Goal: Feedback & Contribution: Submit feedback/report problem

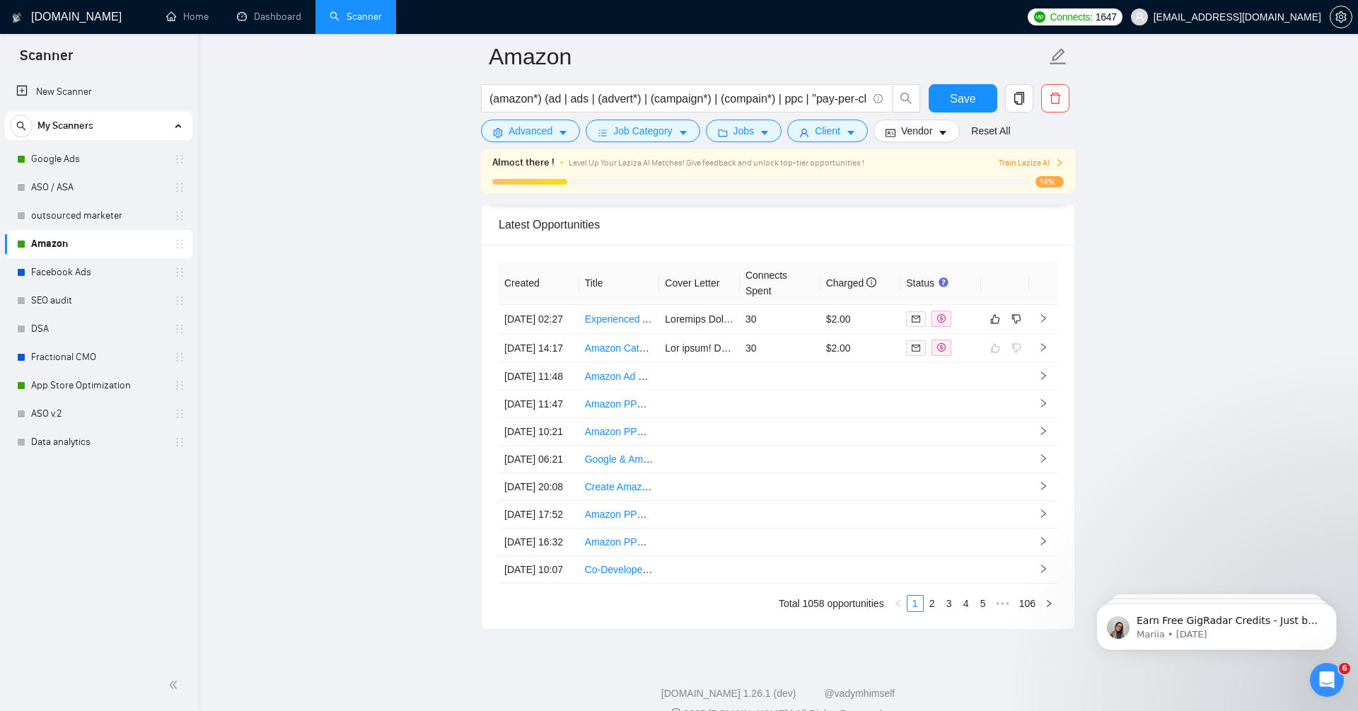
scroll to position [3767, 0]
click at [1048, 310] on td at bounding box center [1043, 316] width 28 height 29
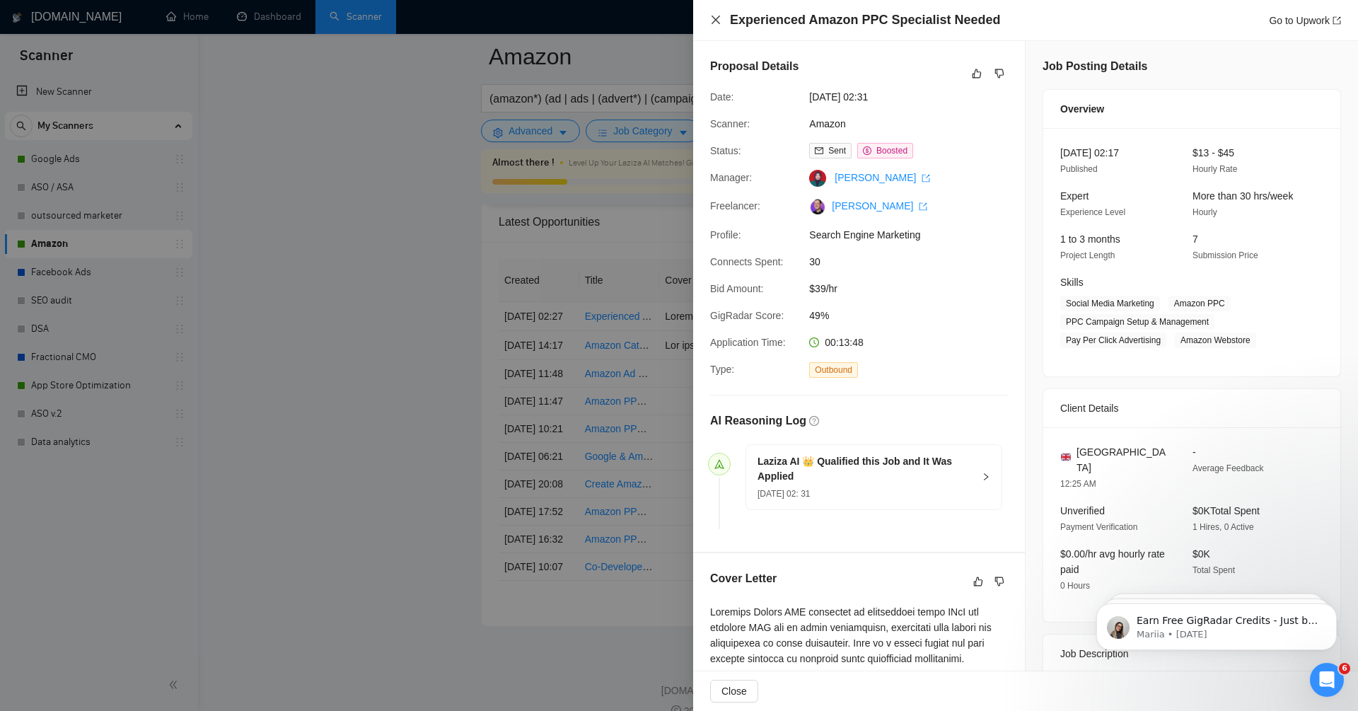
click at [718, 16] on icon "close" at bounding box center [715, 19] width 11 height 11
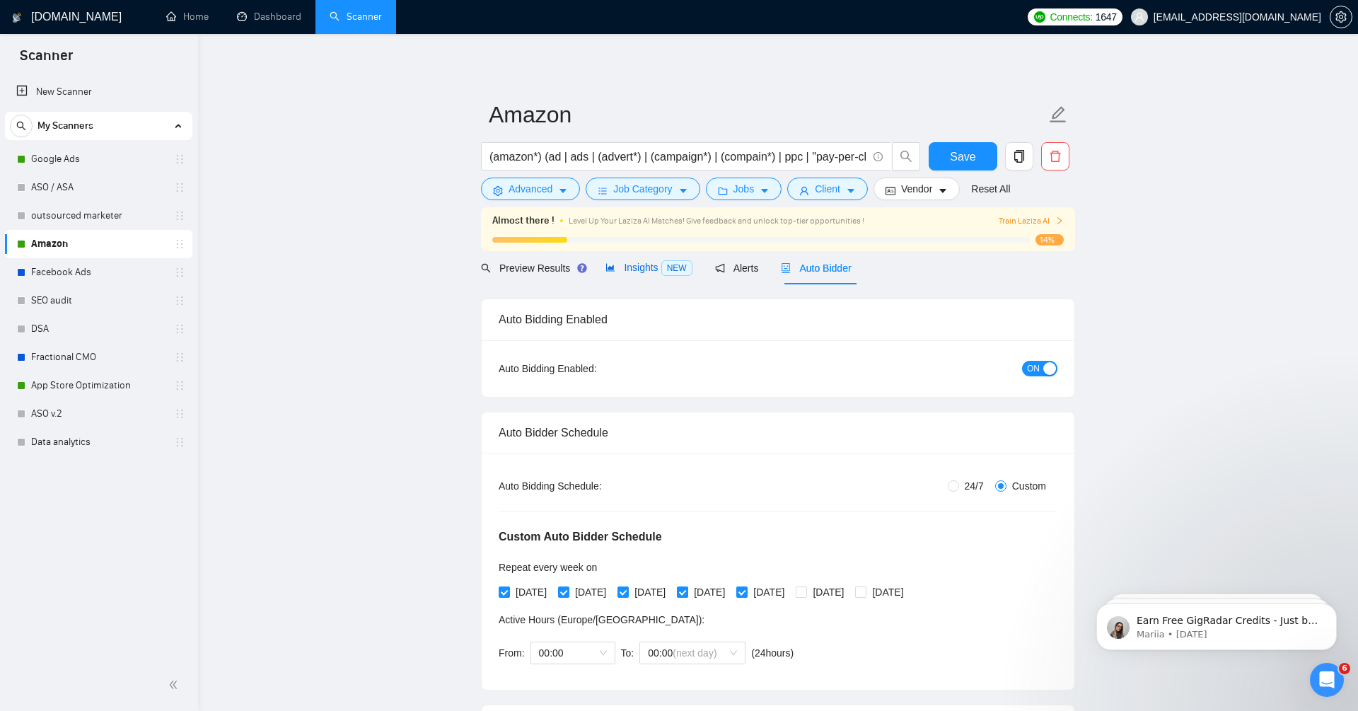
click at [640, 266] on span "Insights NEW" at bounding box center [648, 267] width 86 height 11
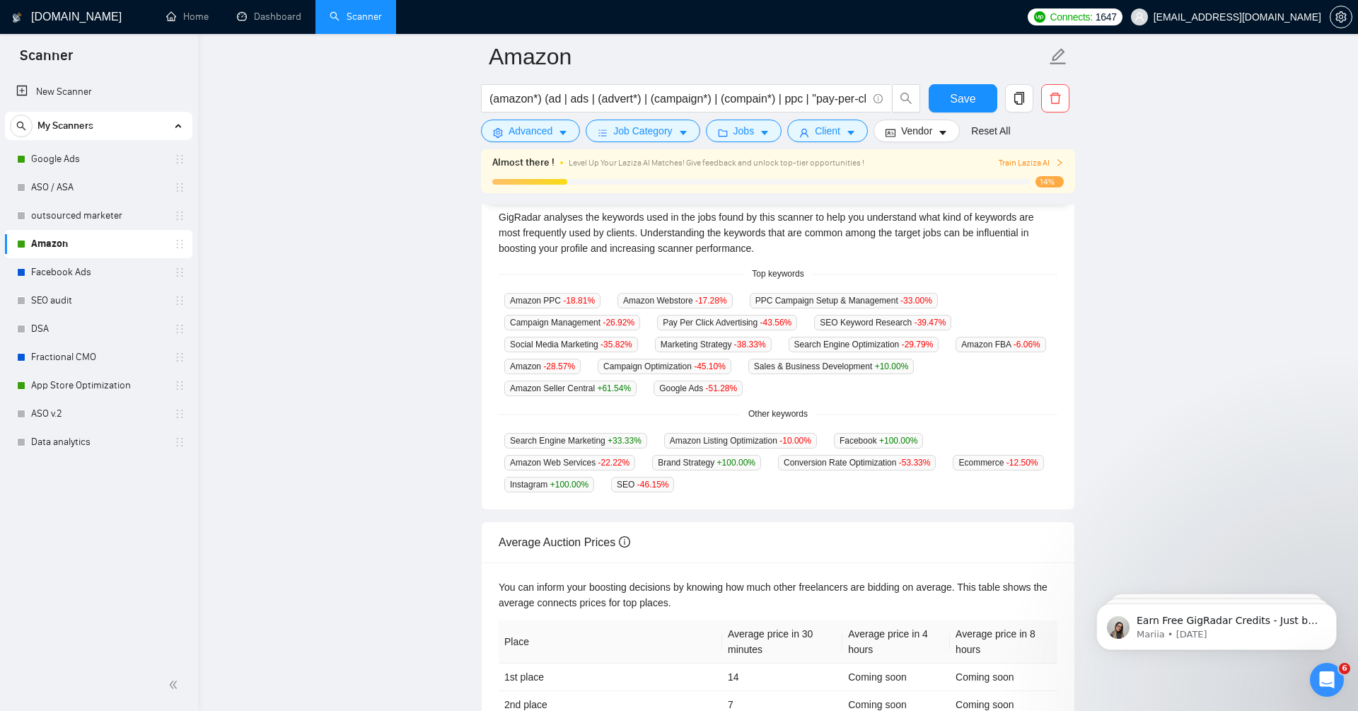
scroll to position [305, 0]
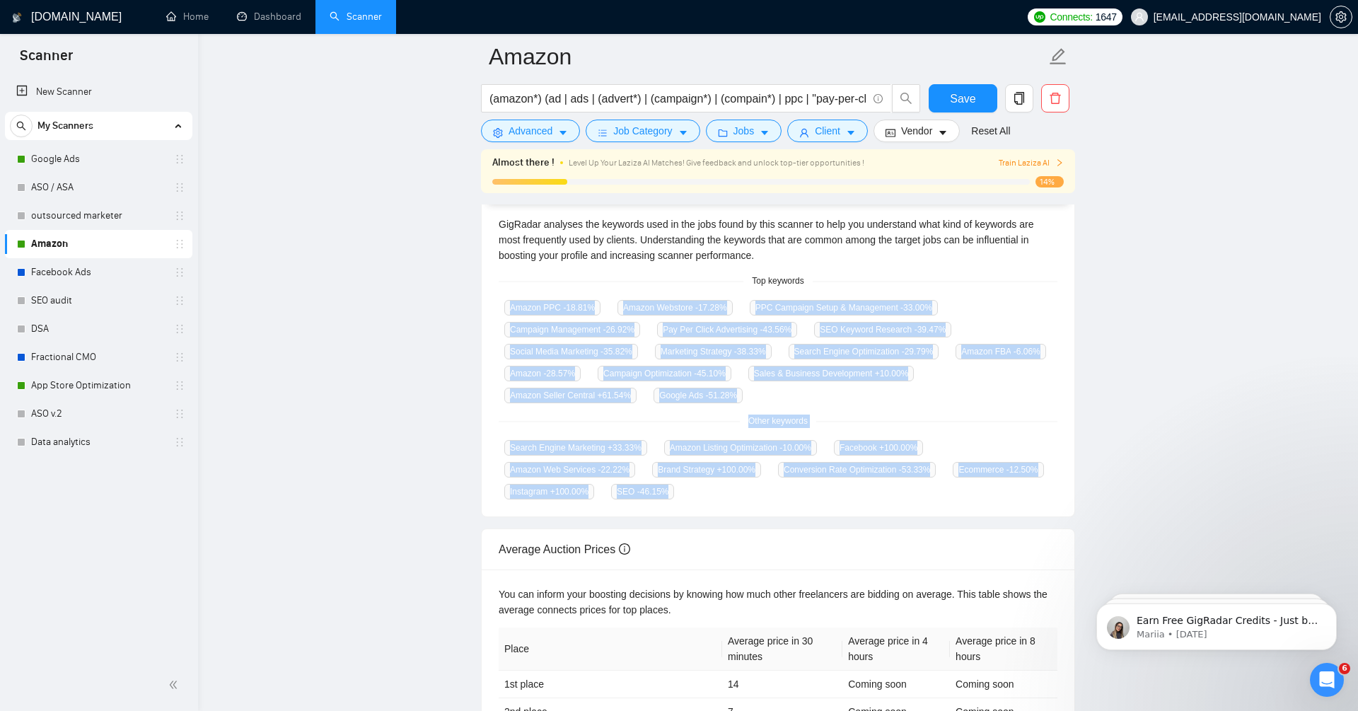
drag, startPoint x: 491, startPoint y: 302, endPoint x: 812, endPoint y: 488, distance: 371.0
click at [812, 488] on div "GigRadar analyses the keywords used in the jobs found by this scanner to help y…" at bounding box center [778, 357] width 593 height 317
copy div "Amazon PPC -18.81 % Amazon Webstore -17.28 % PPC Campaign Setup & Management -3…"
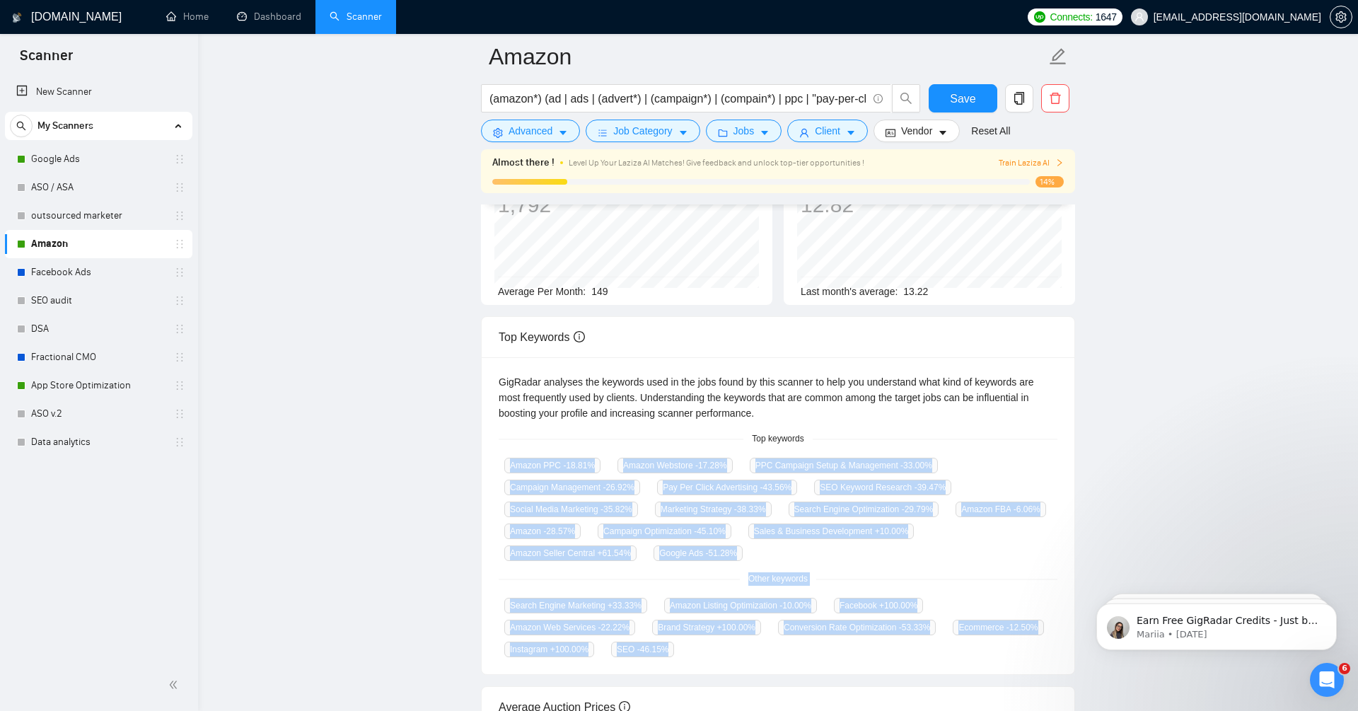
scroll to position [0, 0]
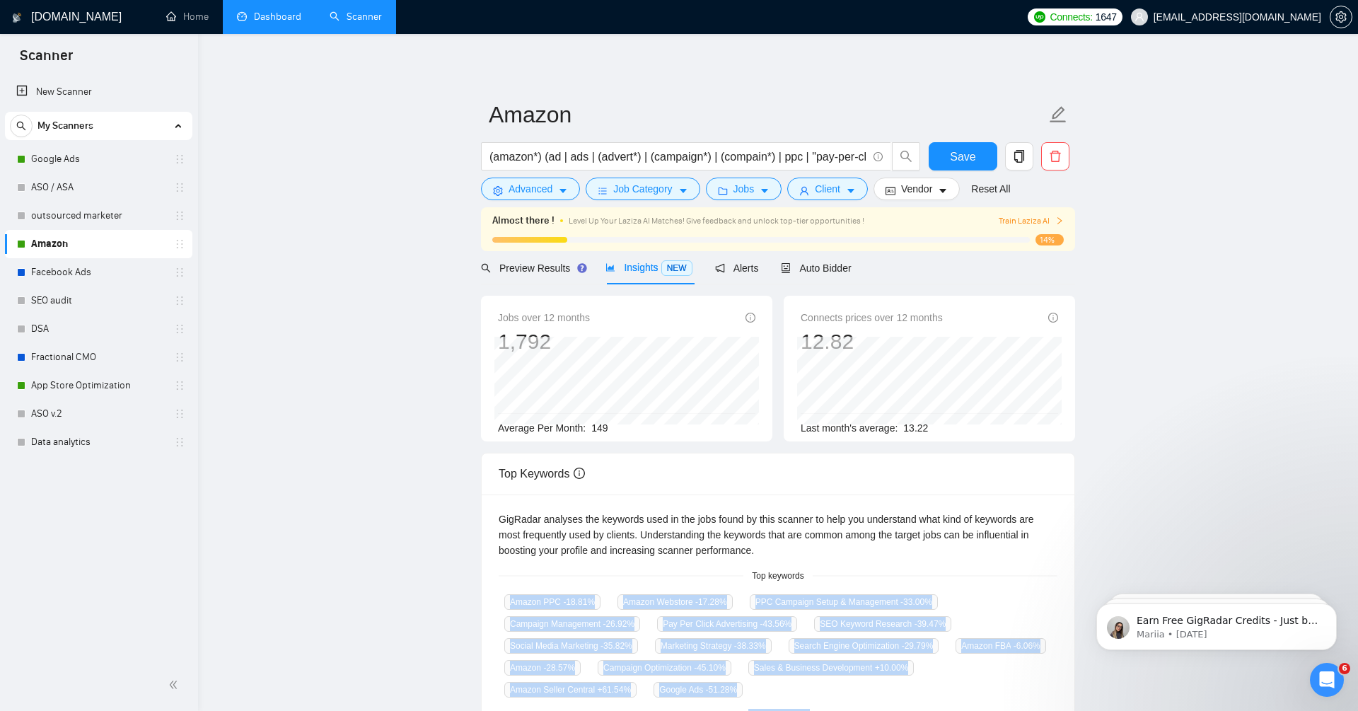
click at [273, 21] on link "Dashboard" at bounding box center [269, 17] width 64 height 12
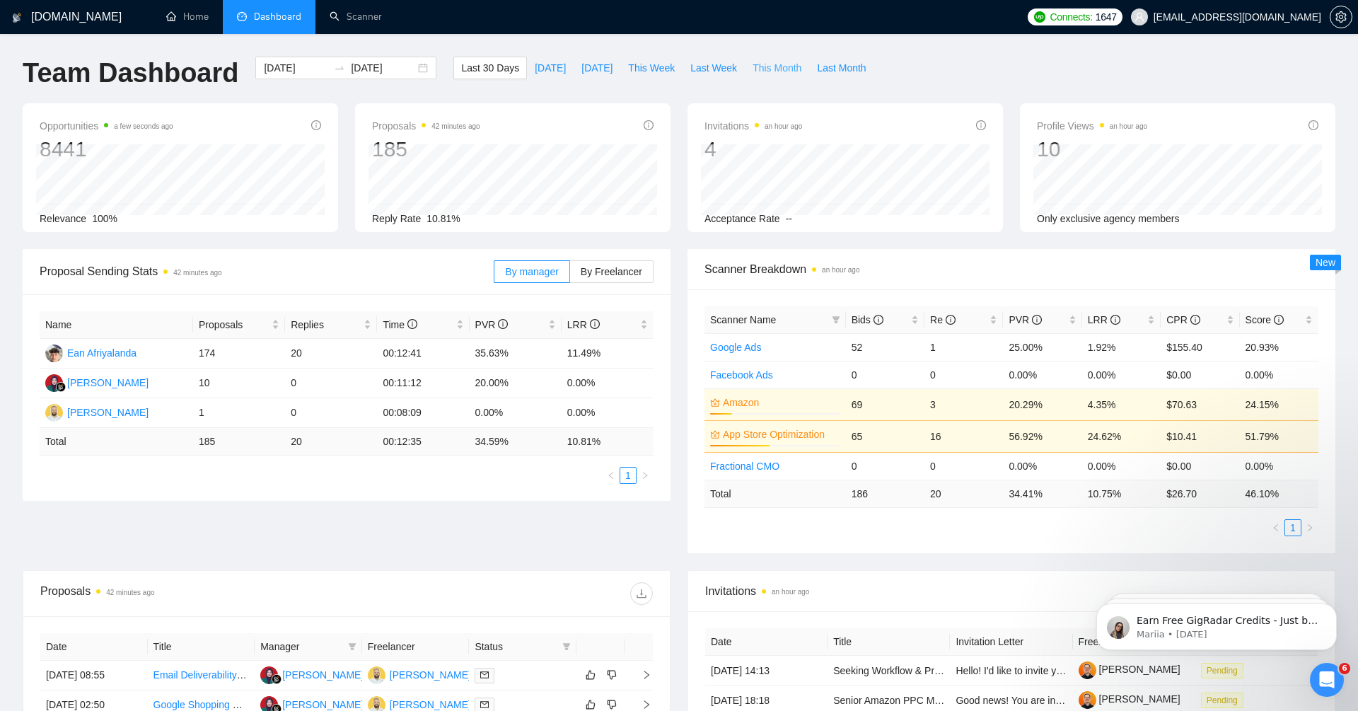
click at [776, 66] on span "This Month" at bounding box center [776, 68] width 49 height 16
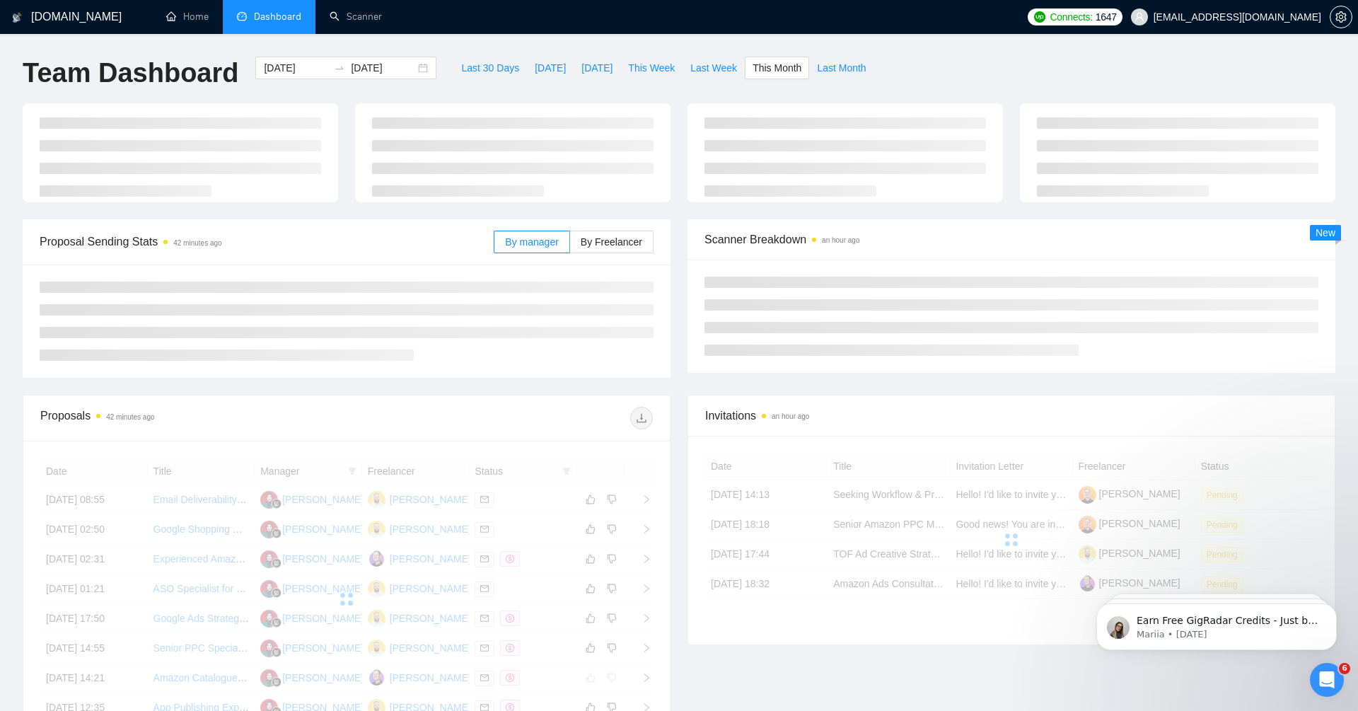
type input "[DATE]"
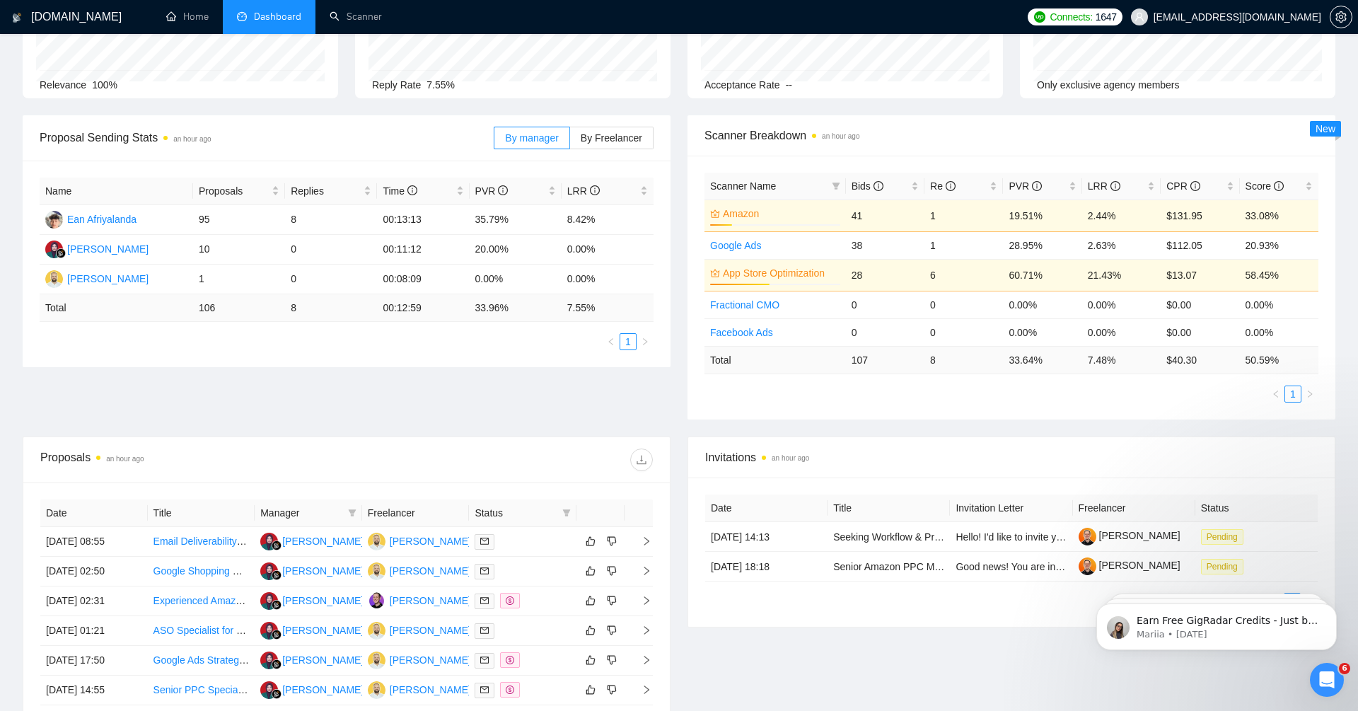
scroll to position [209, 0]
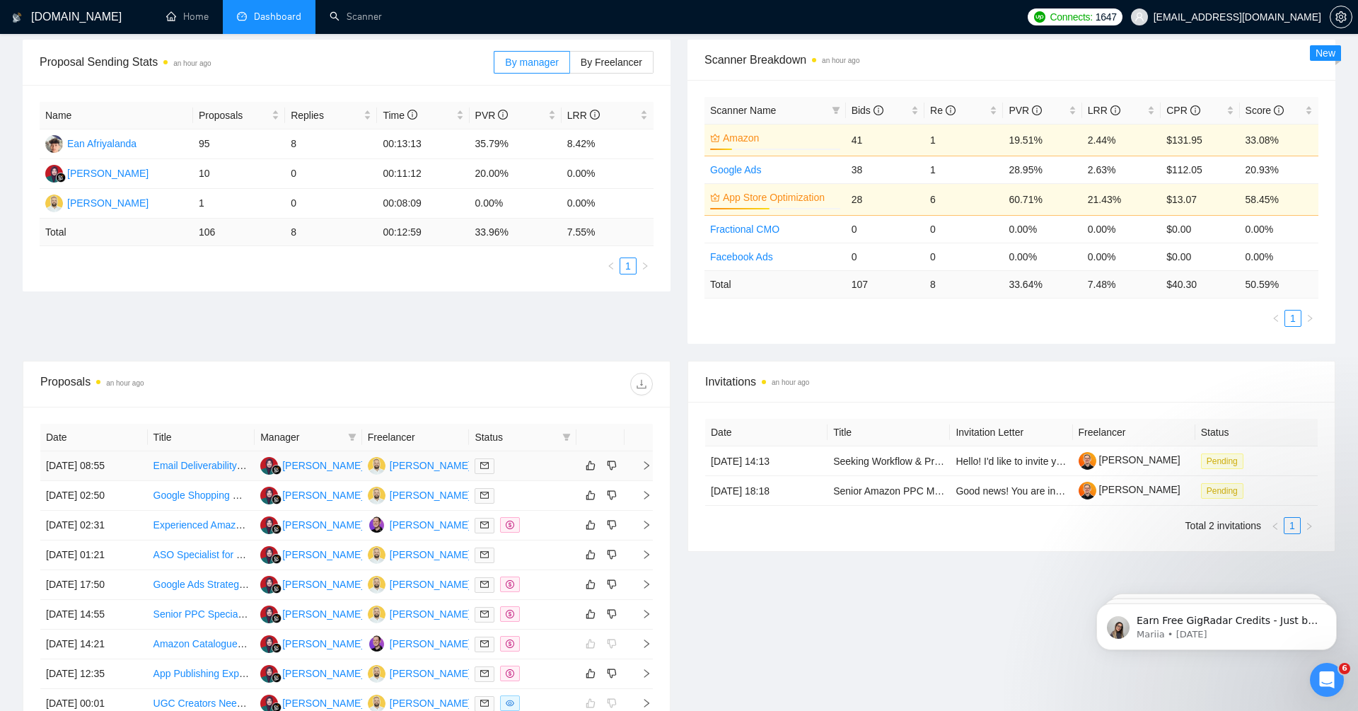
click at [646, 463] on icon "right" at bounding box center [646, 465] width 10 height 10
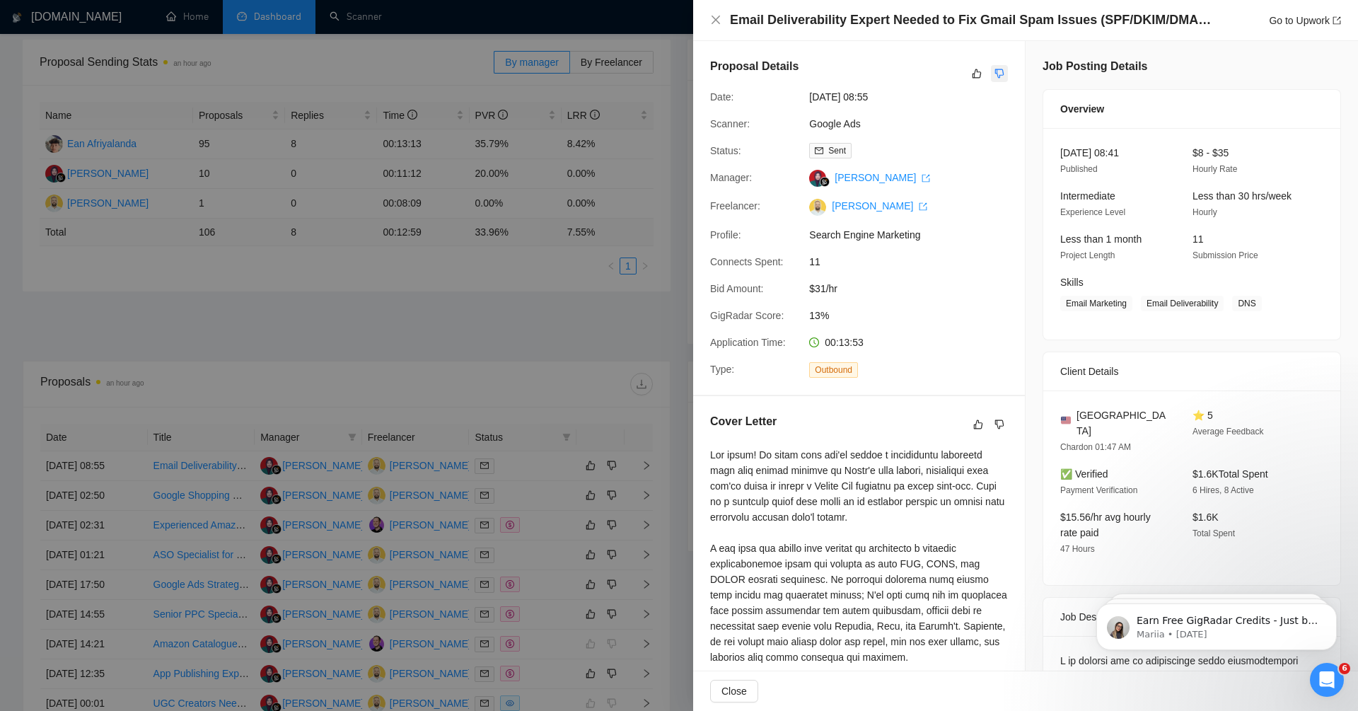
click at [996, 72] on icon "dislike" at bounding box center [999, 73] width 9 height 9
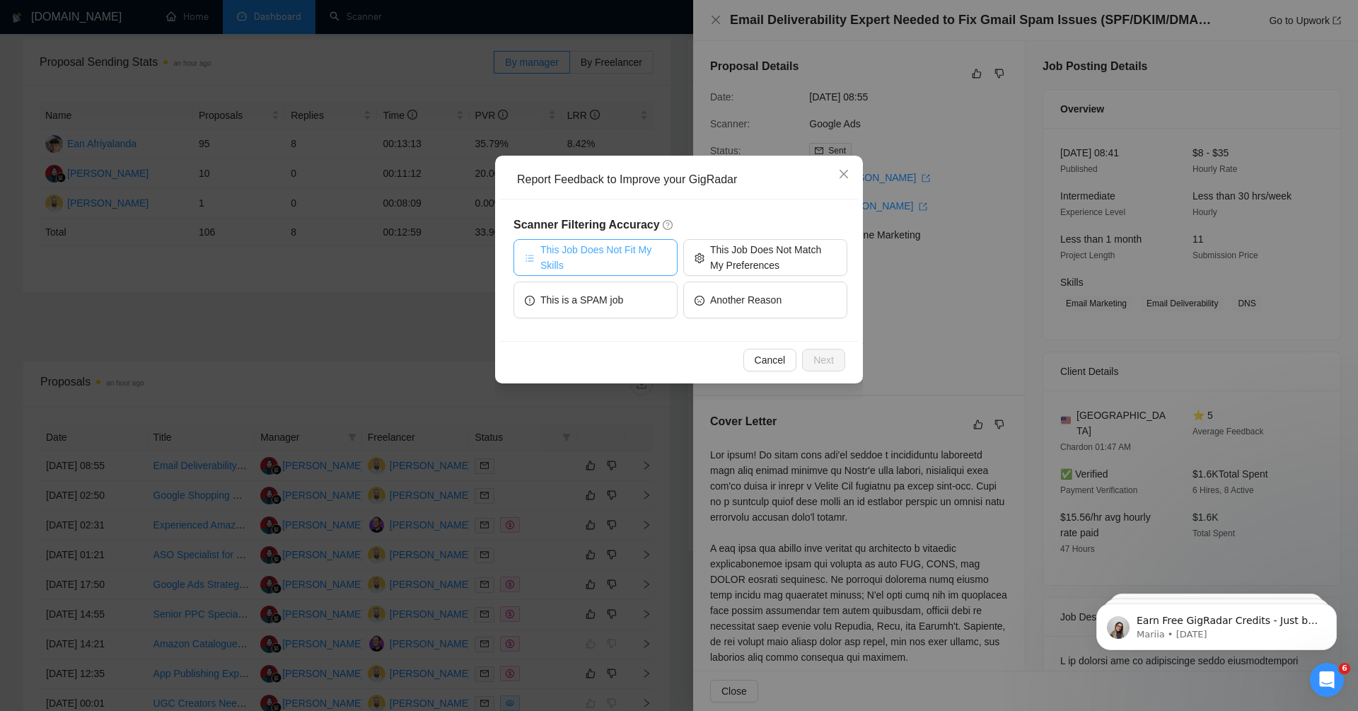
click at [625, 260] on span "This Job Does Not Fit My Skills" at bounding box center [603, 257] width 126 height 31
click at [750, 242] on span "This Job Does Not Match My Preferences" at bounding box center [773, 257] width 126 height 31
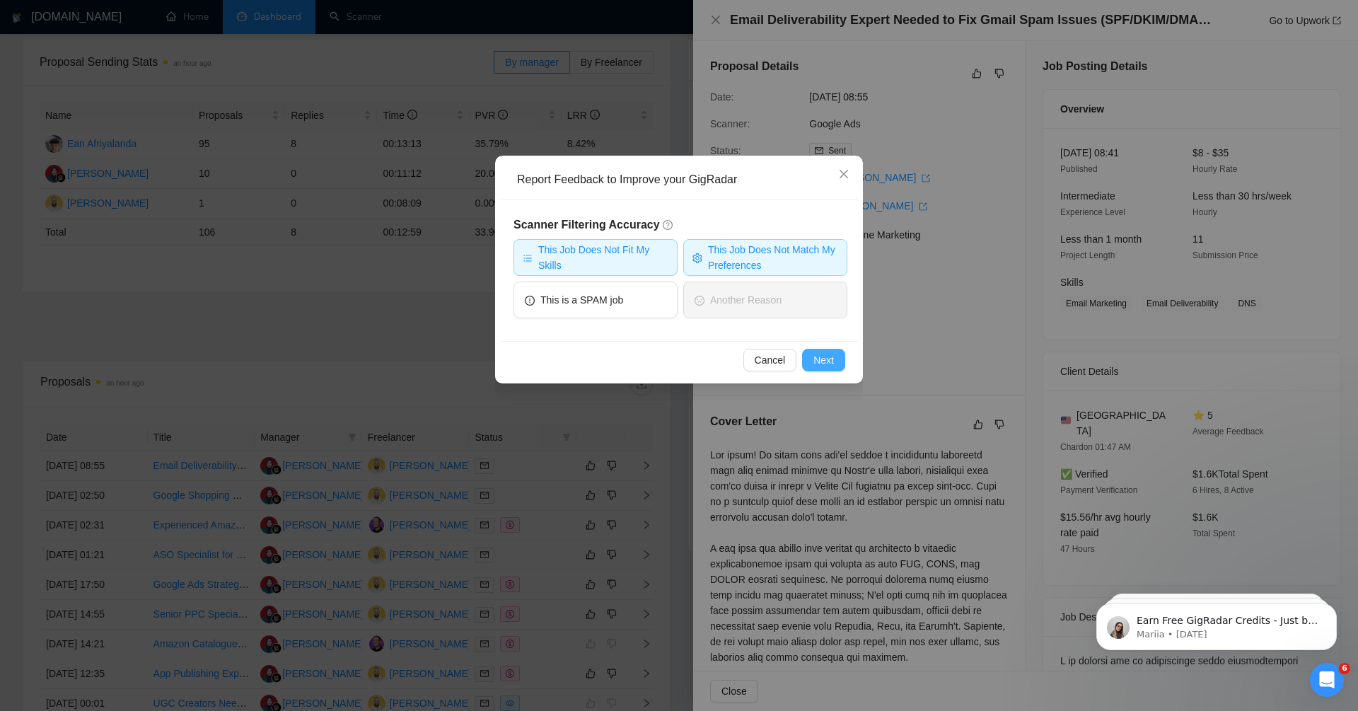
click at [827, 360] on span "Next" at bounding box center [823, 360] width 21 height 16
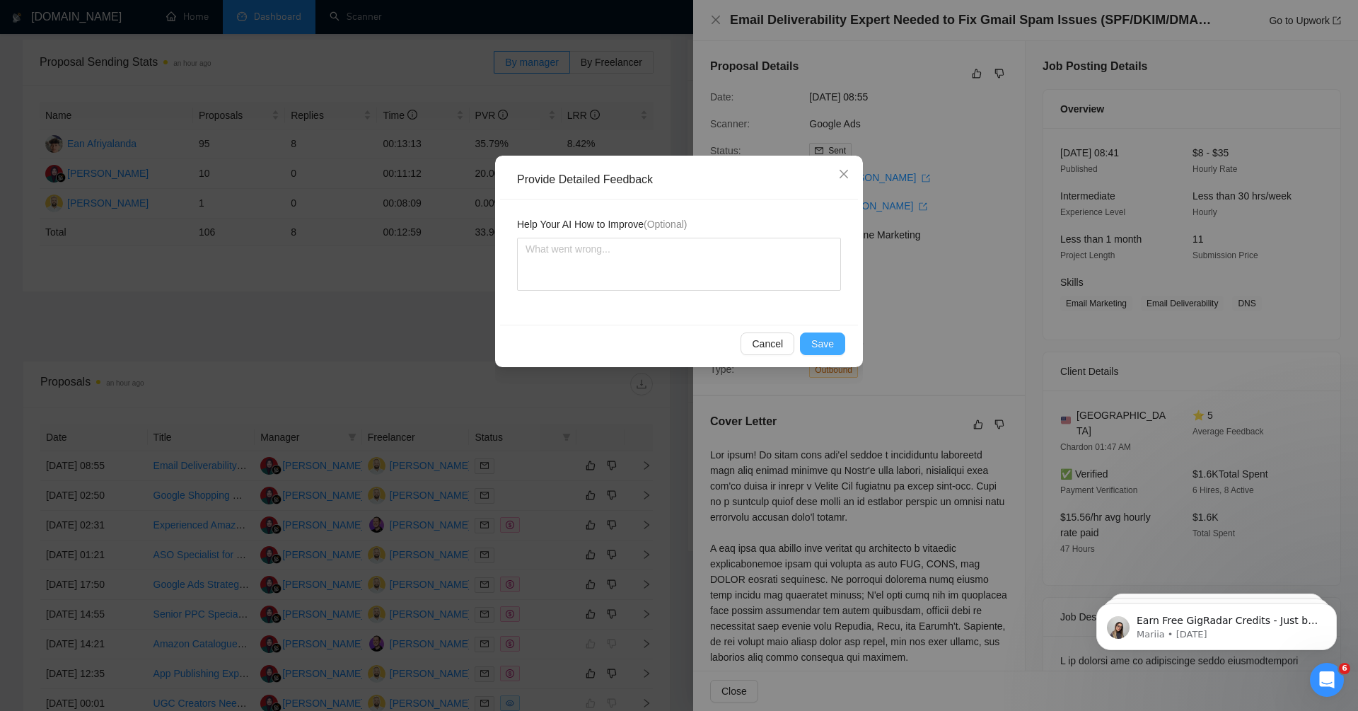
click at [822, 342] on span "Save" at bounding box center [822, 344] width 23 height 16
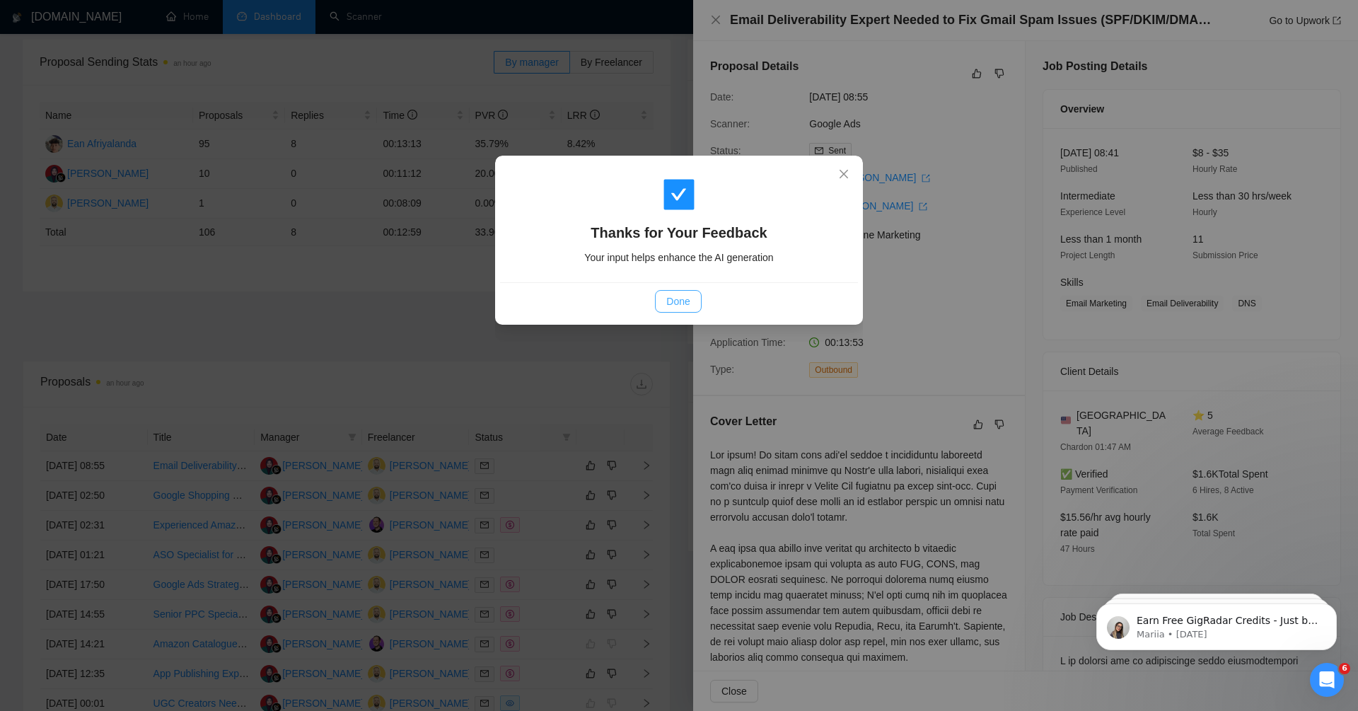
click at [670, 297] on span "Done" at bounding box center [677, 301] width 23 height 16
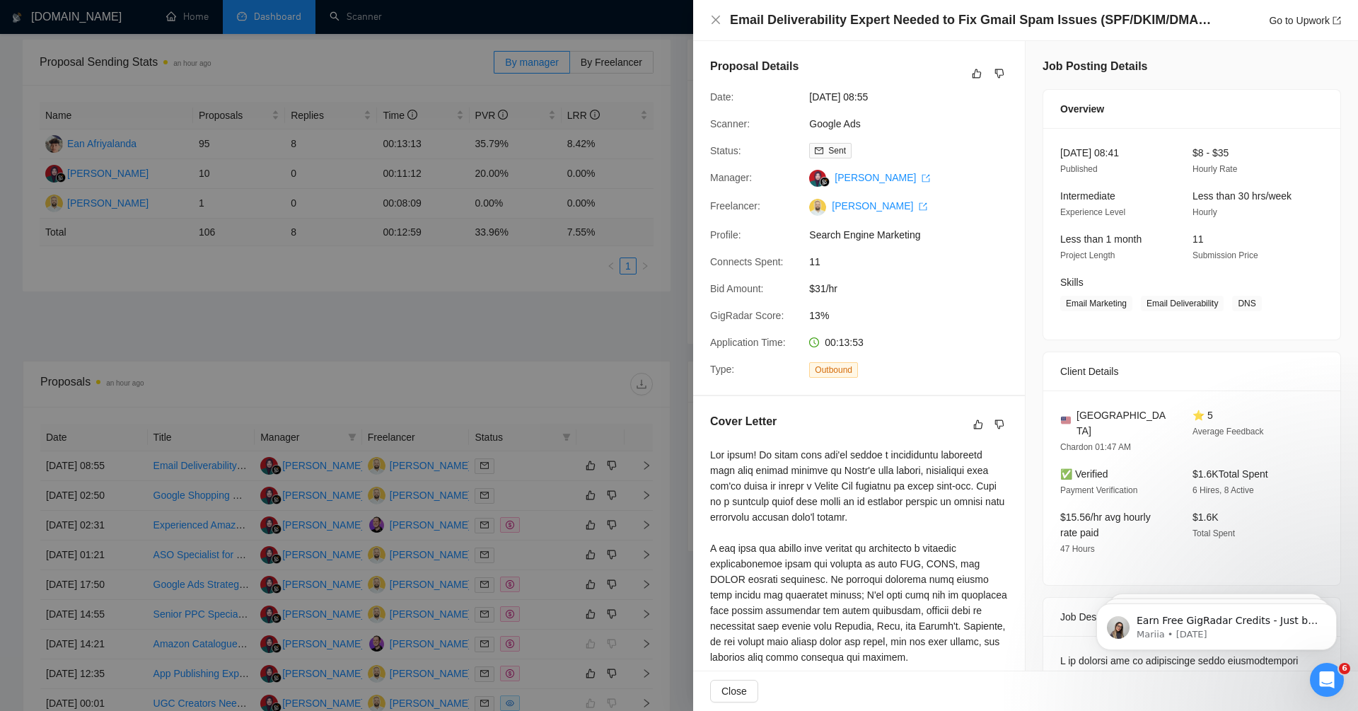
click at [549, 356] on div at bounding box center [679, 355] width 1358 height 711
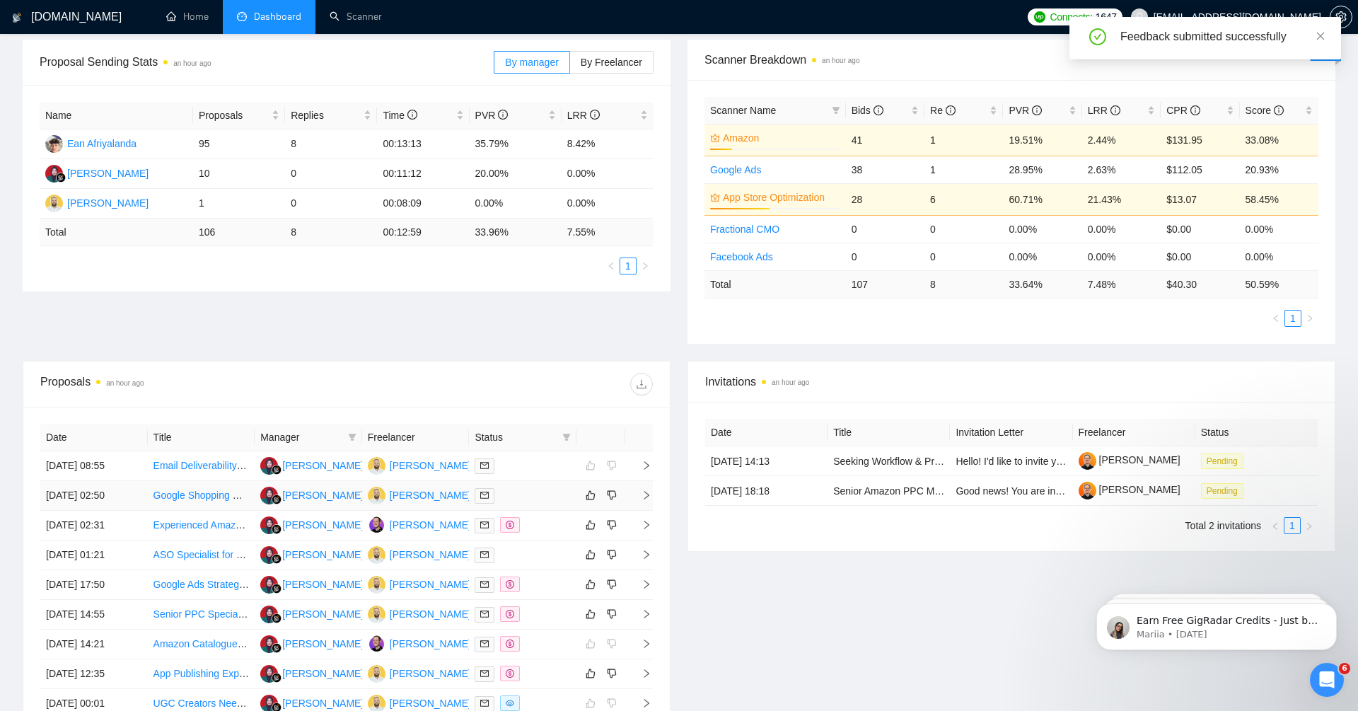
click at [646, 491] on icon "right" at bounding box center [646, 495] width 10 height 10
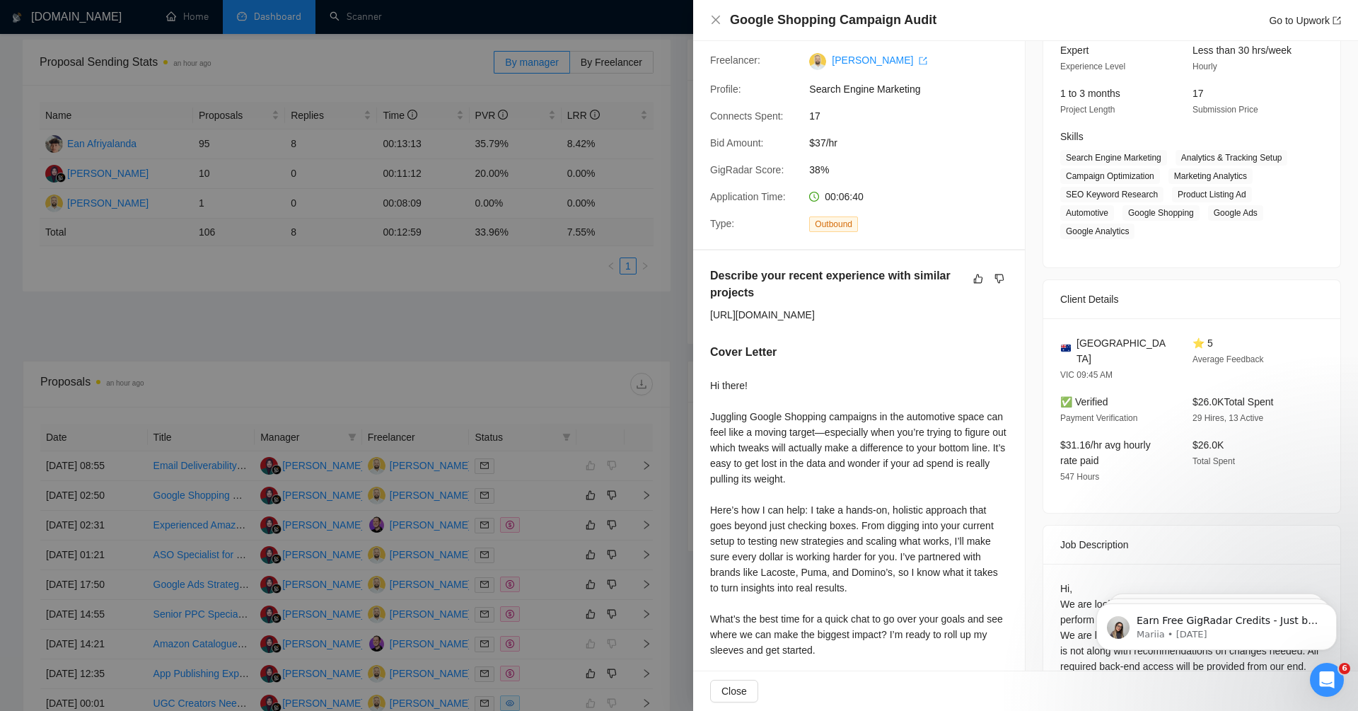
scroll to position [164, 0]
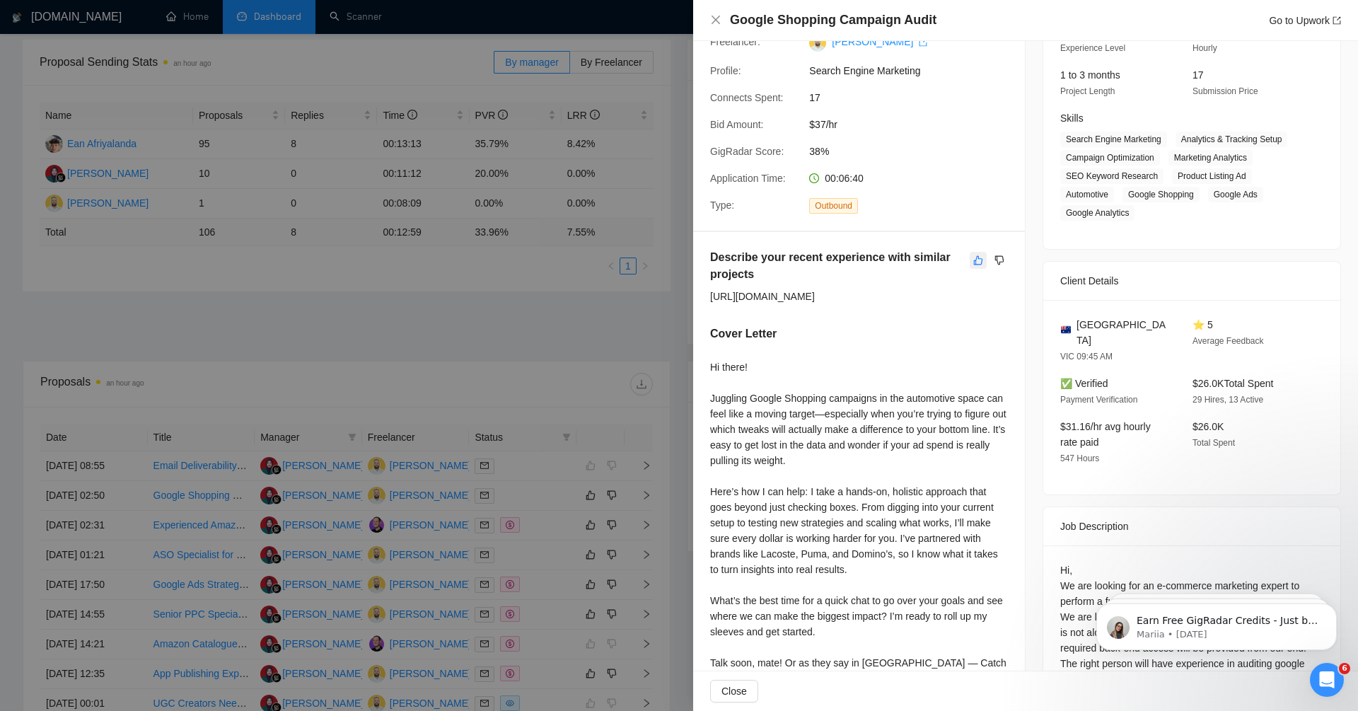
click at [979, 266] on icon "like" at bounding box center [978, 260] width 10 height 11
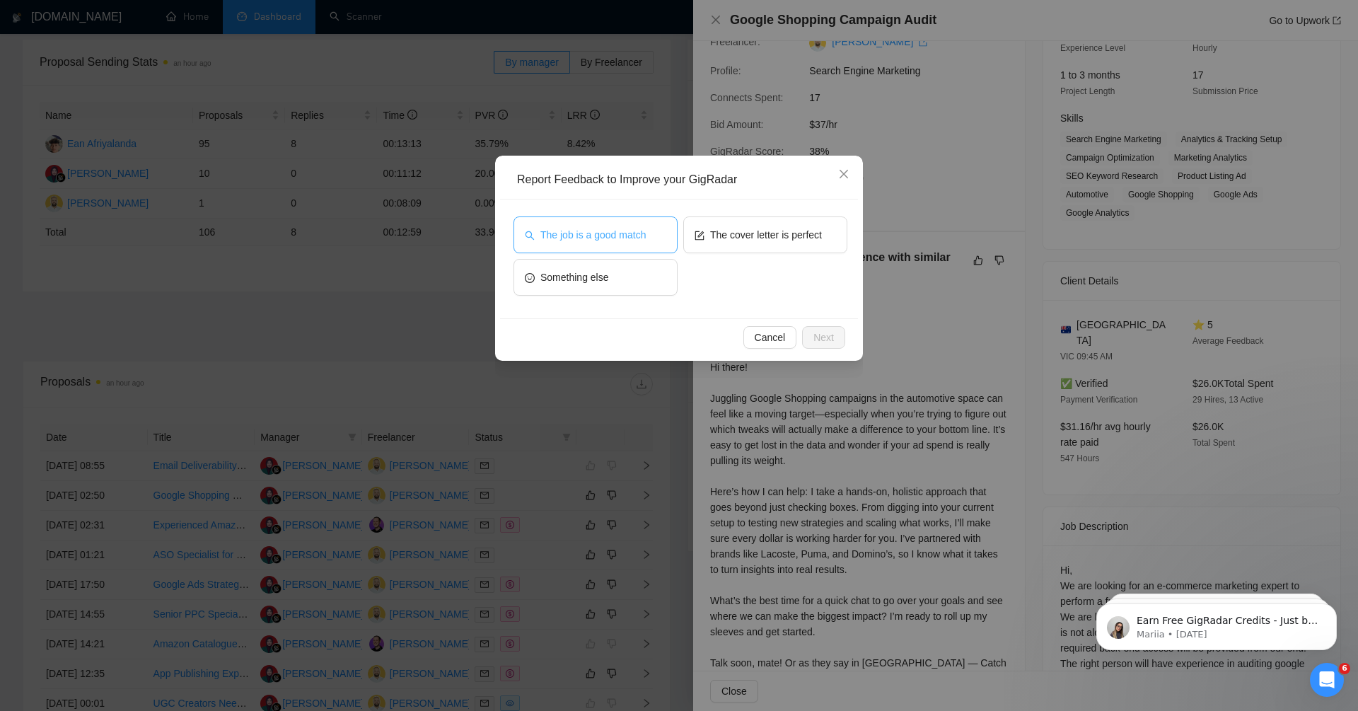
click at [612, 238] on span "The job is a good match" at bounding box center [592, 235] width 105 height 16
click at [824, 339] on span "Next" at bounding box center [823, 337] width 21 height 16
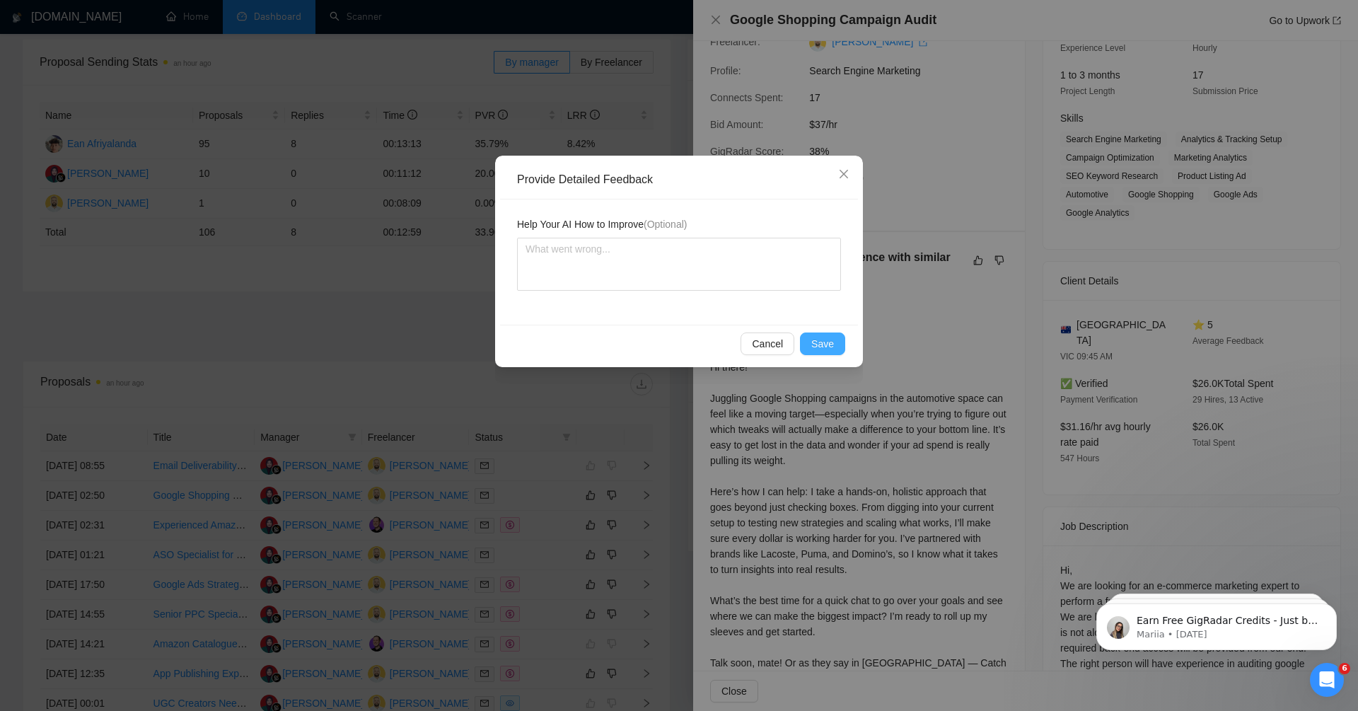
click at [827, 344] on span "Save" at bounding box center [822, 344] width 23 height 16
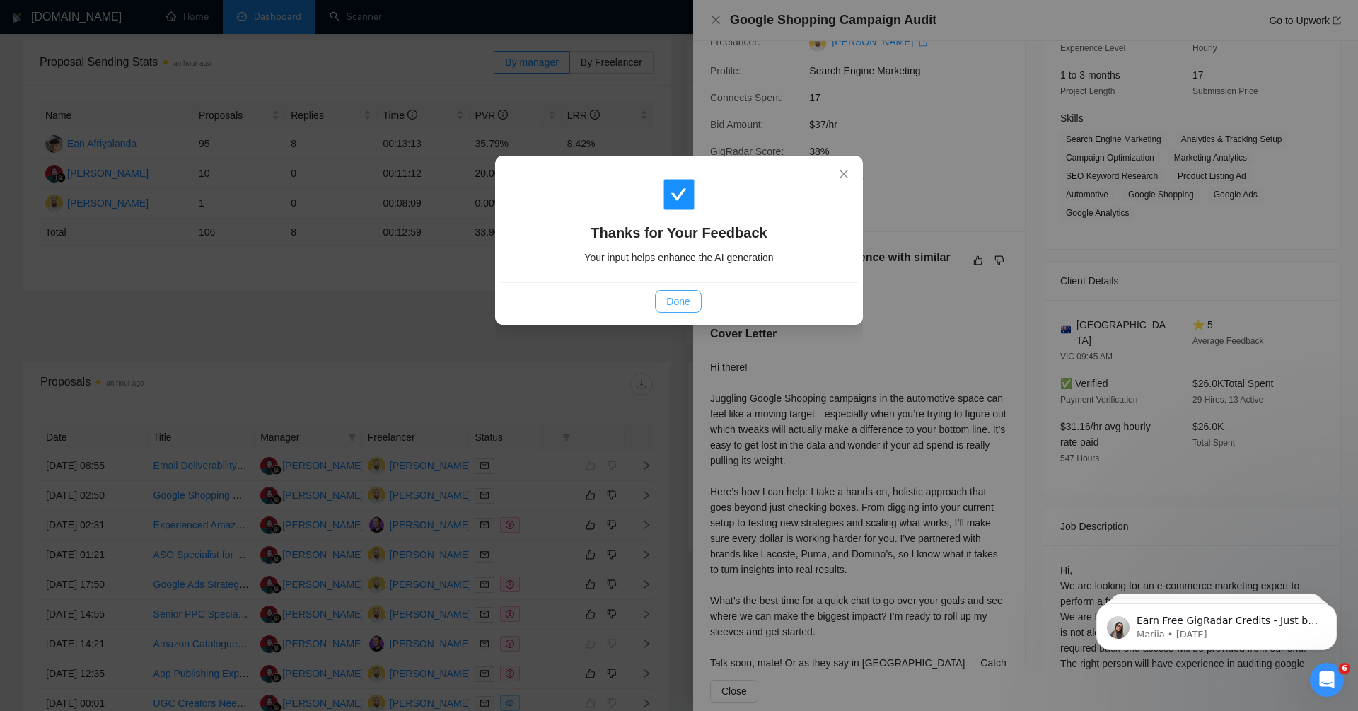
click at [681, 299] on span "Done" at bounding box center [677, 301] width 23 height 16
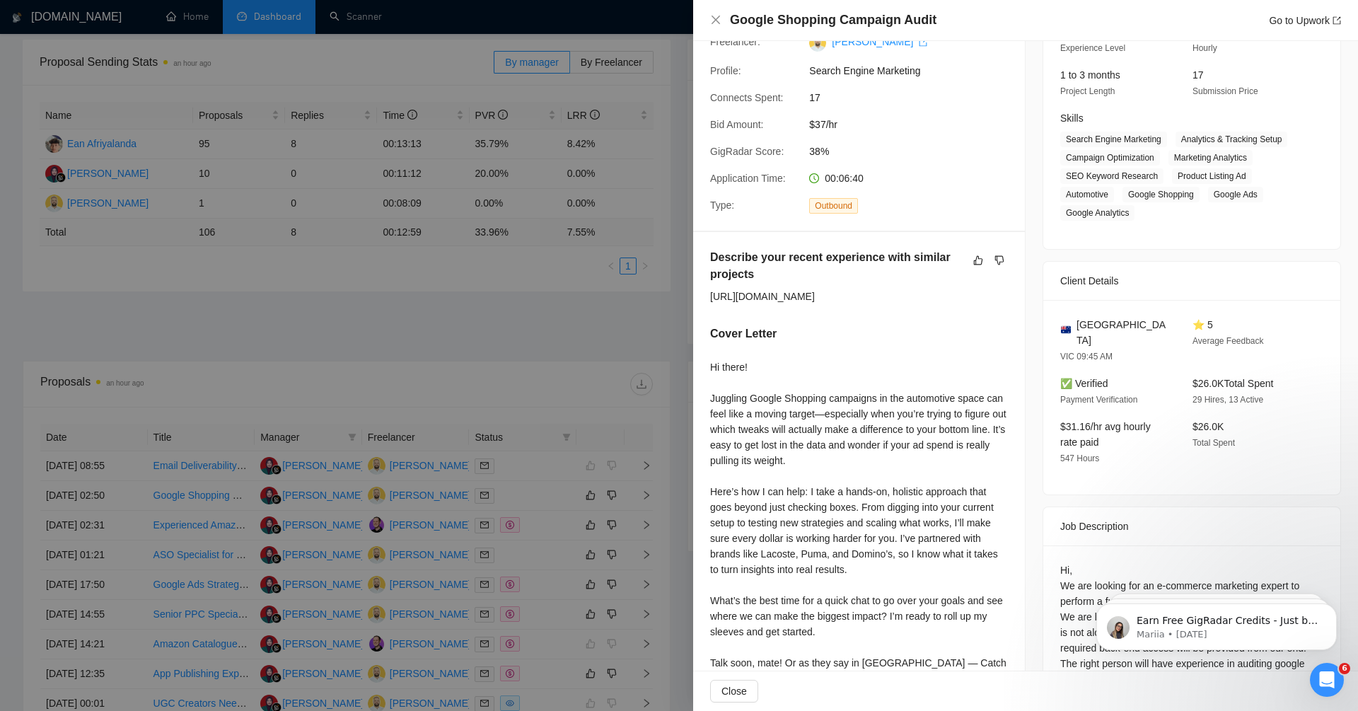
click at [659, 315] on div at bounding box center [679, 355] width 1358 height 711
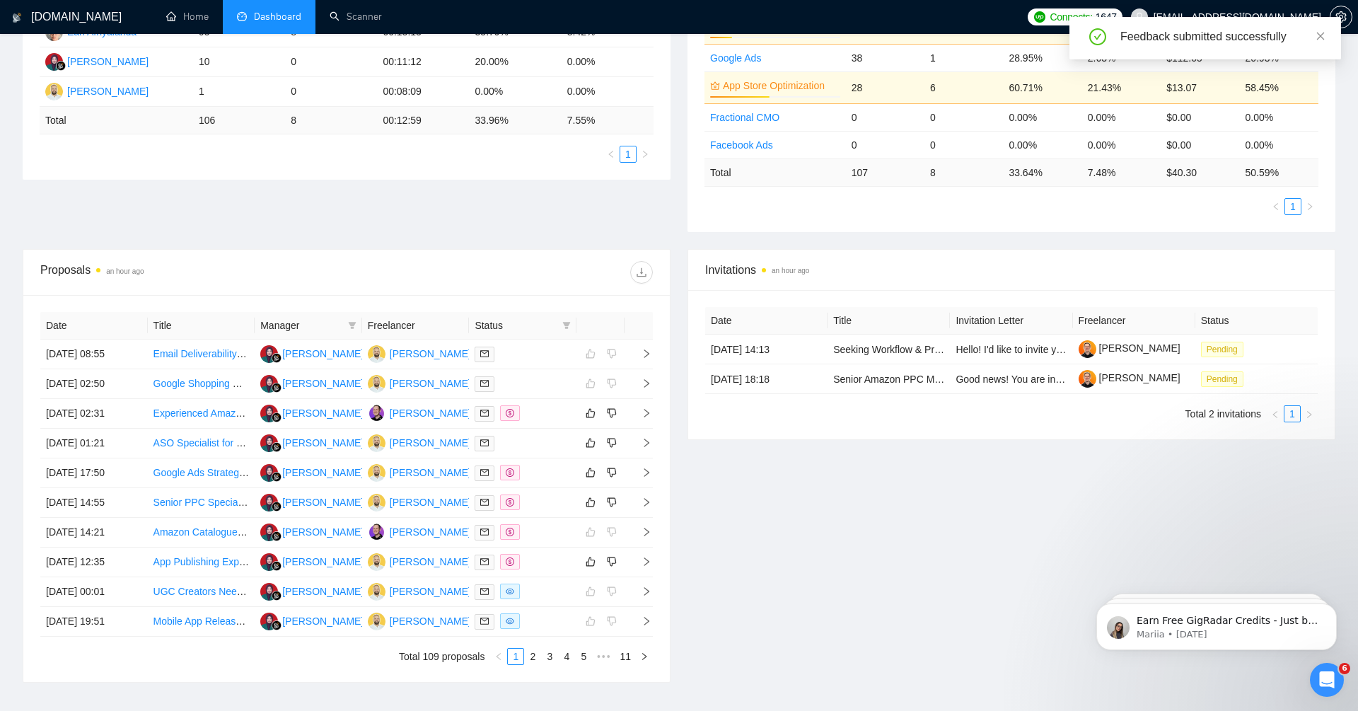
scroll to position [322, 0]
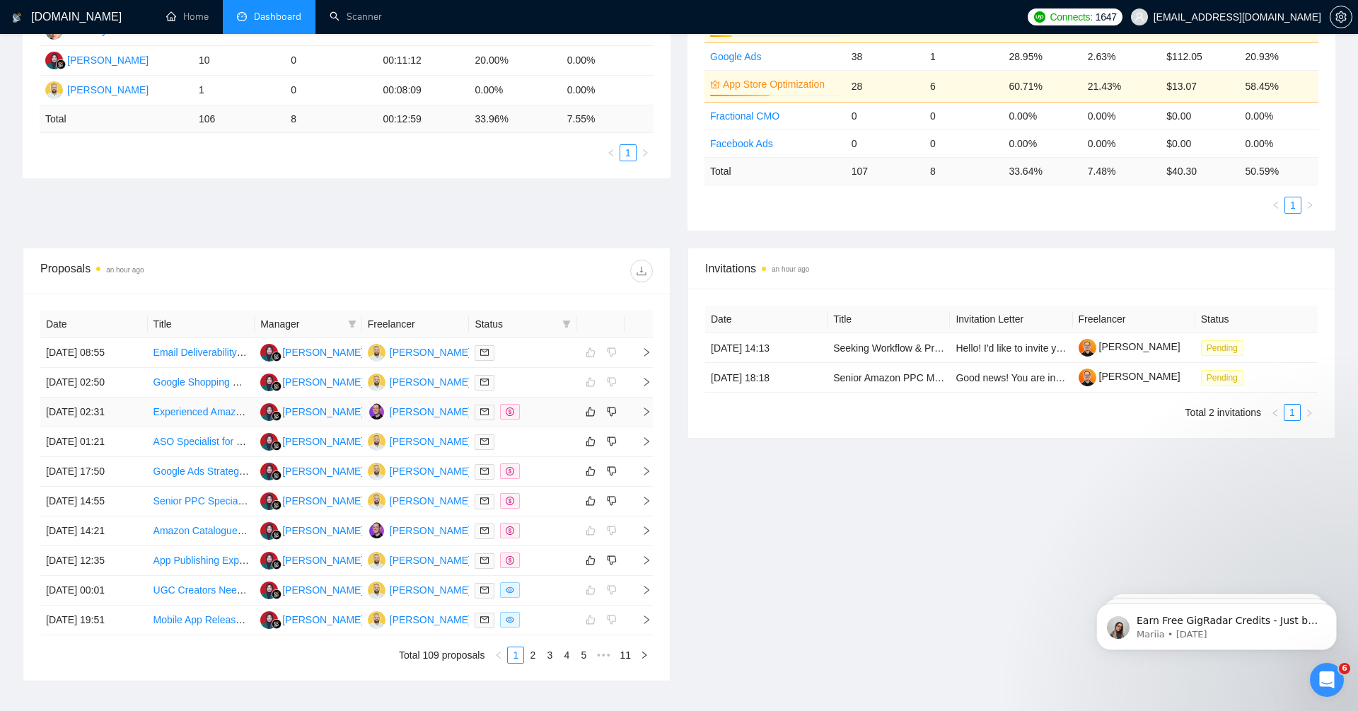
click at [644, 407] on icon "right" at bounding box center [646, 412] width 10 height 10
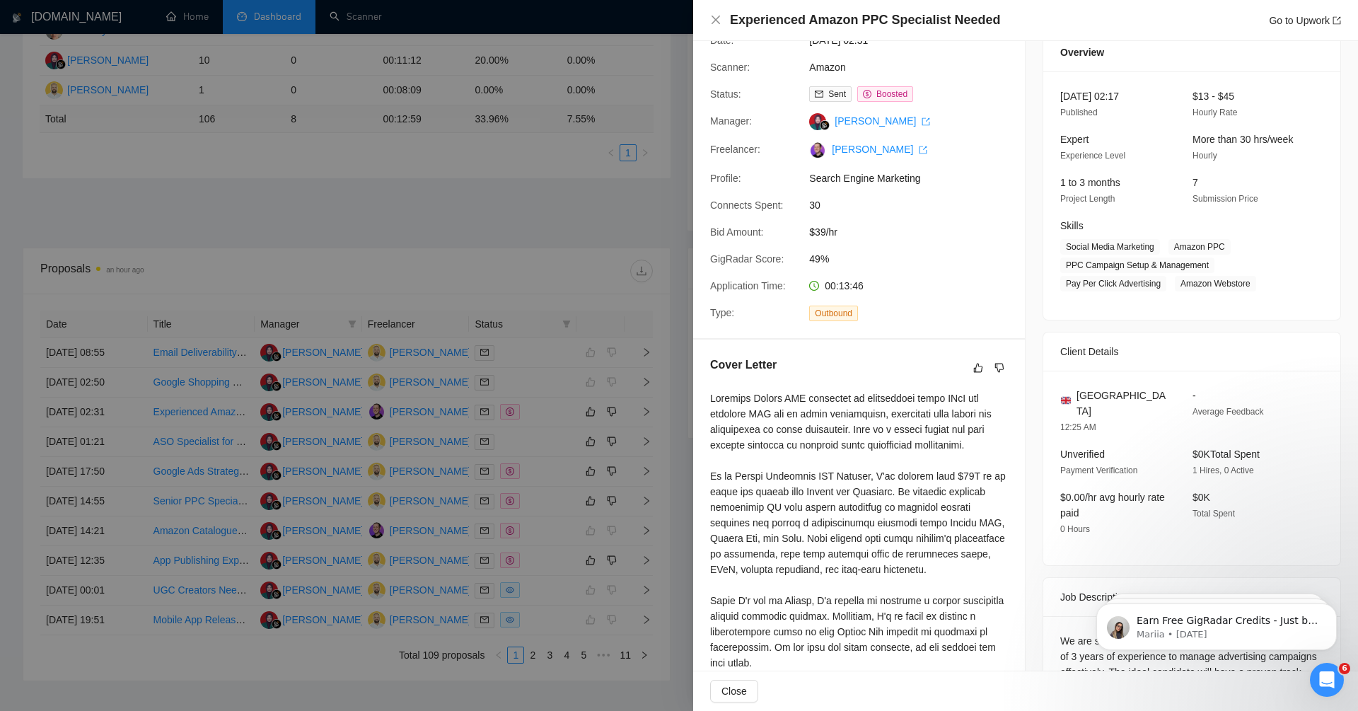
scroll to position [48, 0]
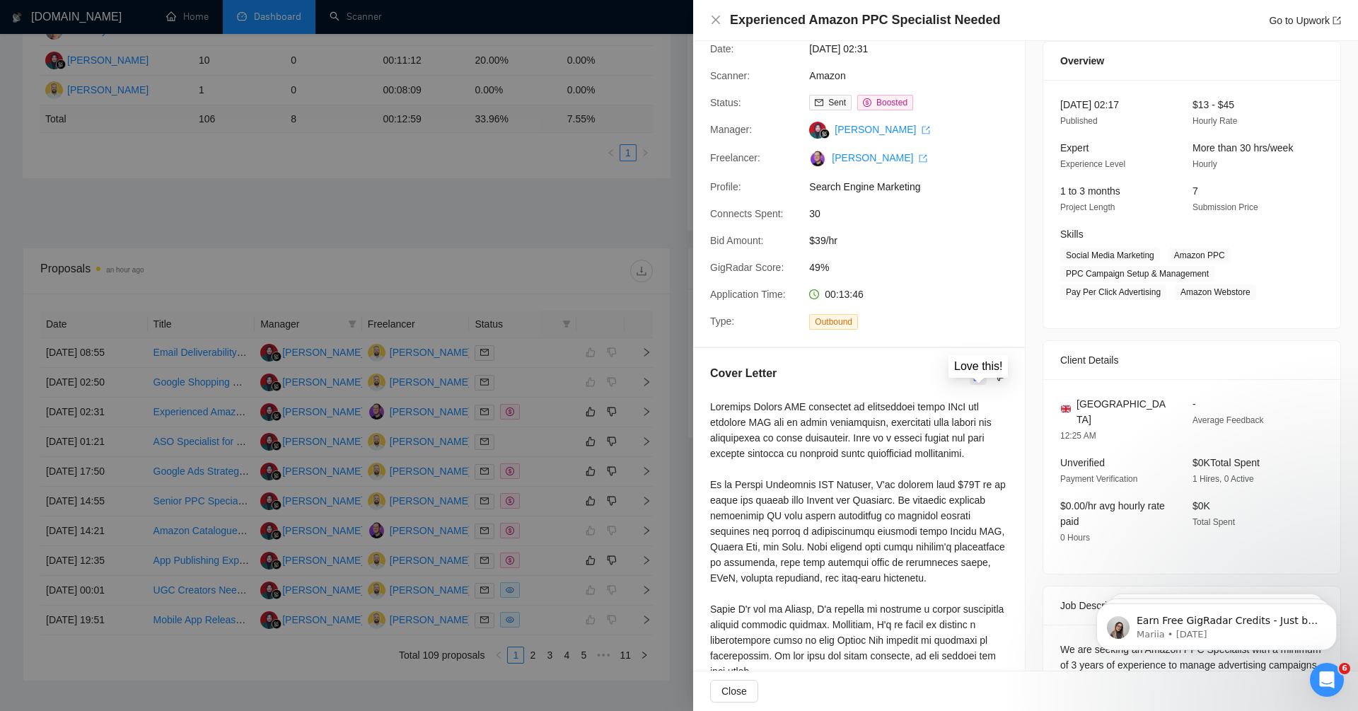
click at [981, 383] on button "button" at bounding box center [977, 376] width 17 height 17
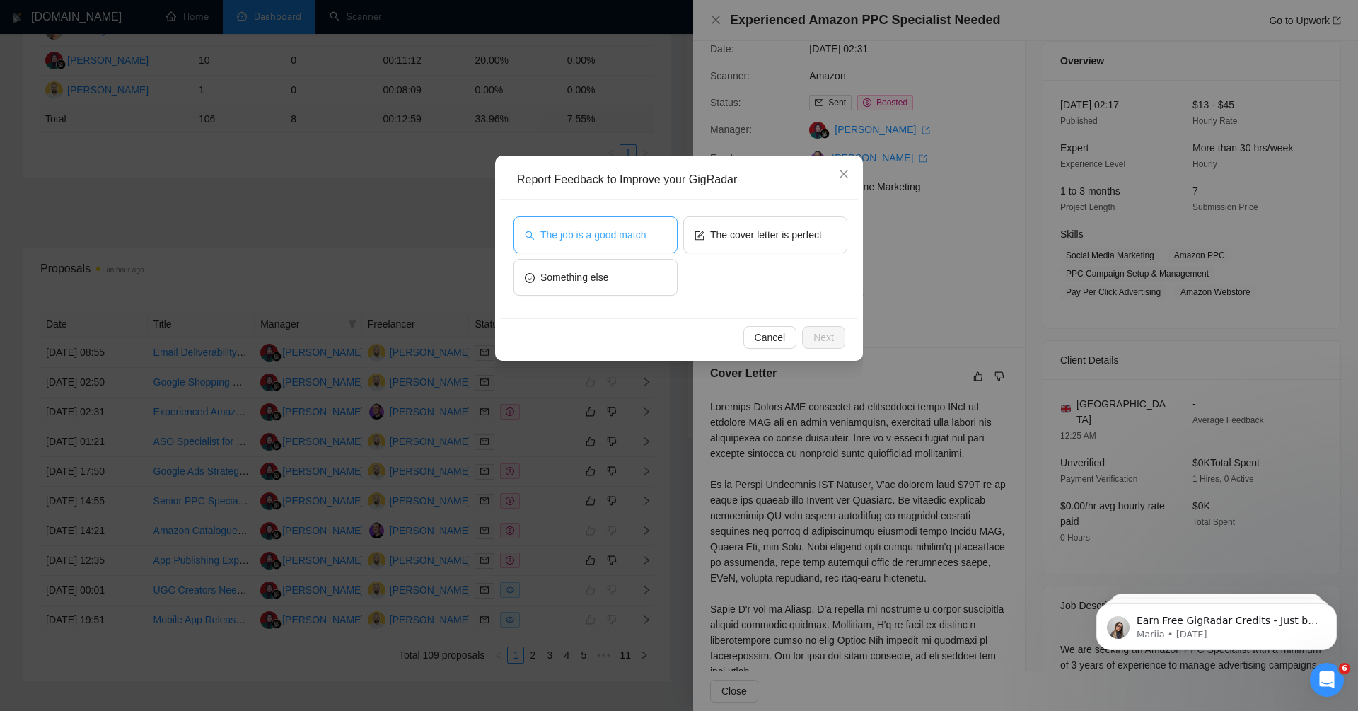
click at [638, 238] on span "The job is a good match" at bounding box center [592, 235] width 105 height 16
click at [824, 332] on span "Next" at bounding box center [823, 337] width 21 height 16
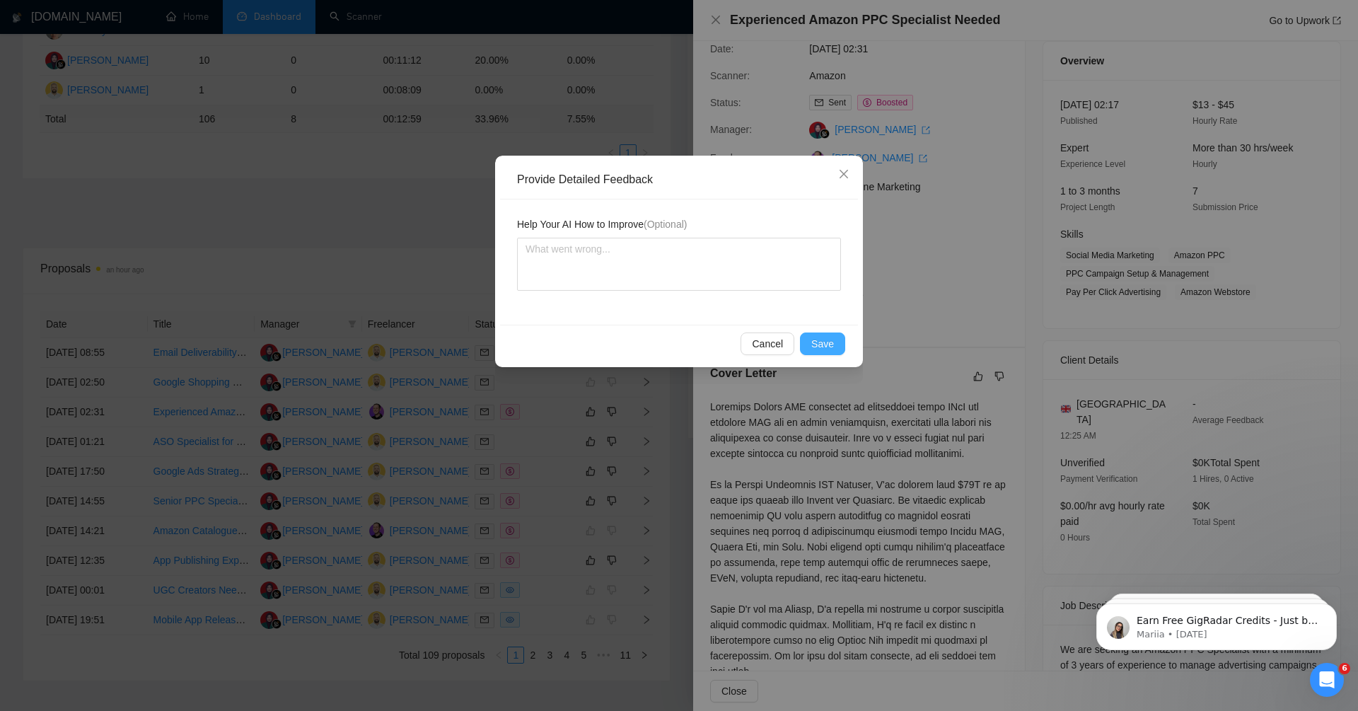
click at [825, 341] on span "Save" at bounding box center [822, 344] width 23 height 16
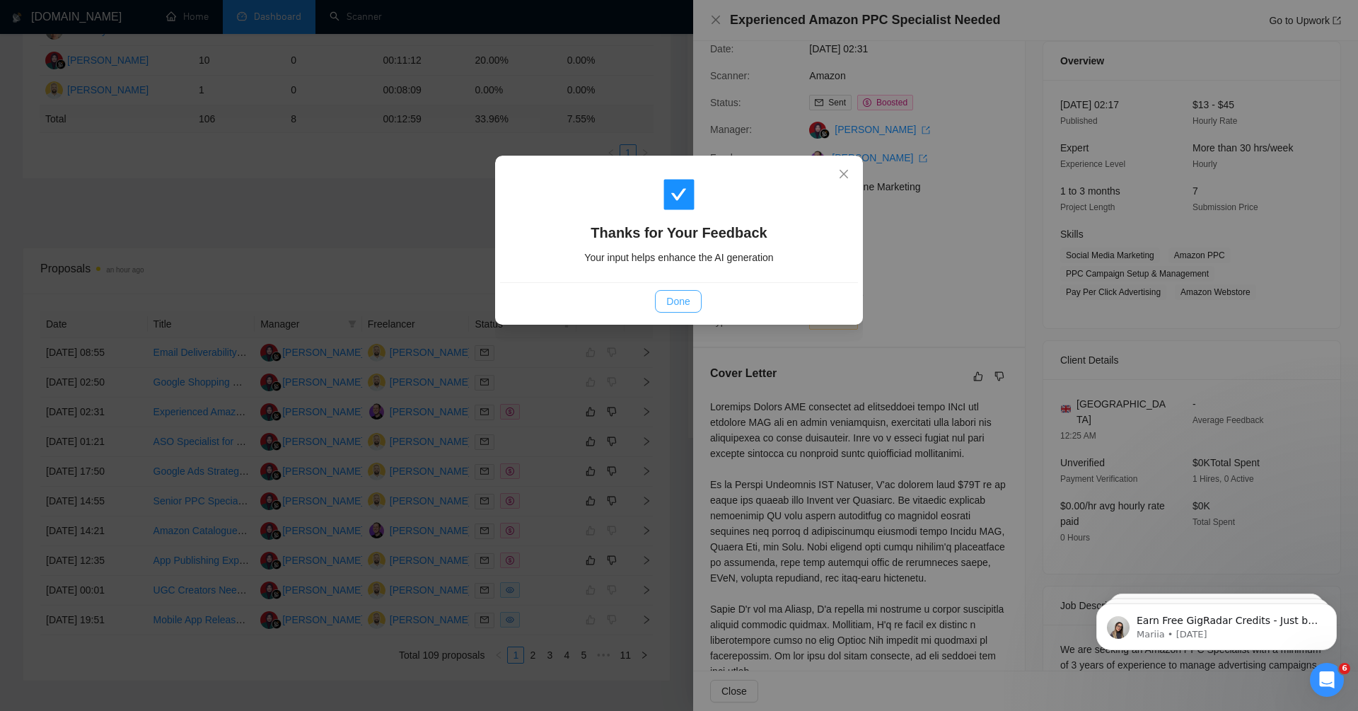
click at [686, 299] on span "Done" at bounding box center [677, 301] width 23 height 16
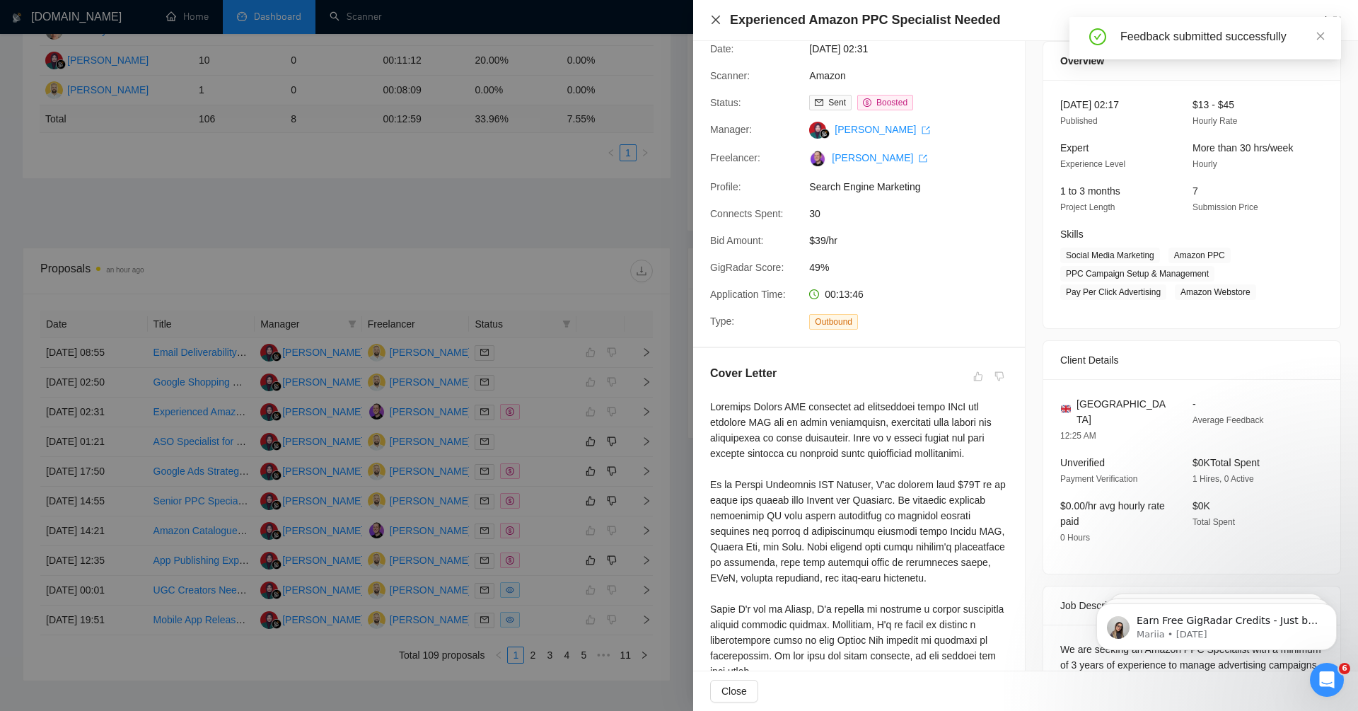
click at [719, 17] on icon "close" at bounding box center [715, 20] width 8 height 8
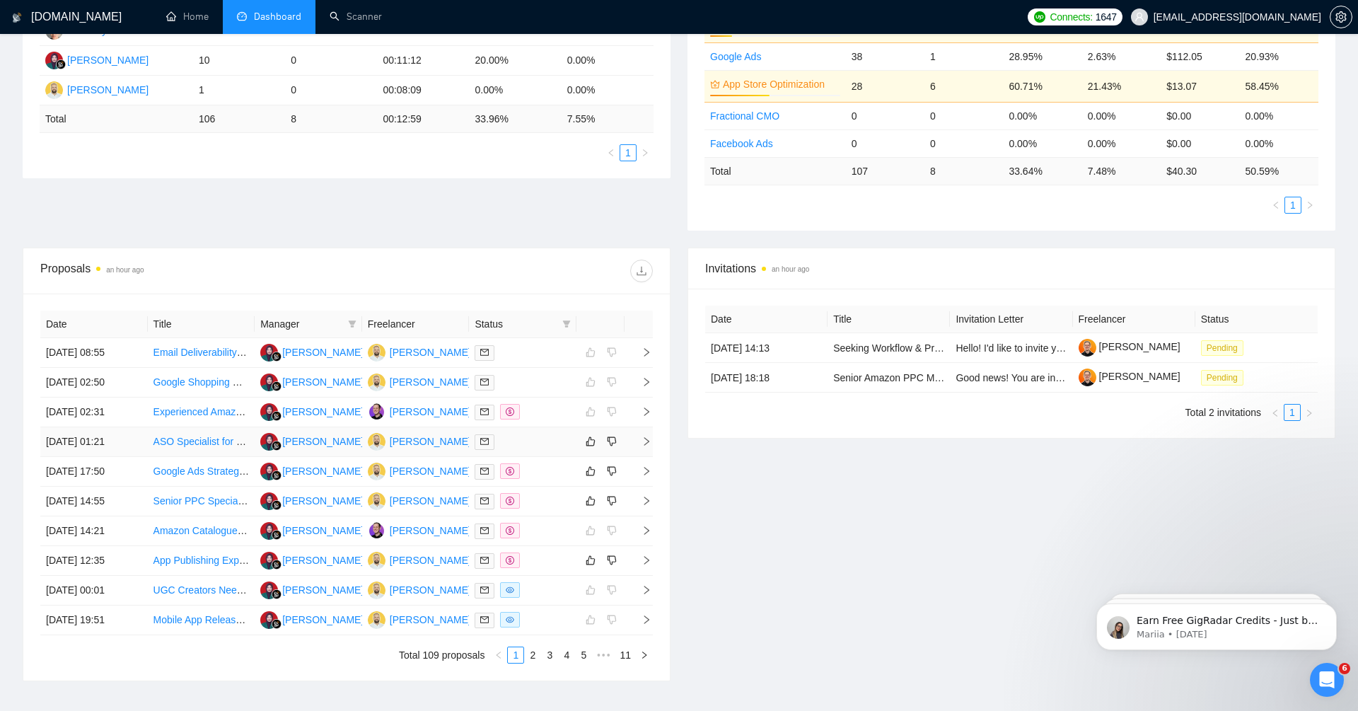
click at [647, 436] on icon "right" at bounding box center [646, 441] width 10 height 10
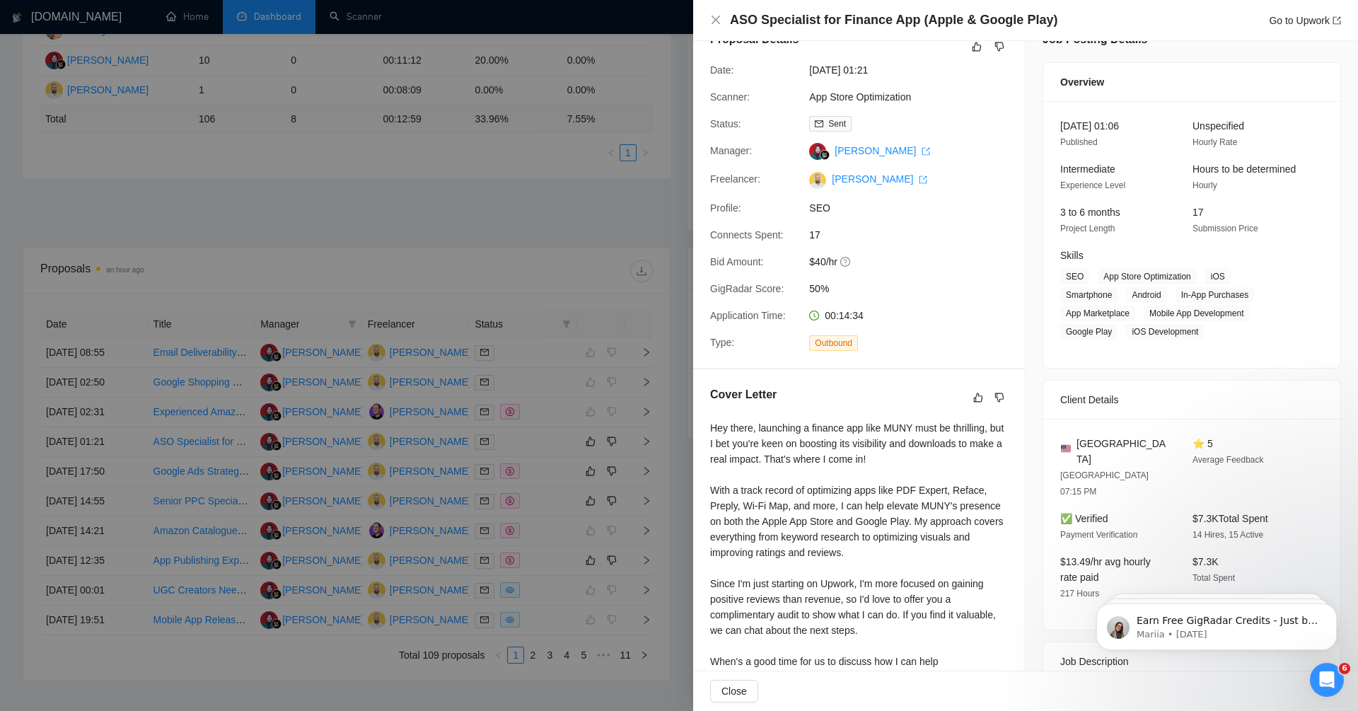
scroll to position [0, 0]
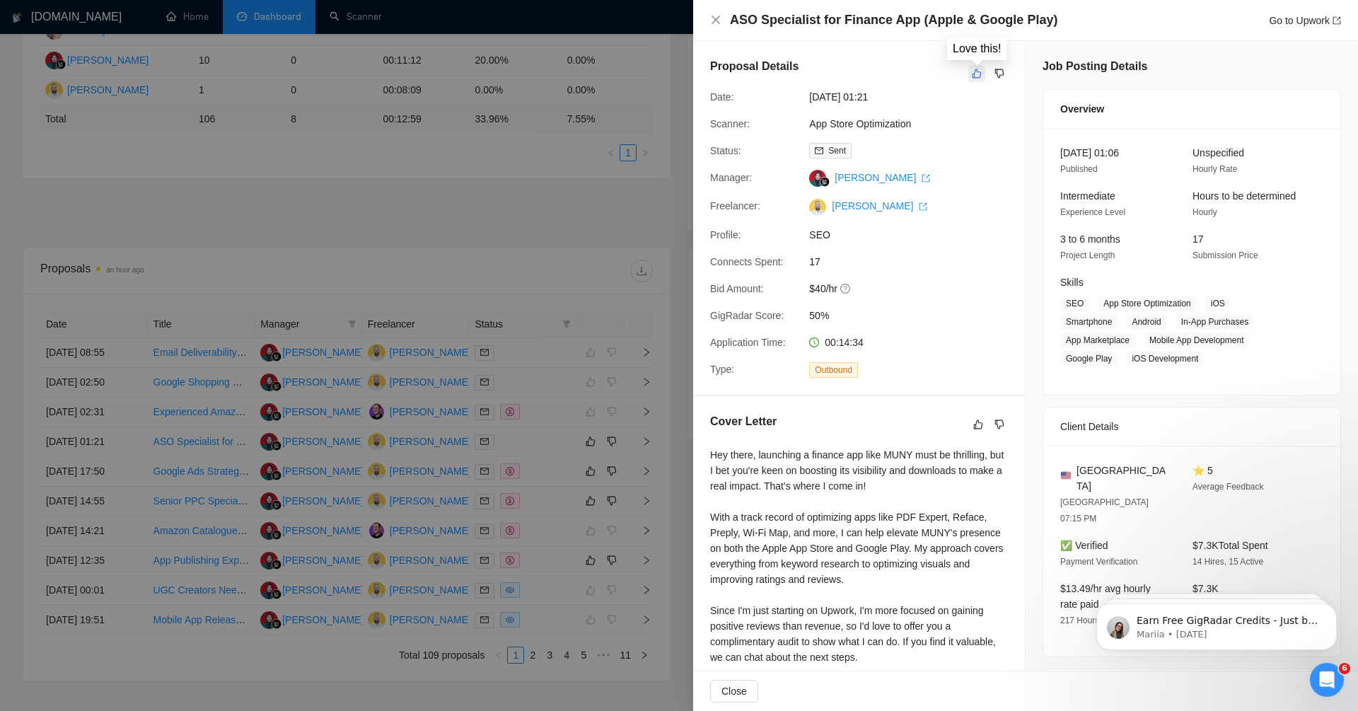
click at [976, 68] on icon "like" at bounding box center [977, 73] width 10 height 11
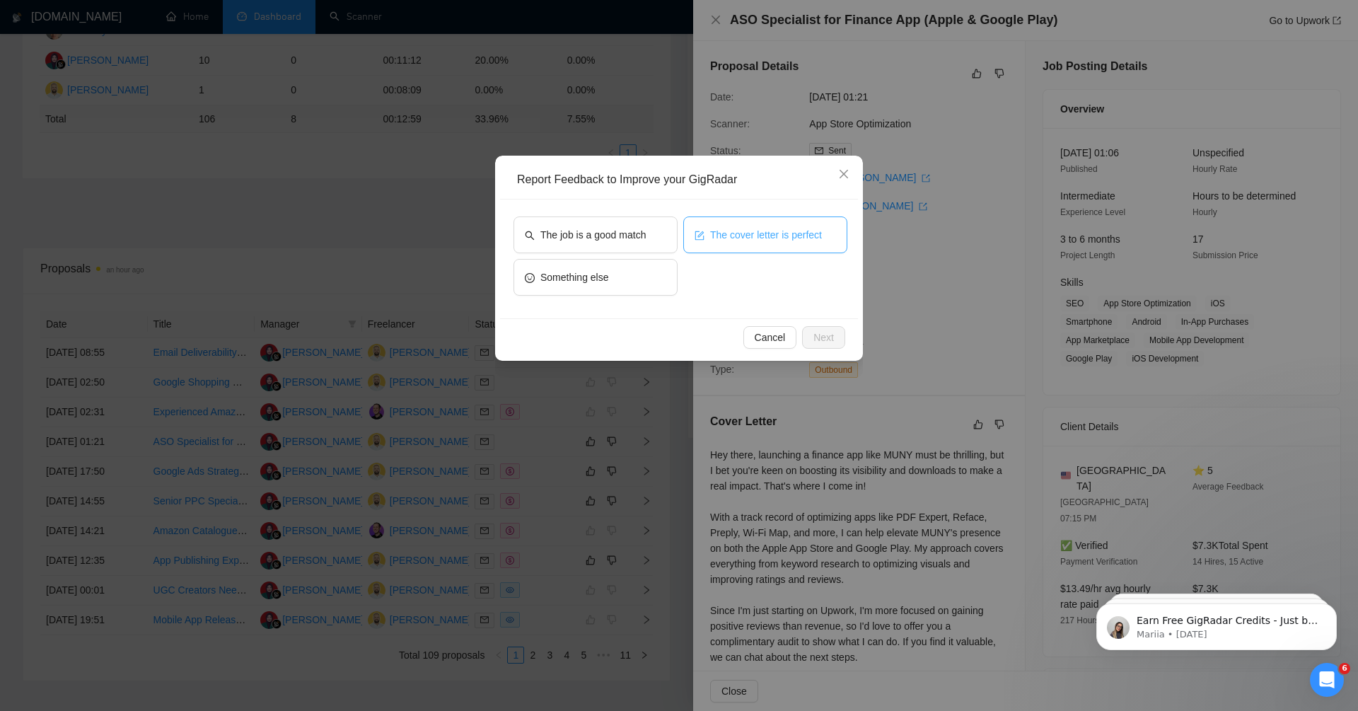
click at [750, 231] on span "The cover letter is perfect" at bounding box center [766, 235] width 112 height 16
click at [613, 244] on button "The job is a good match" at bounding box center [595, 234] width 164 height 37
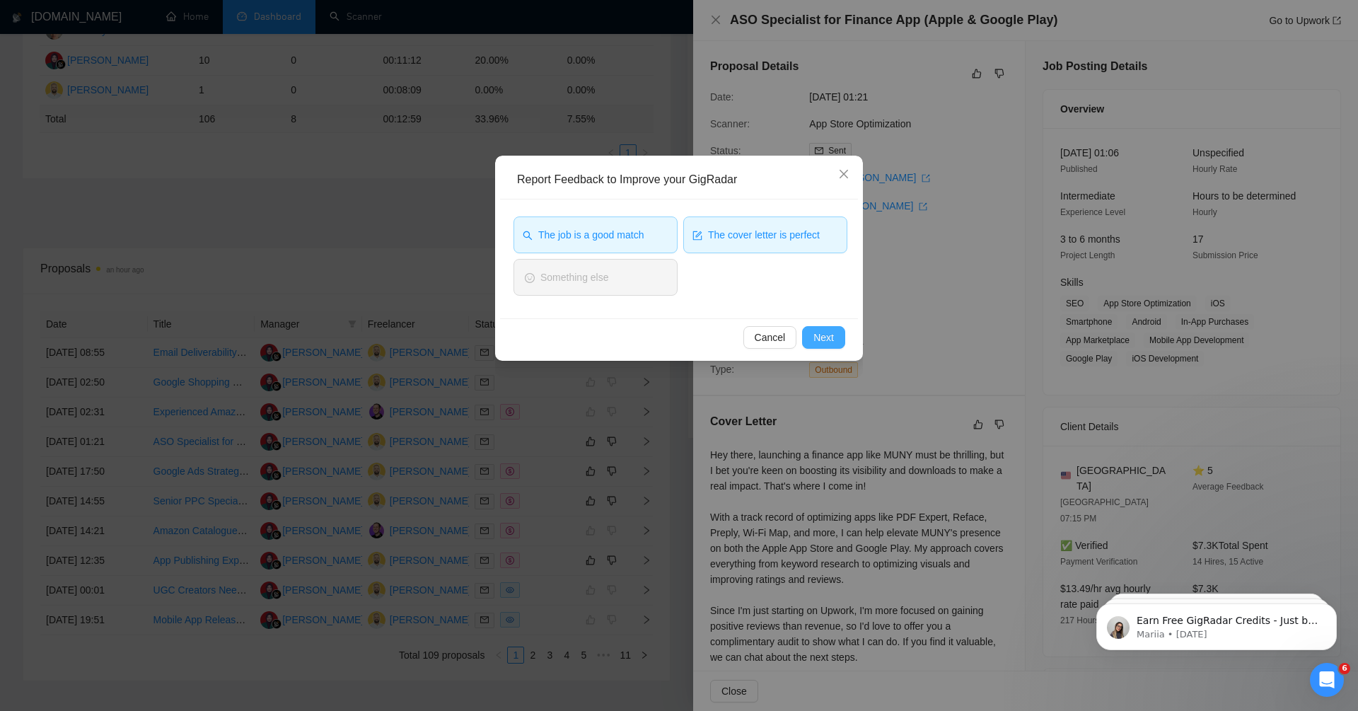
click at [824, 335] on span "Next" at bounding box center [823, 337] width 21 height 16
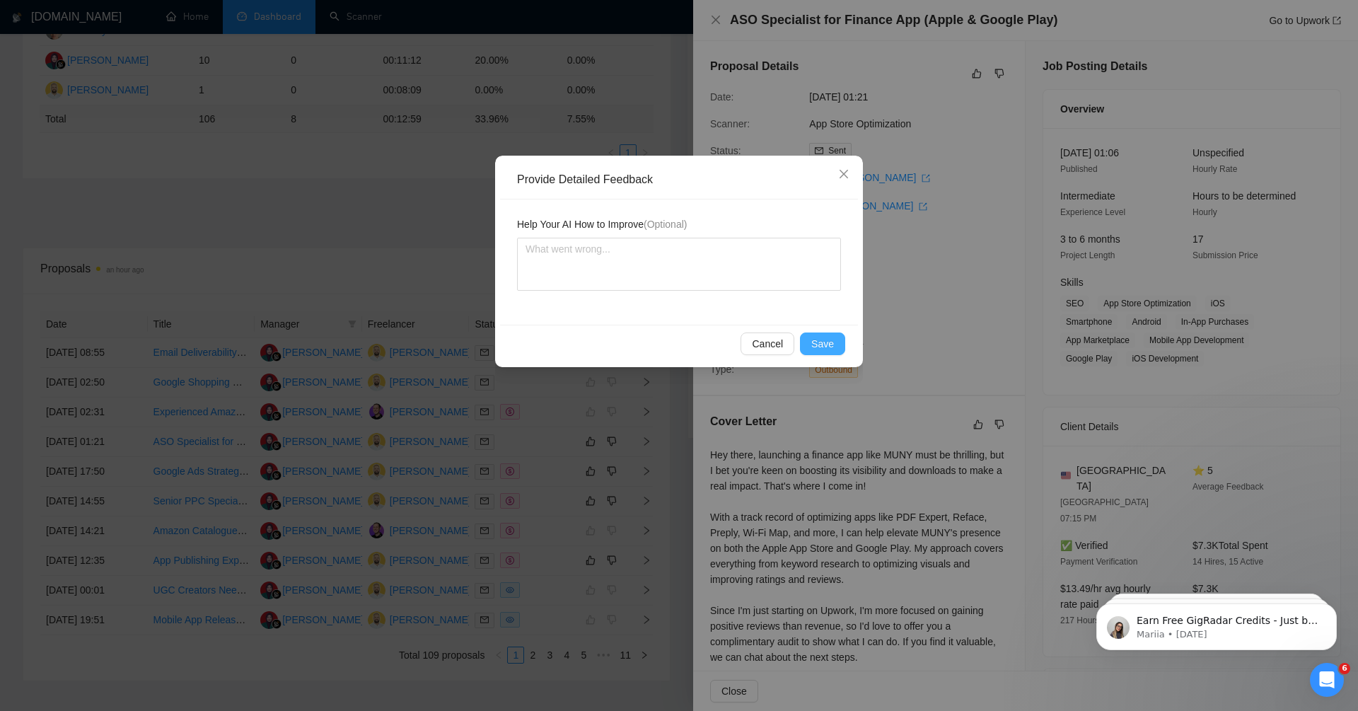
click at [824, 342] on span "Save" at bounding box center [822, 344] width 23 height 16
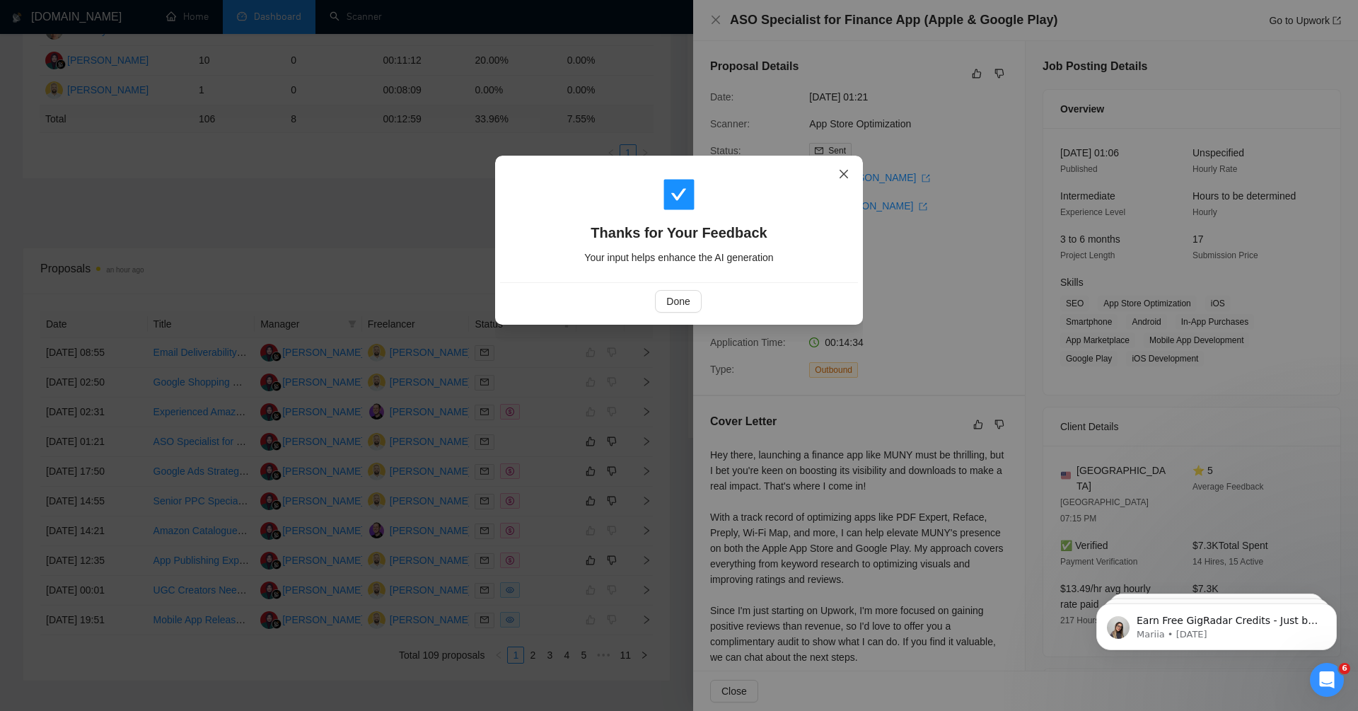
click at [843, 174] on icon "close" at bounding box center [843, 174] width 8 height 8
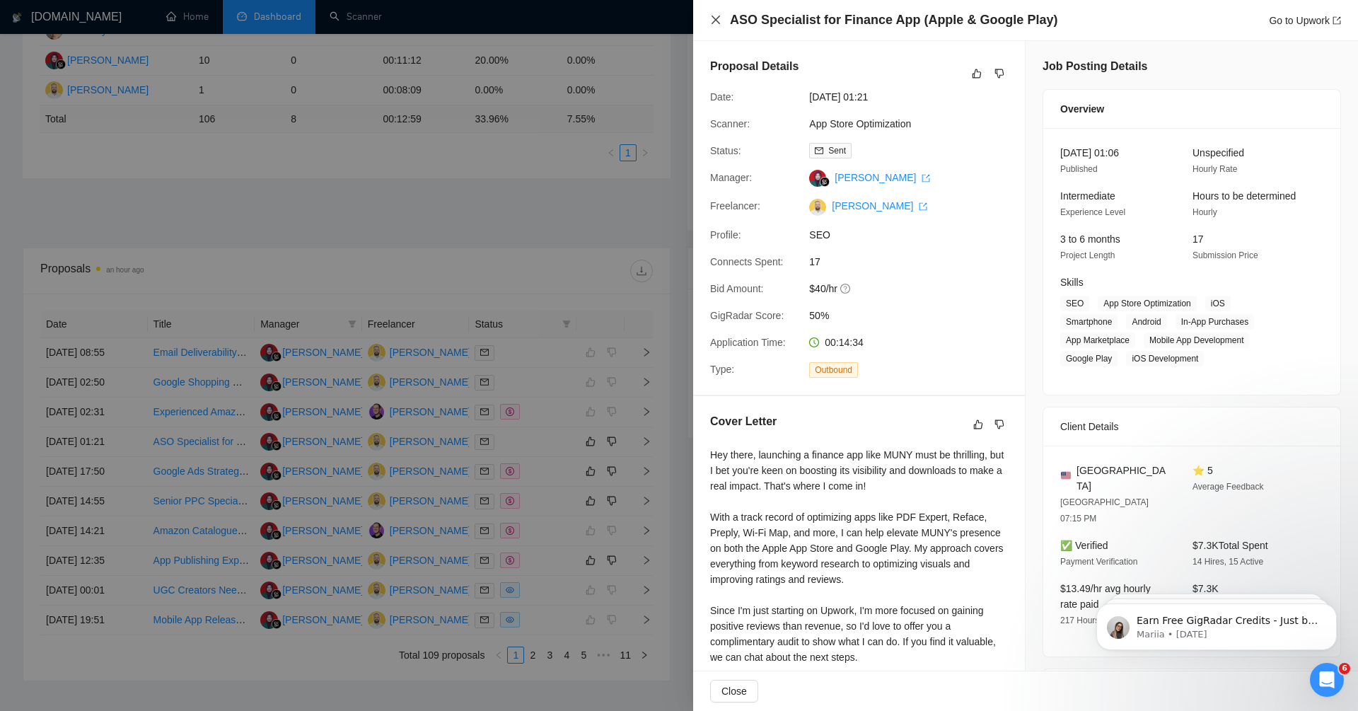
click at [716, 17] on icon "close" at bounding box center [715, 19] width 11 height 11
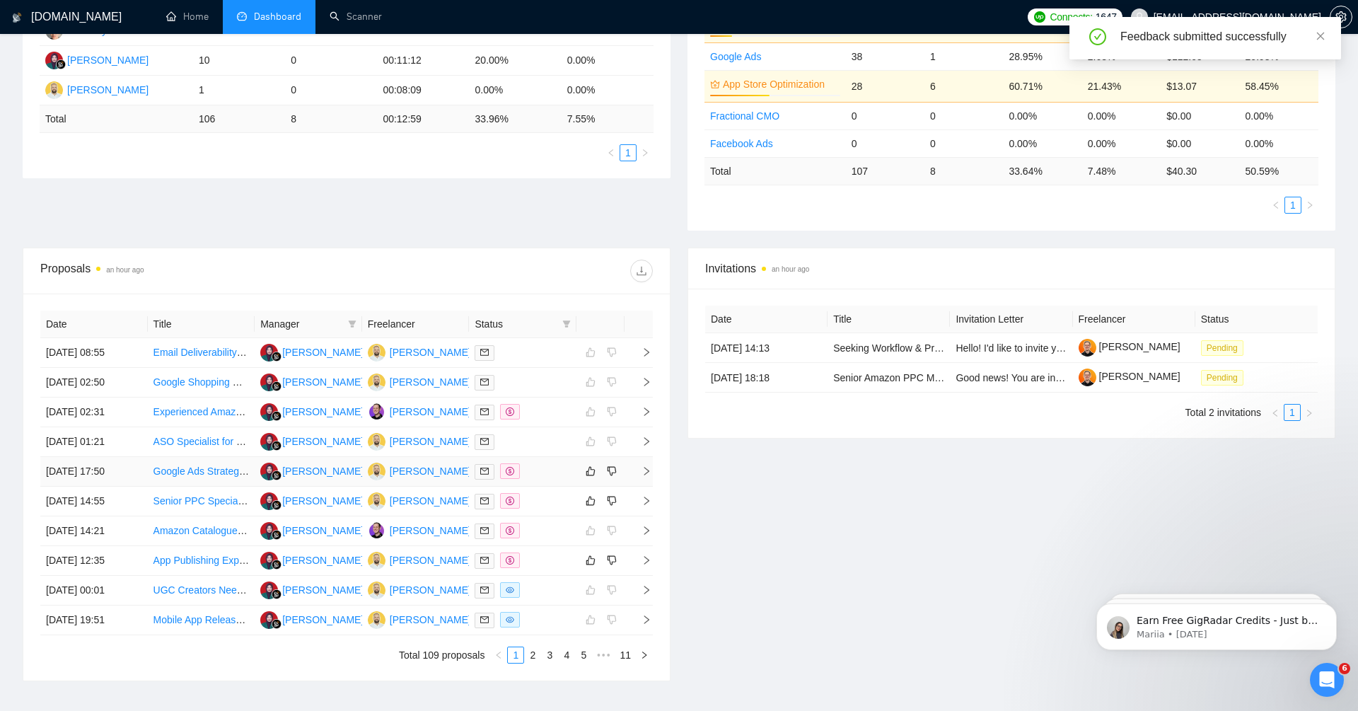
click at [645, 467] on icon "right" at bounding box center [646, 471] width 10 height 10
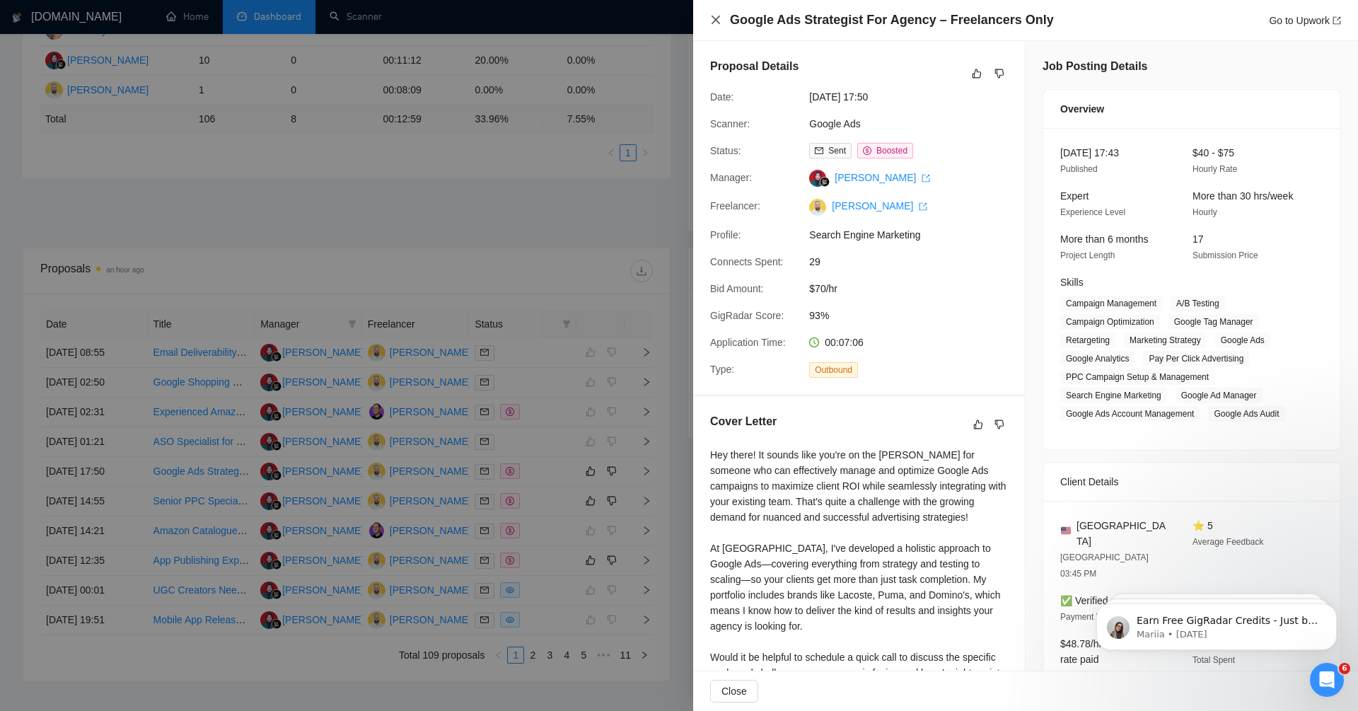
click at [716, 16] on icon "close" at bounding box center [715, 19] width 11 height 11
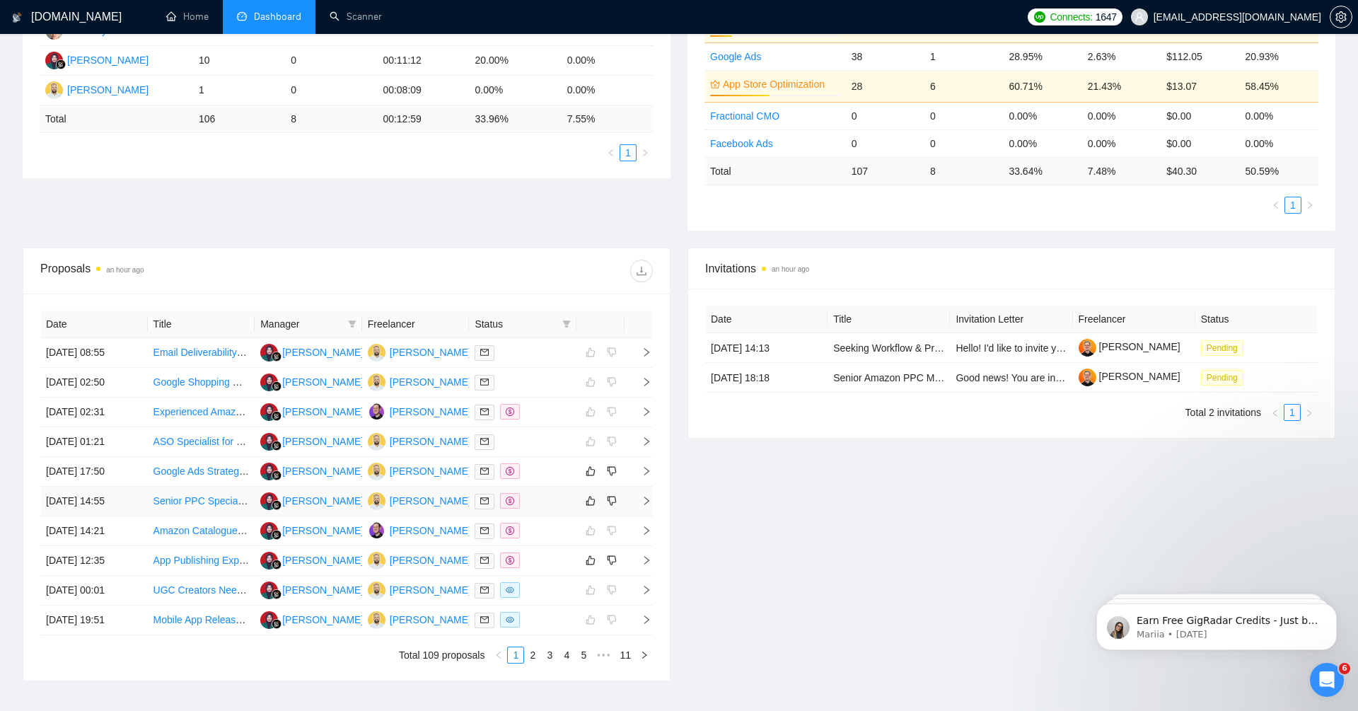
click at [648, 501] on td at bounding box center [638, 501] width 28 height 30
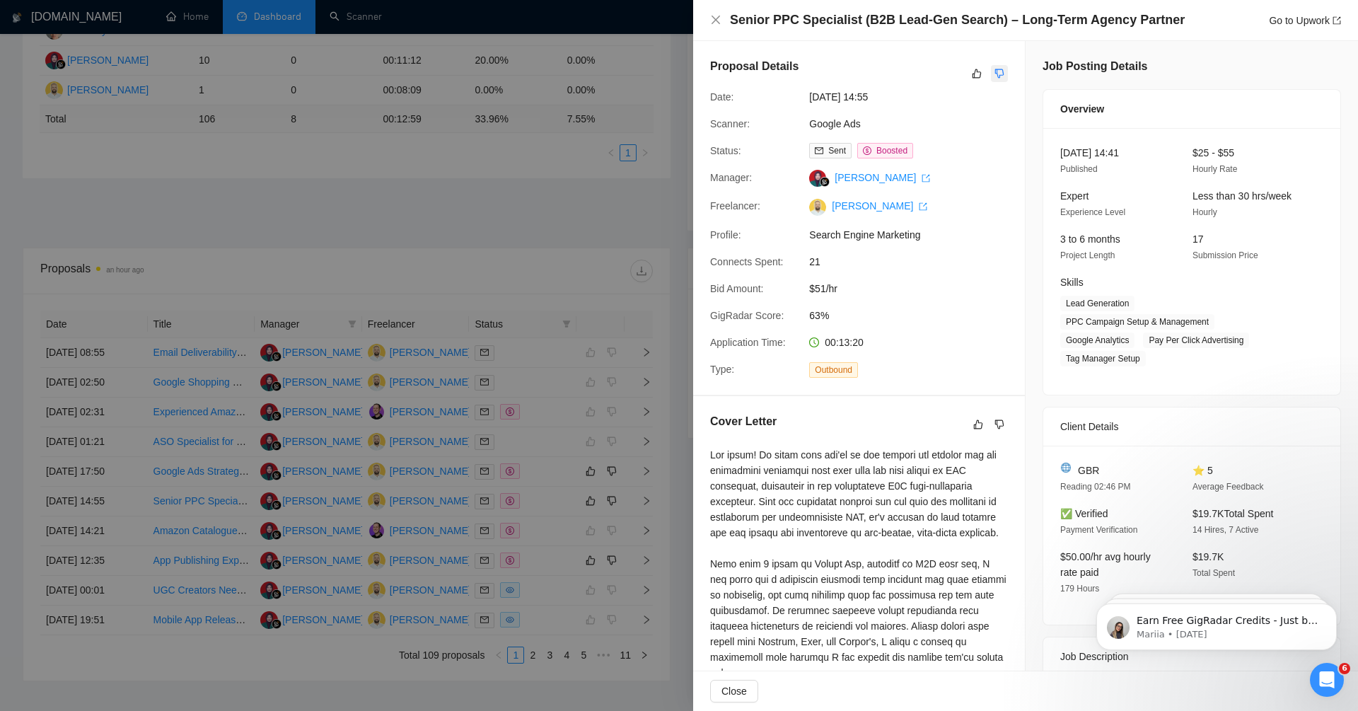
click at [1002, 72] on icon "dislike" at bounding box center [999, 73] width 10 height 11
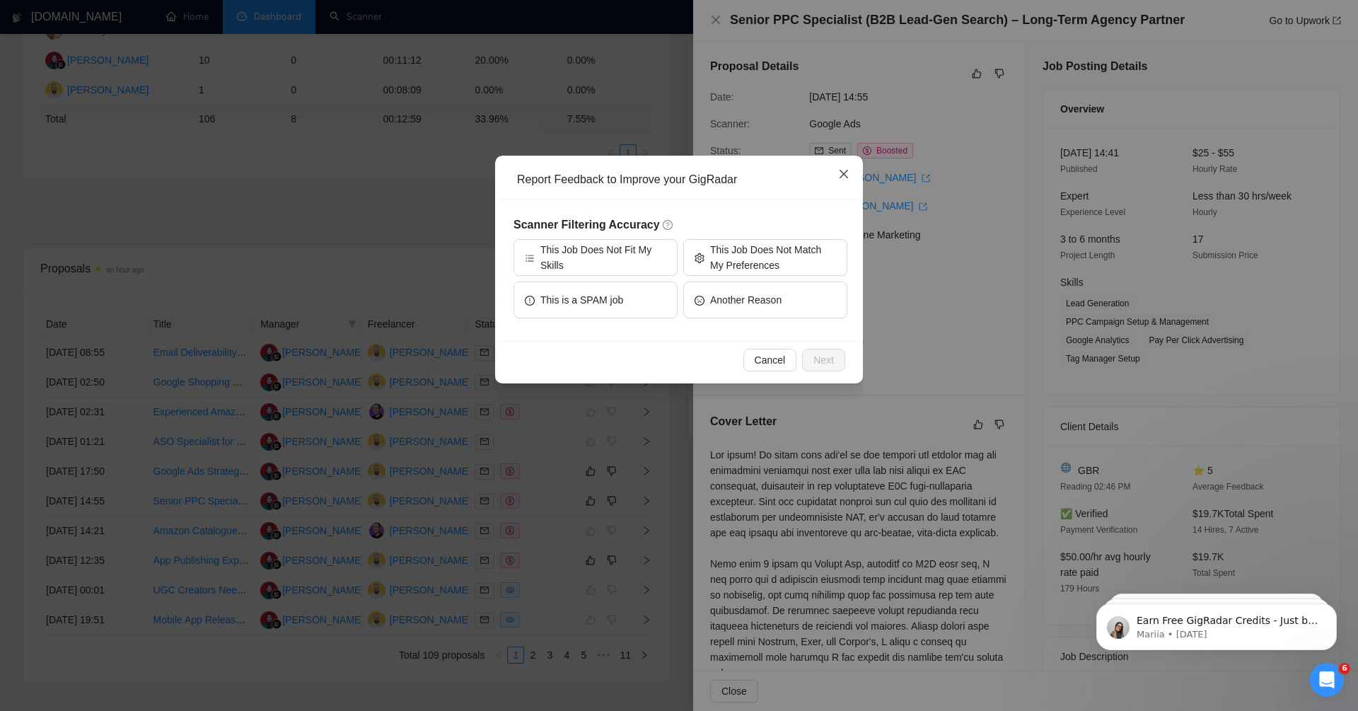
click at [831, 180] on span "Close" at bounding box center [843, 175] width 38 height 38
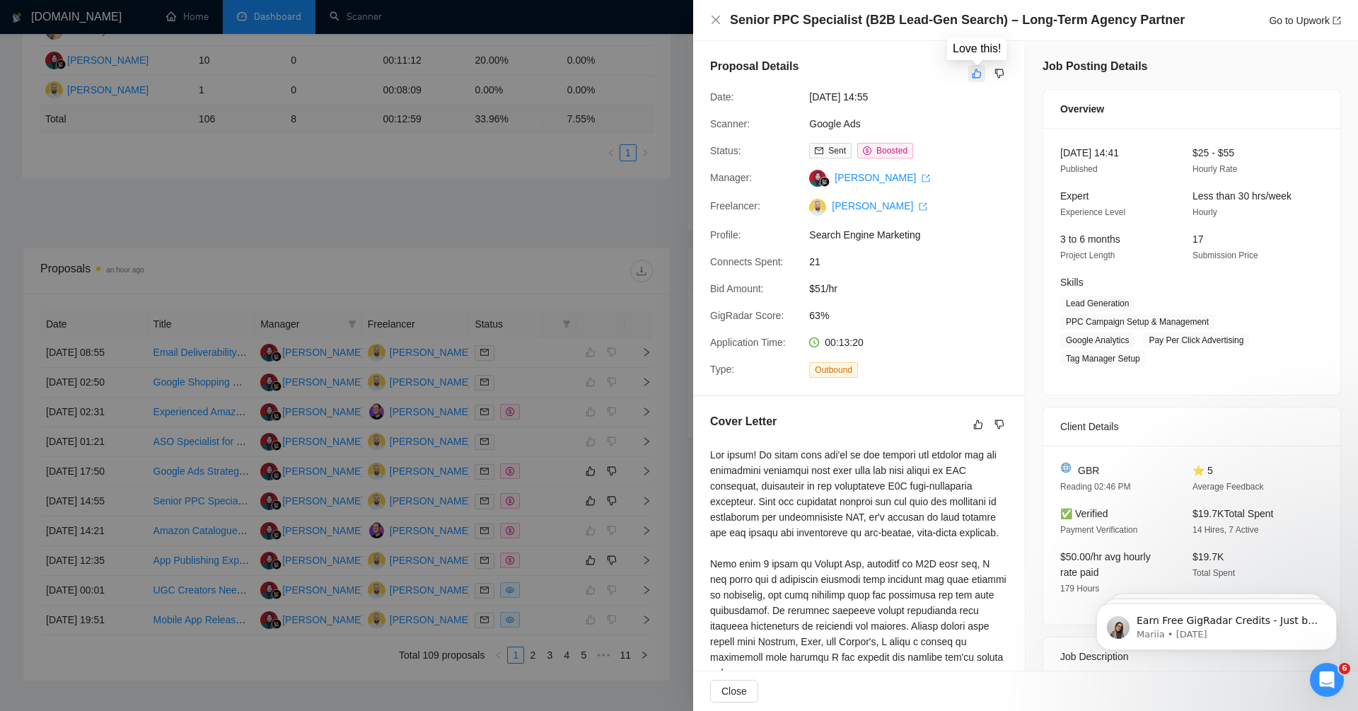
click at [978, 76] on icon "like" at bounding box center [977, 73] width 10 height 11
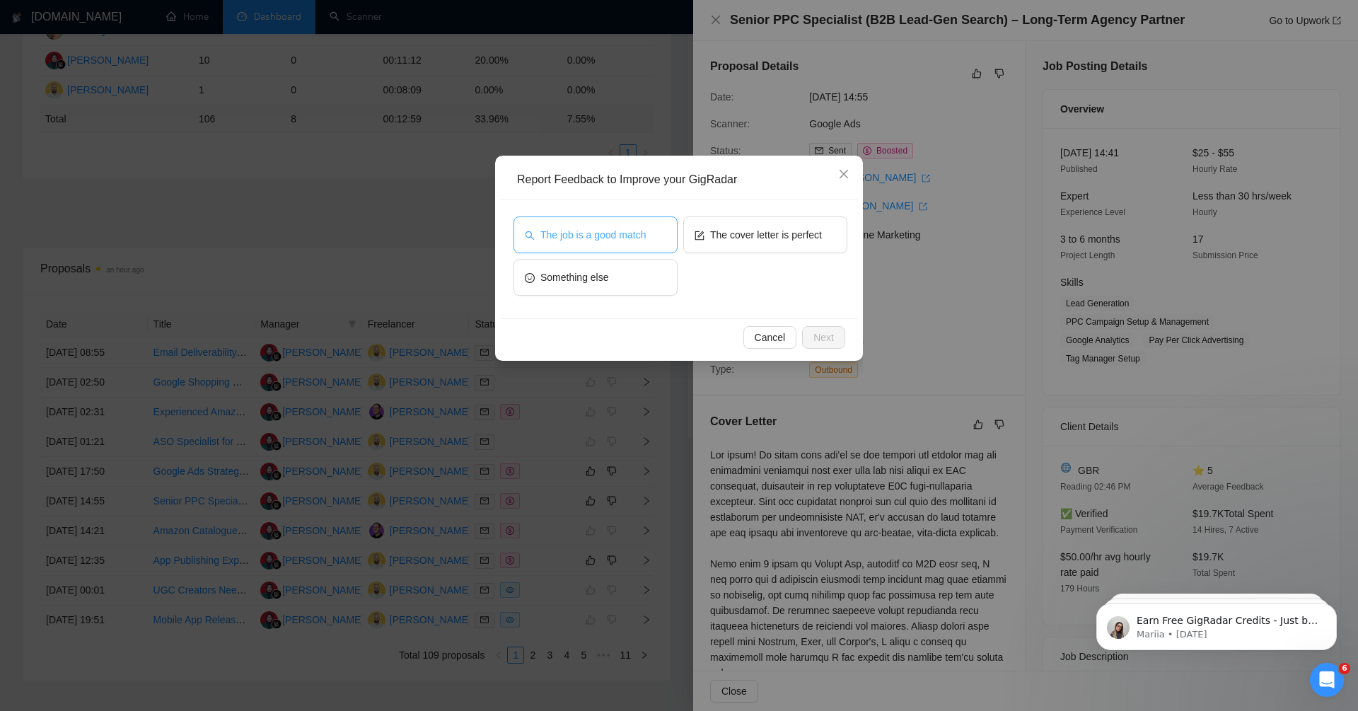
click at [627, 231] on span "The job is a good match" at bounding box center [592, 235] width 105 height 16
click at [838, 347] on button "Next" at bounding box center [823, 337] width 43 height 23
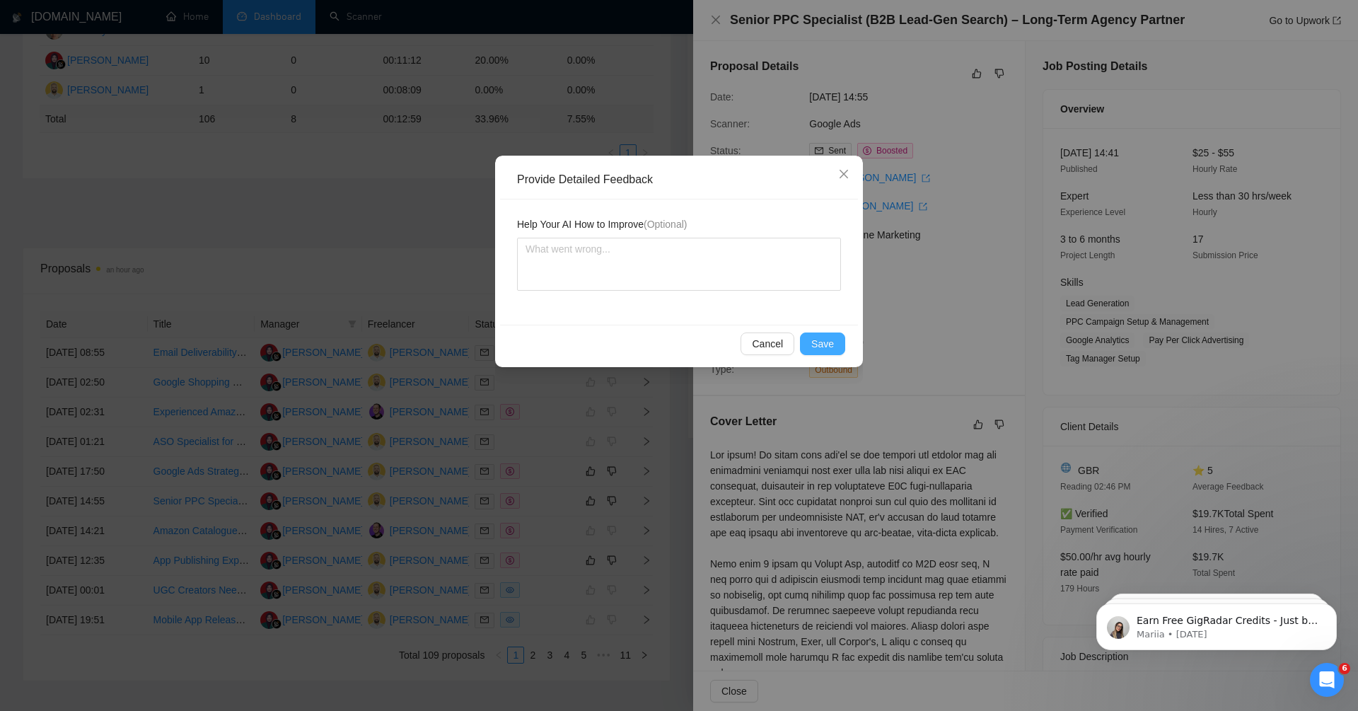
click at [827, 347] on span "Save" at bounding box center [822, 344] width 23 height 16
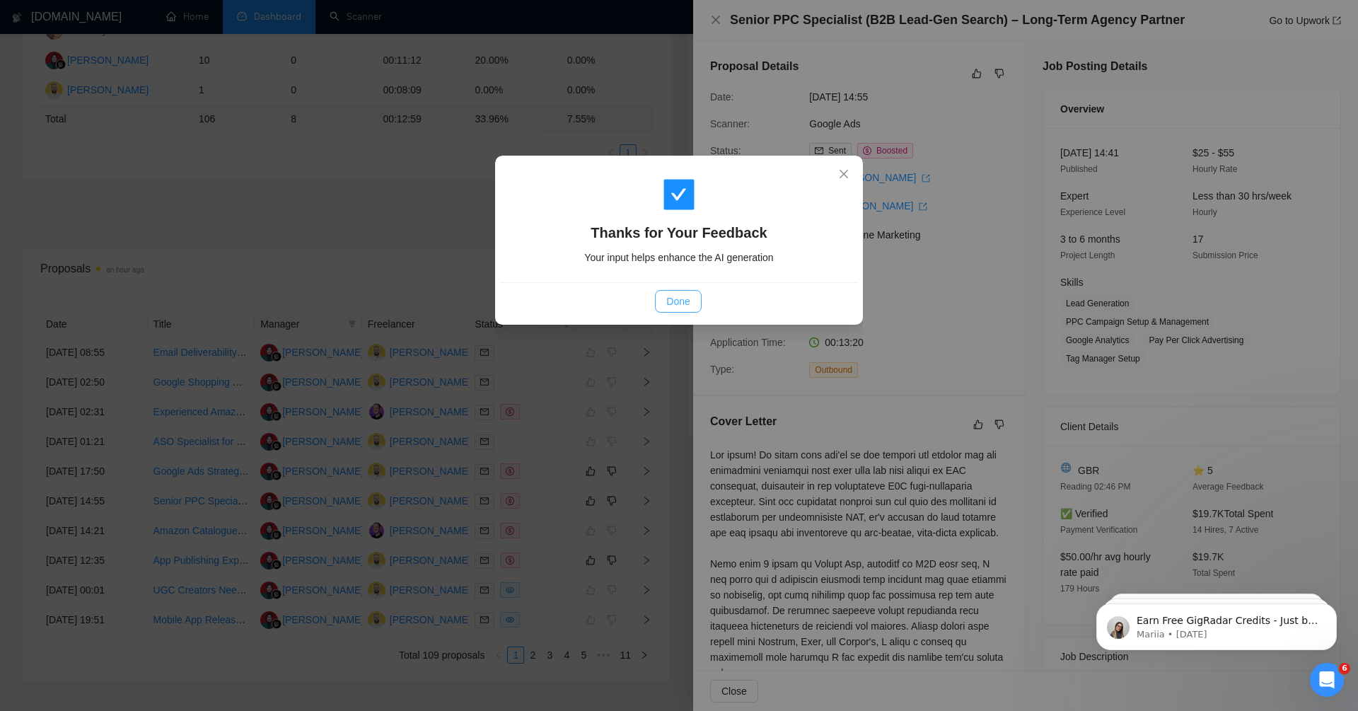
click at [669, 299] on span "Done" at bounding box center [677, 301] width 23 height 16
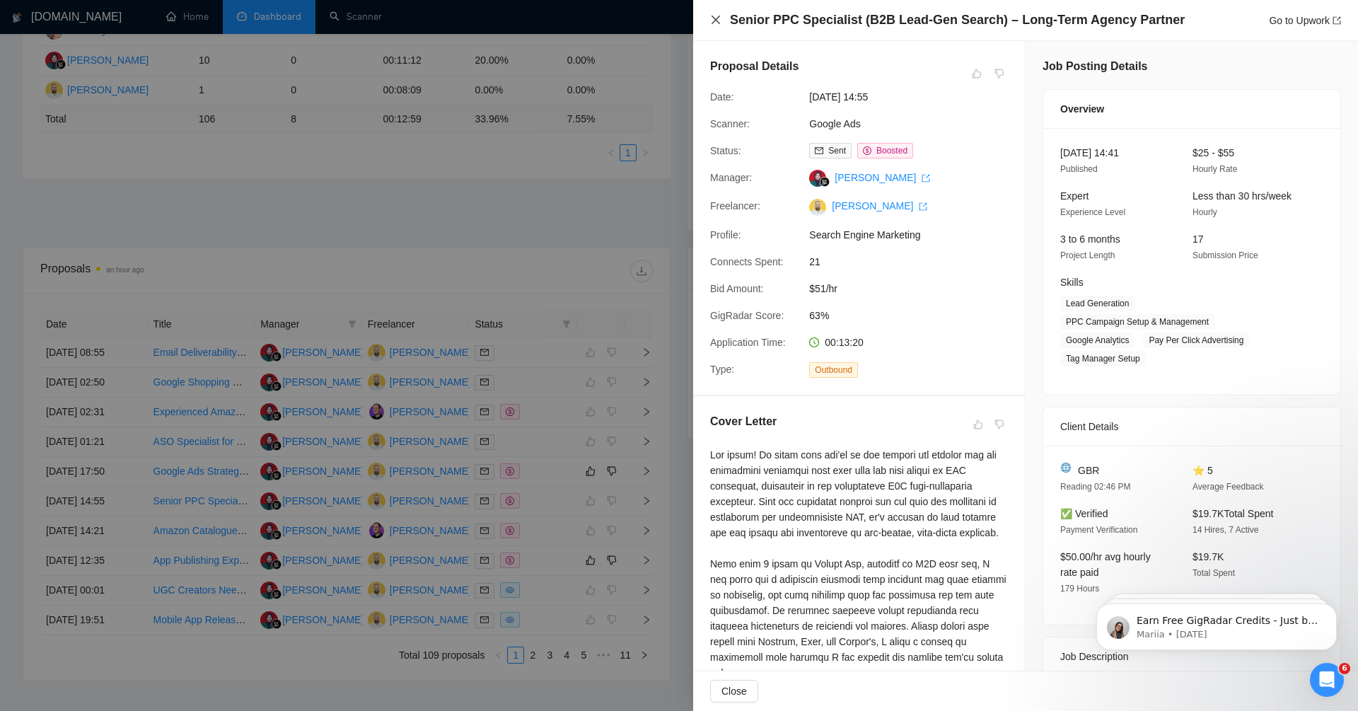
click at [714, 18] on icon "close" at bounding box center [715, 20] width 8 height 8
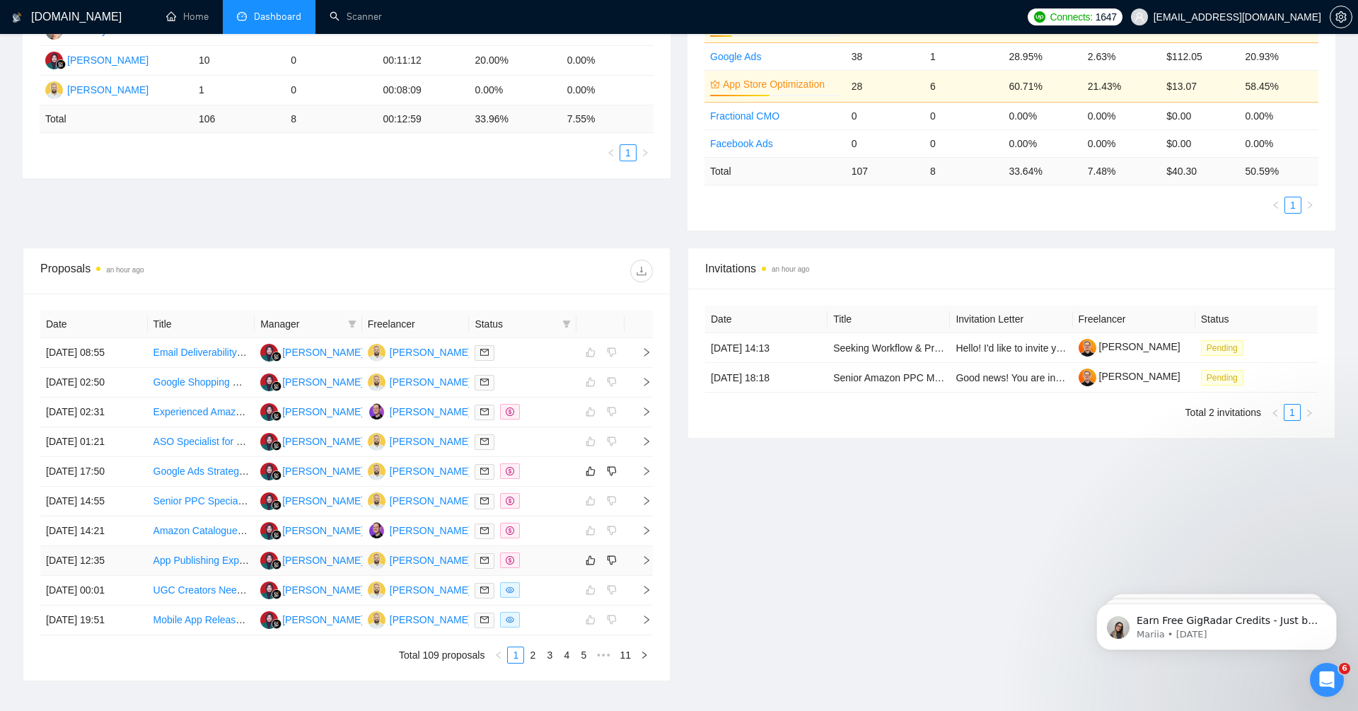
click at [643, 556] on icon "right" at bounding box center [646, 560] width 10 height 10
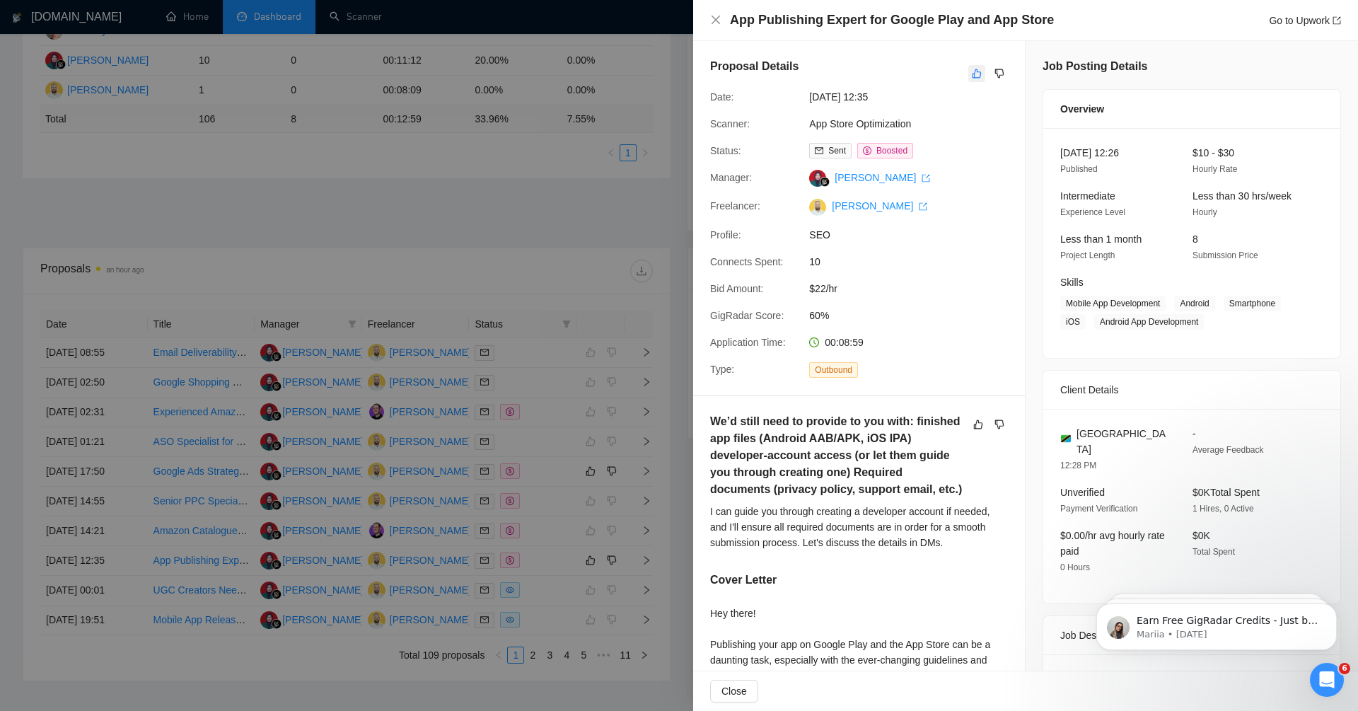
click at [981, 78] on button "button" at bounding box center [976, 73] width 17 height 17
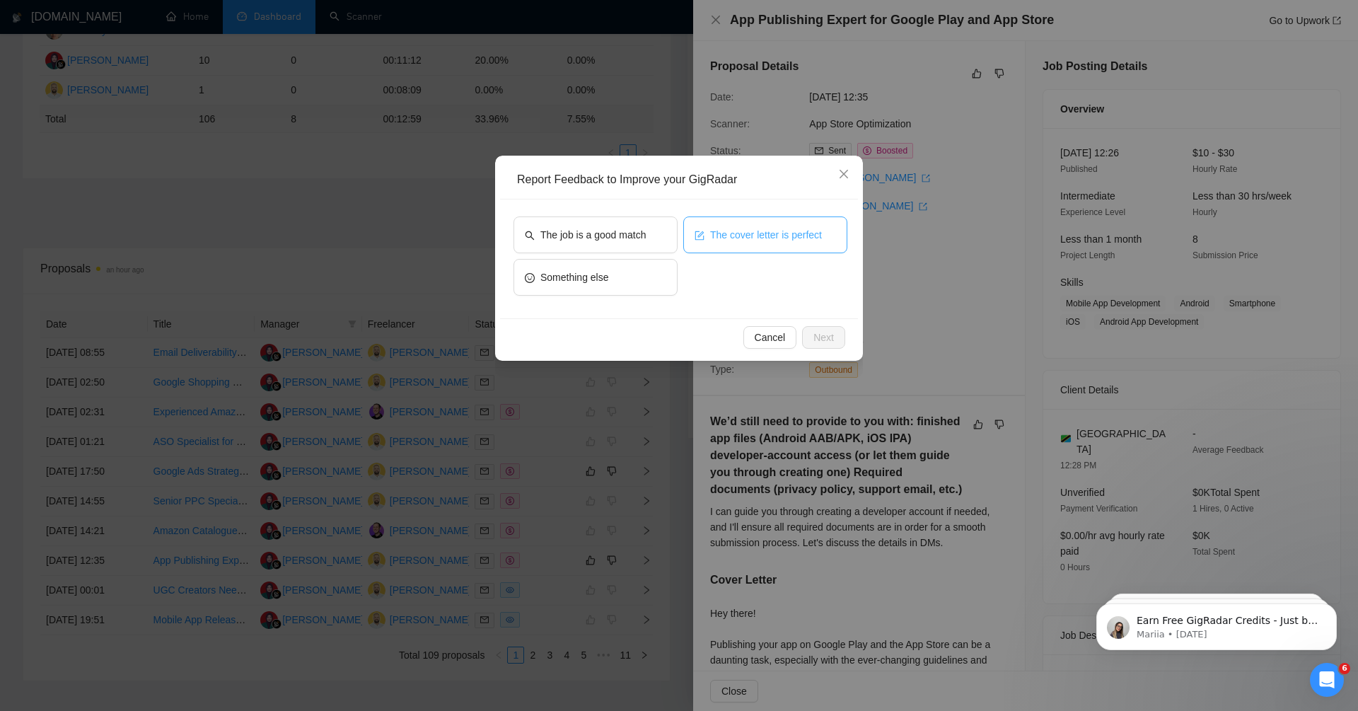
click at [749, 238] on span "The cover letter is perfect" at bounding box center [766, 235] width 112 height 16
click at [836, 327] on button "Next" at bounding box center [823, 337] width 43 height 23
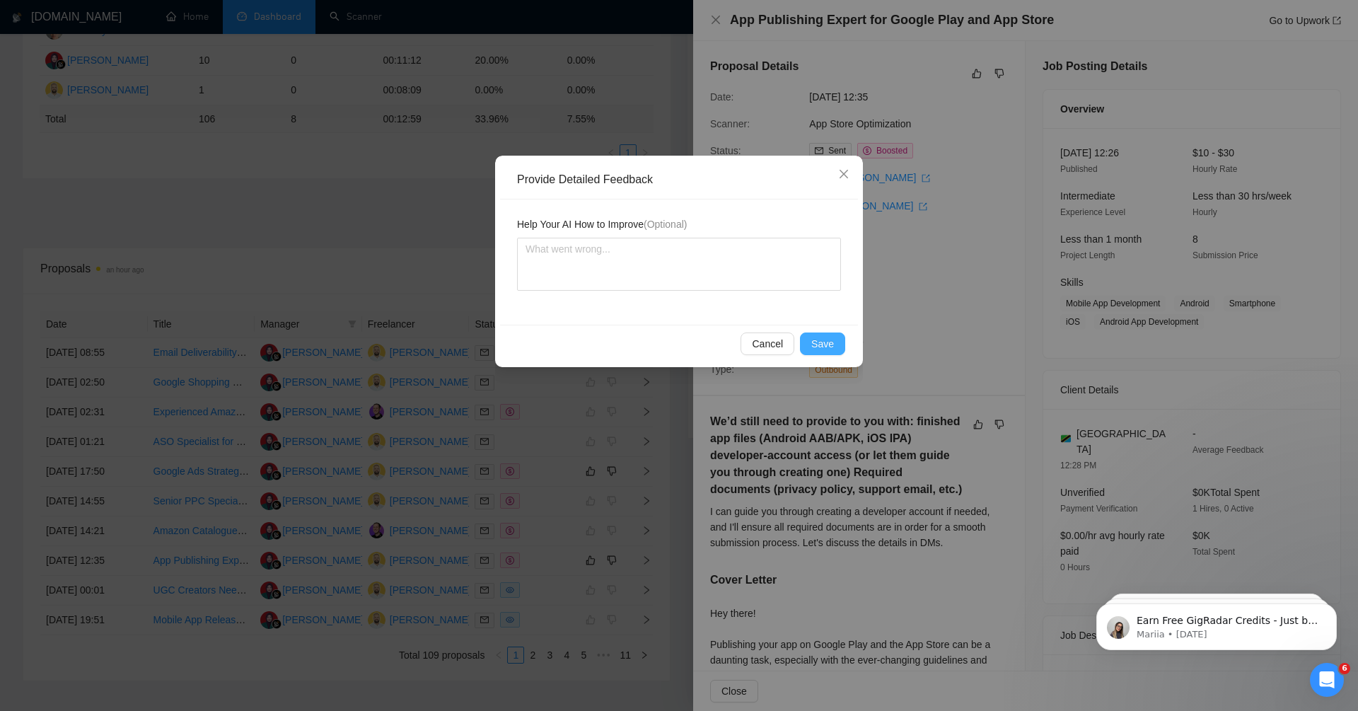
click at [817, 339] on span "Save" at bounding box center [822, 344] width 23 height 16
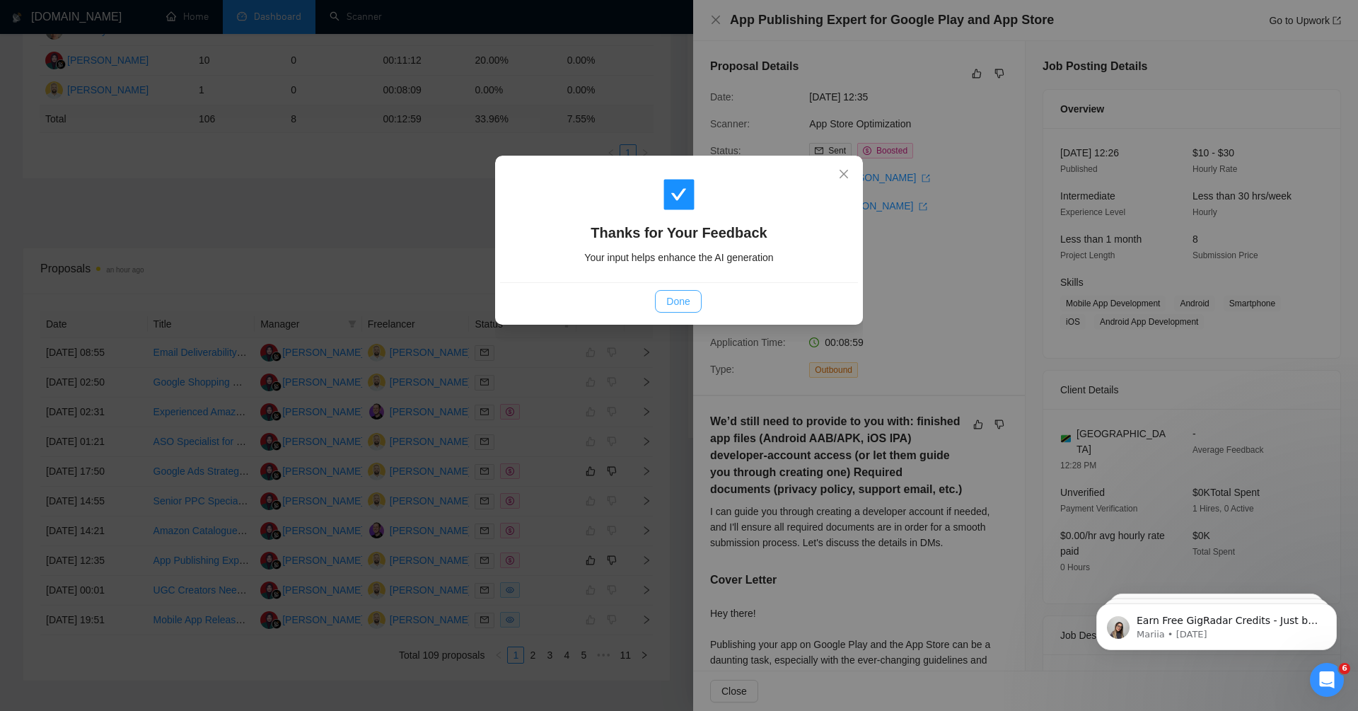
click at [672, 304] on span "Done" at bounding box center [677, 301] width 23 height 16
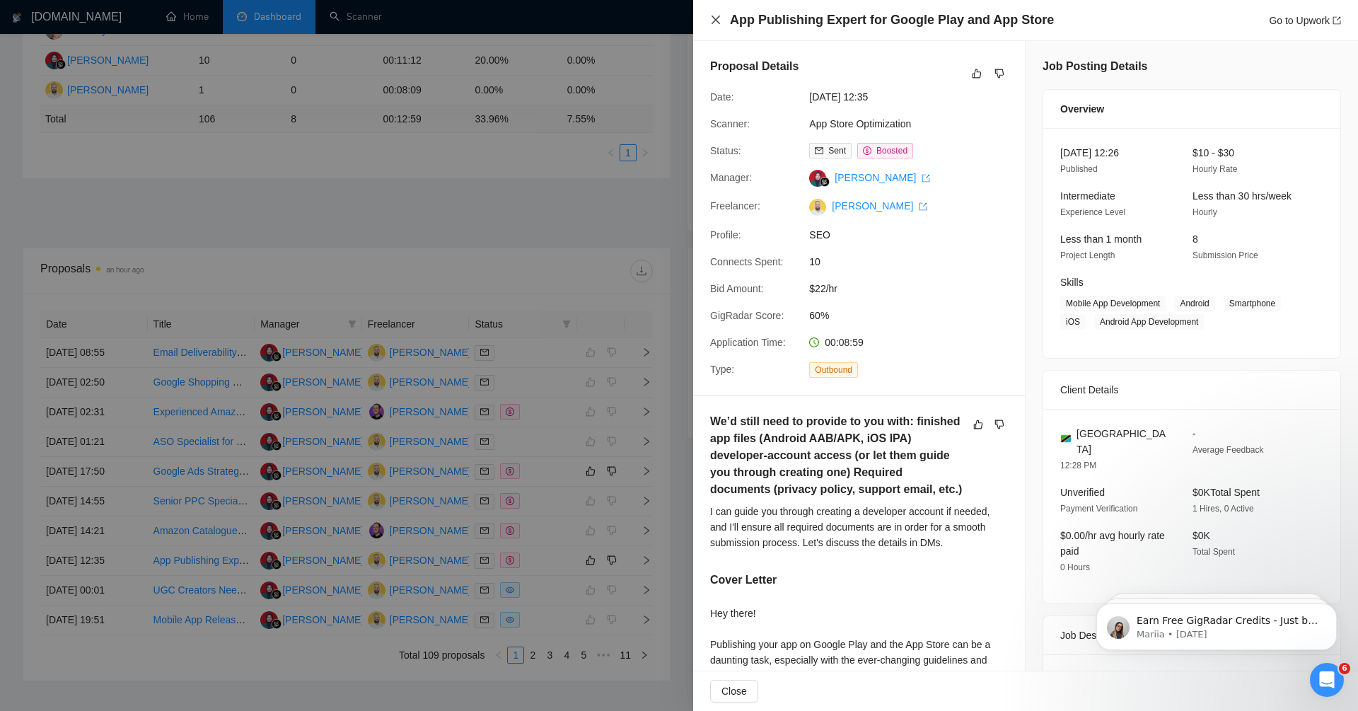
click at [716, 20] on icon "close" at bounding box center [715, 20] width 8 height 8
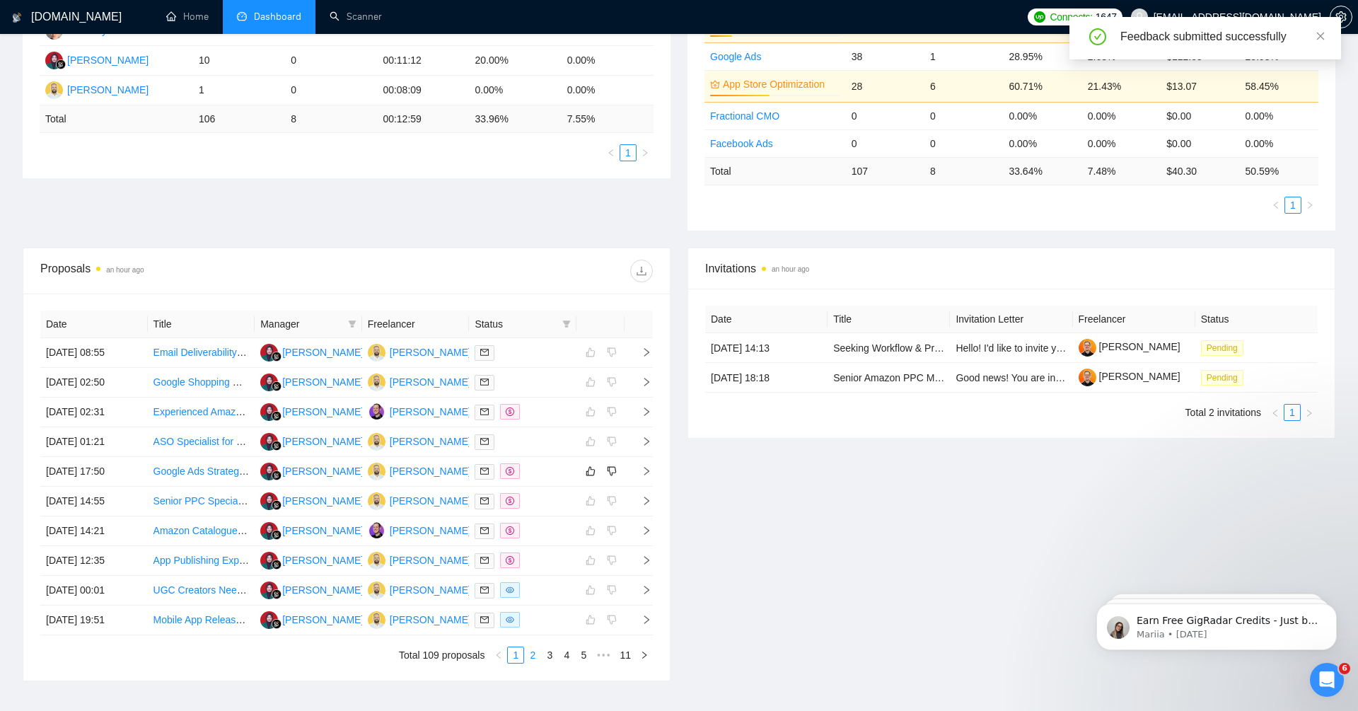
click at [531, 647] on link "2" at bounding box center [533, 655] width 16 height 16
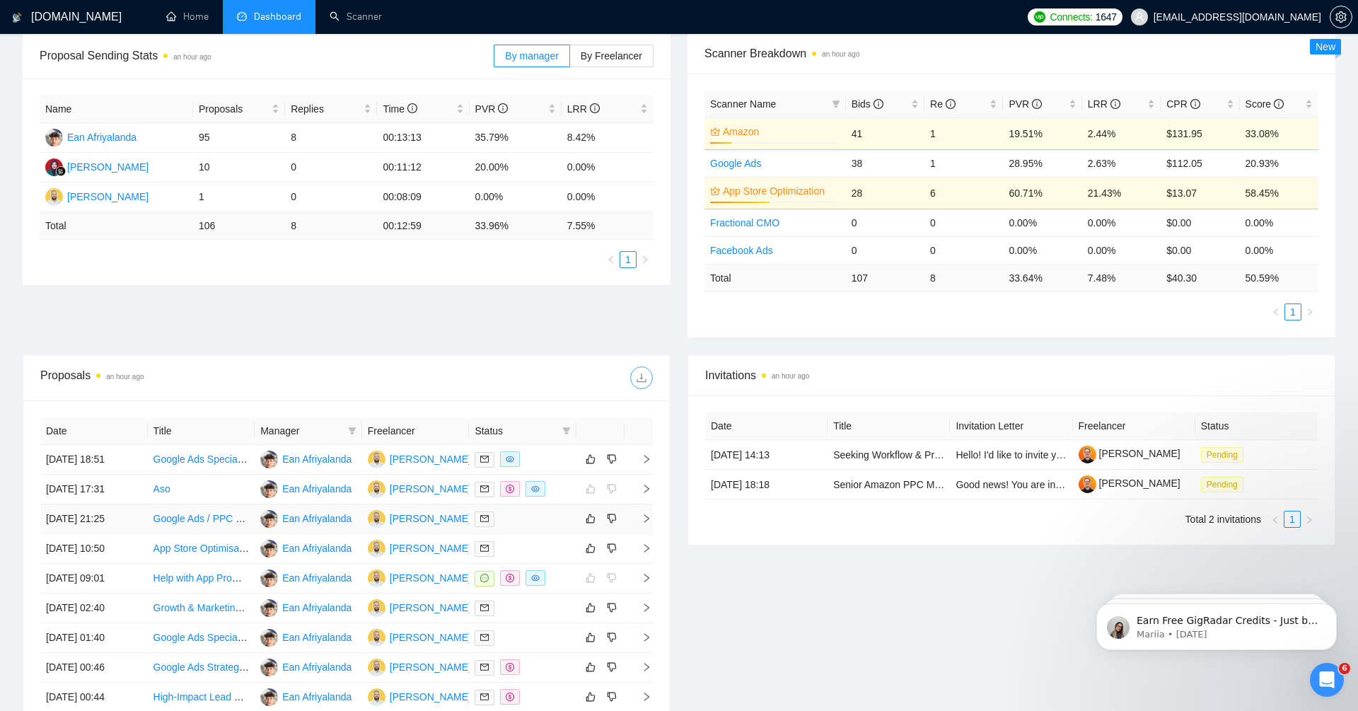
scroll to position [413, 0]
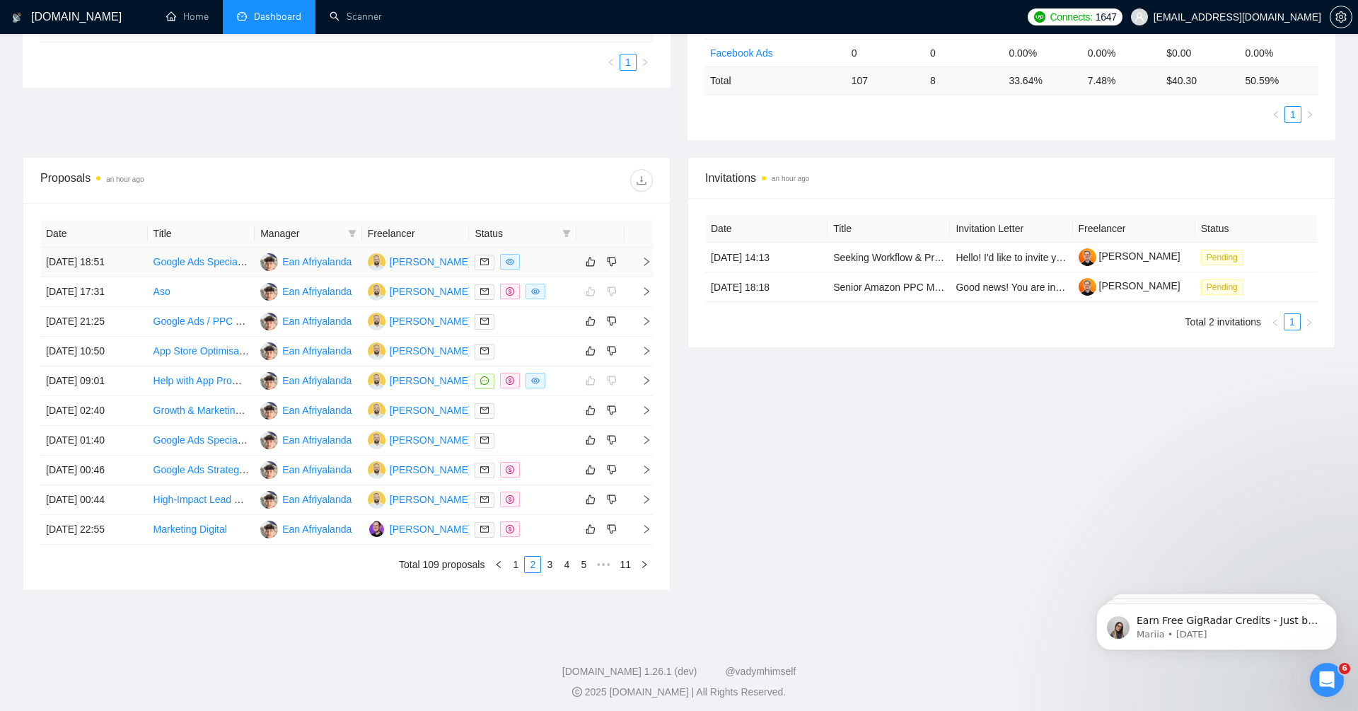
click at [648, 258] on icon "right" at bounding box center [646, 262] width 10 height 10
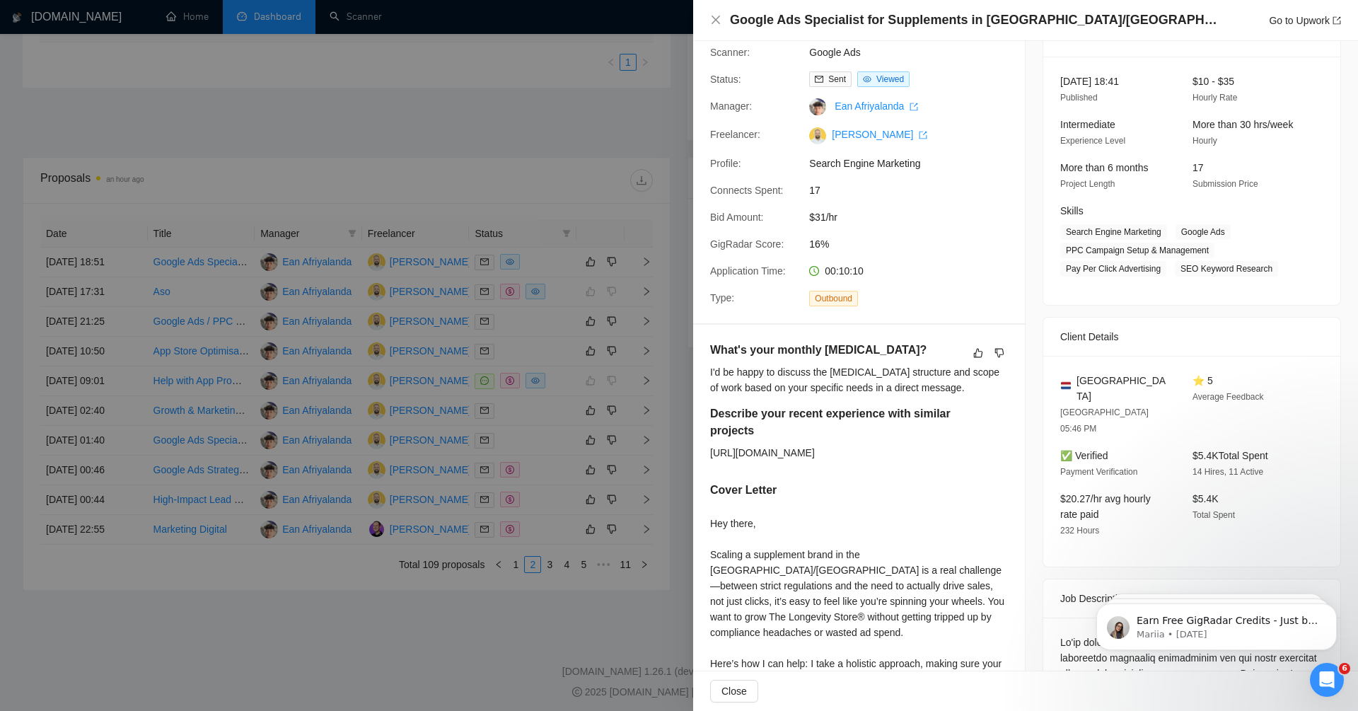
scroll to position [0, 0]
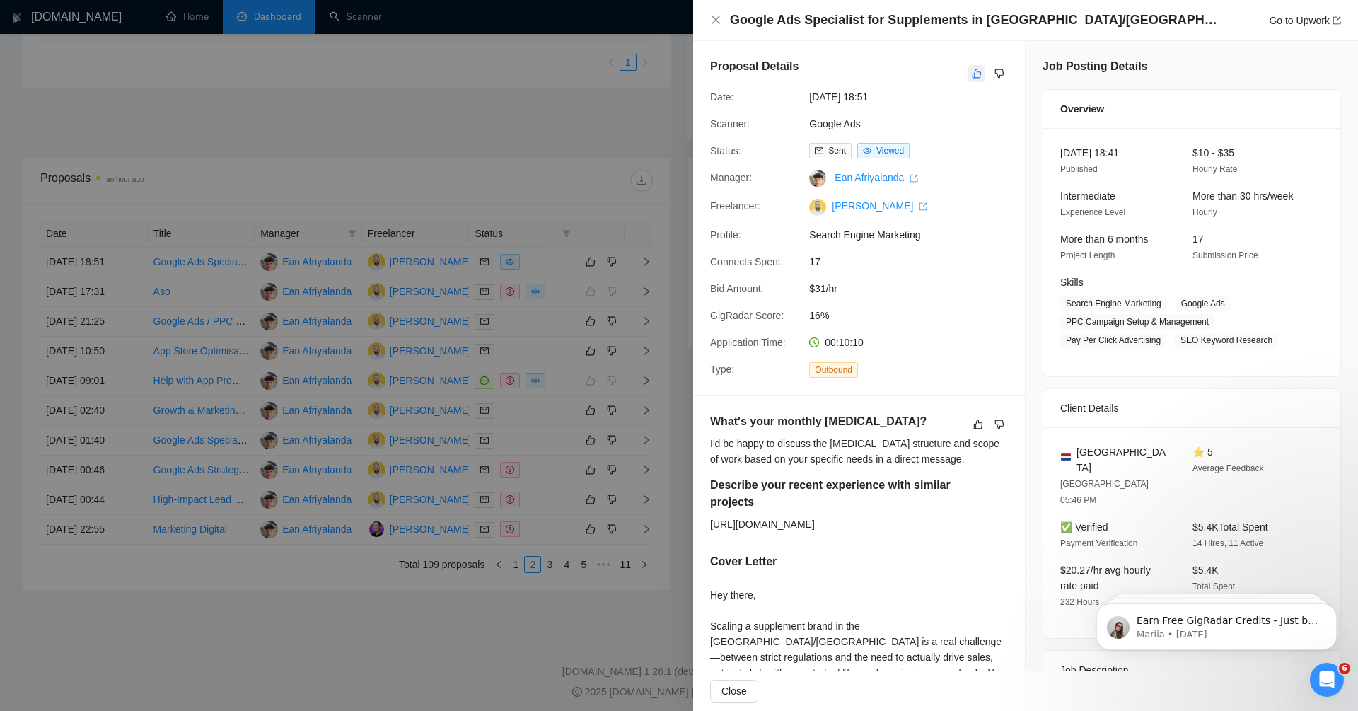
click at [979, 76] on icon "like" at bounding box center [976, 73] width 9 height 9
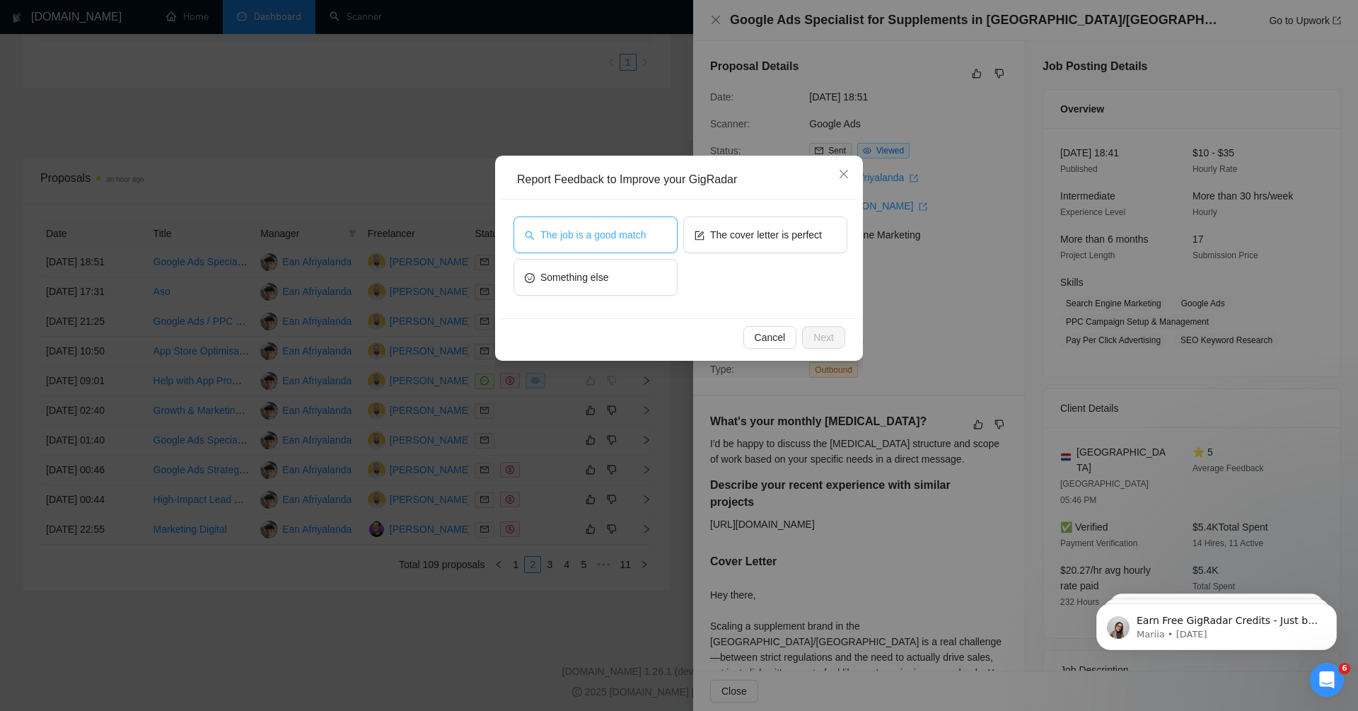
click at [631, 235] on span "The job is a good match" at bounding box center [592, 235] width 105 height 16
click at [815, 334] on span "Next" at bounding box center [823, 337] width 21 height 16
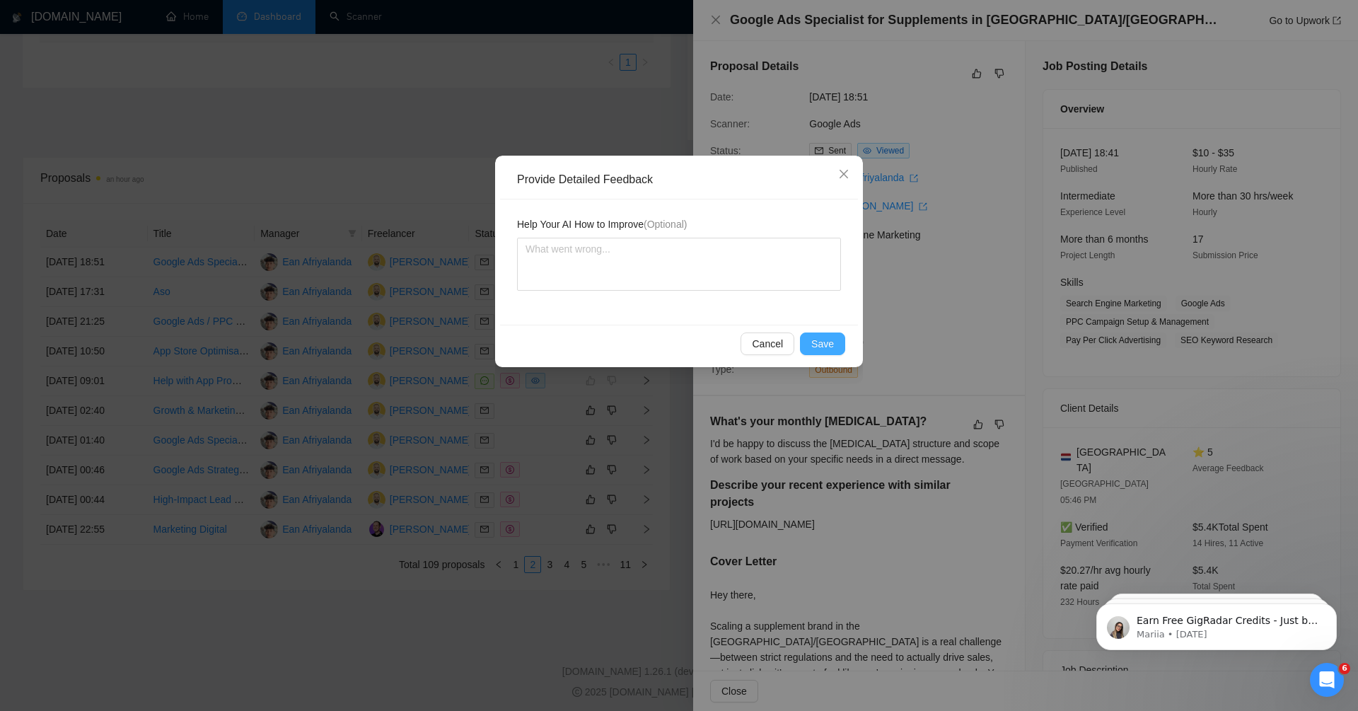
click at [826, 341] on span "Save" at bounding box center [822, 344] width 23 height 16
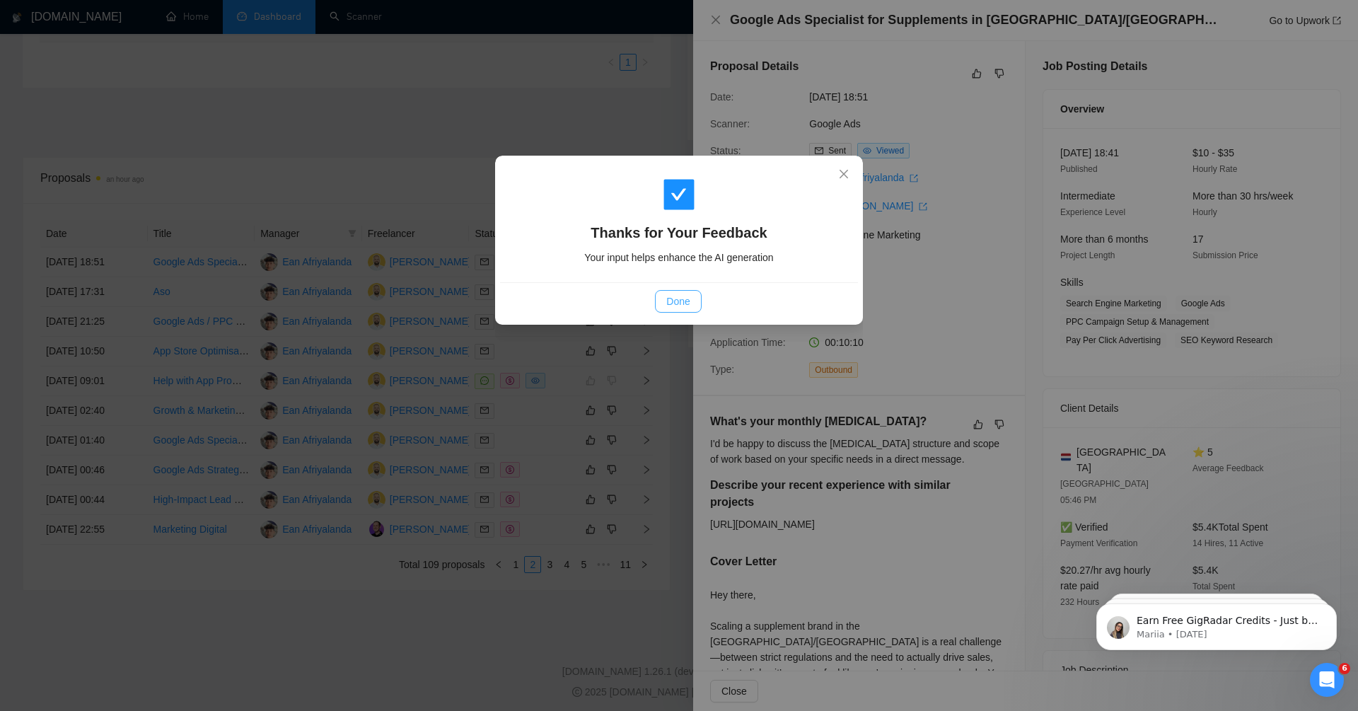
click at [677, 296] on span "Done" at bounding box center [677, 301] width 23 height 16
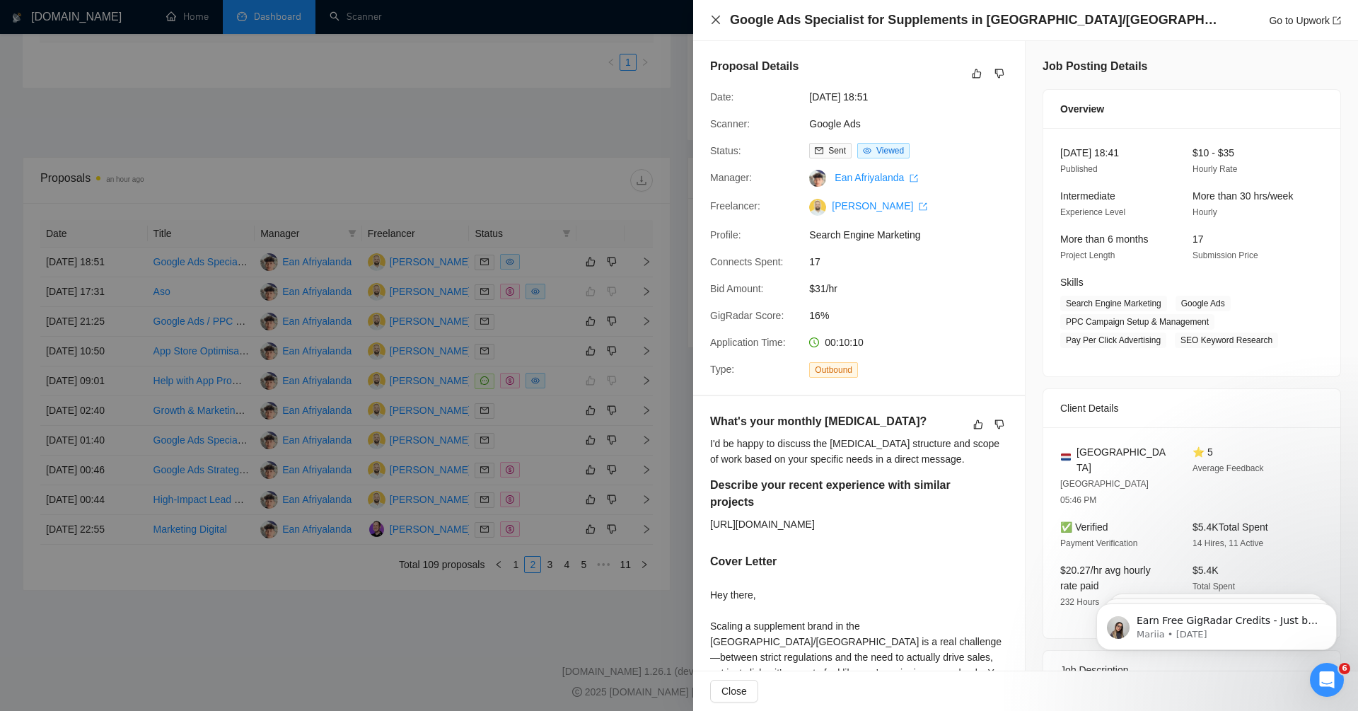
click at [713, 23] on icon "close" at bounding box center [715, 19] width 11 height 11
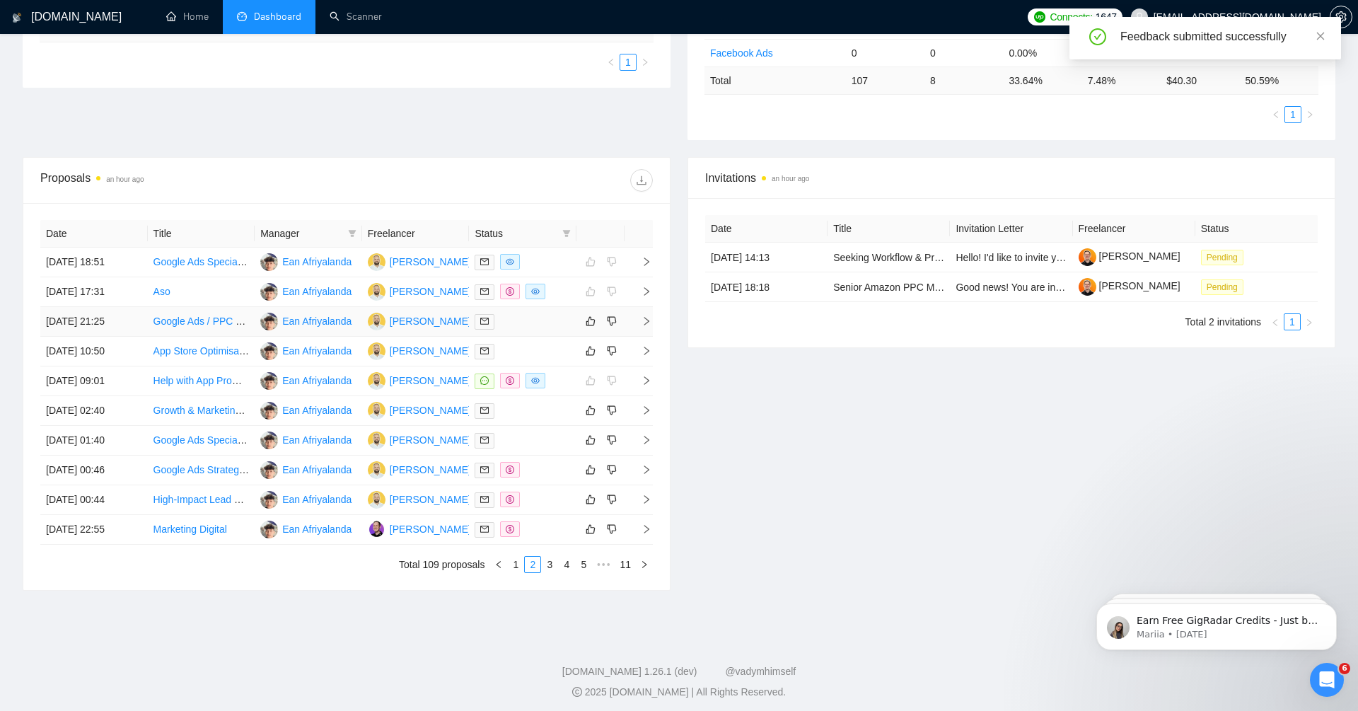
click at [646, 317] on icon "right" at bounding box center [646, 321] width 5 height 8
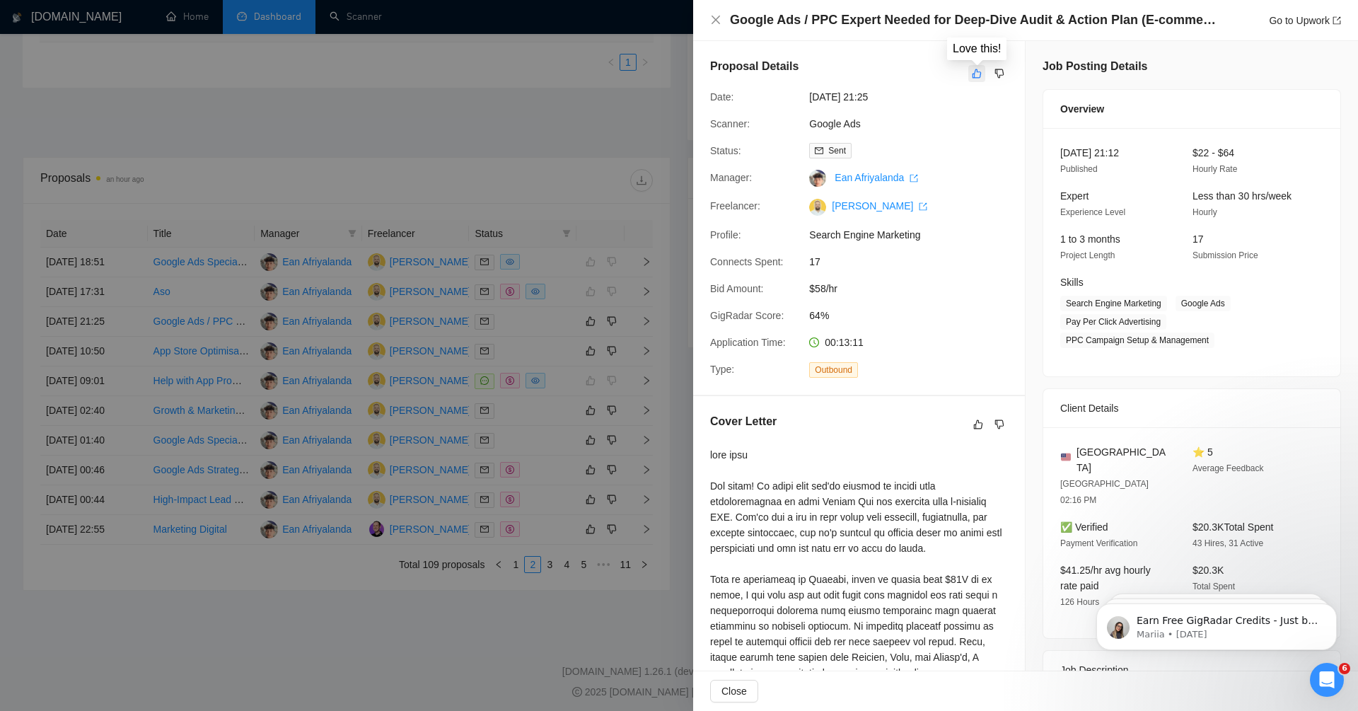
click at [977, 74] on icon "like" at bounding box center [977, 73] width 10 height 11
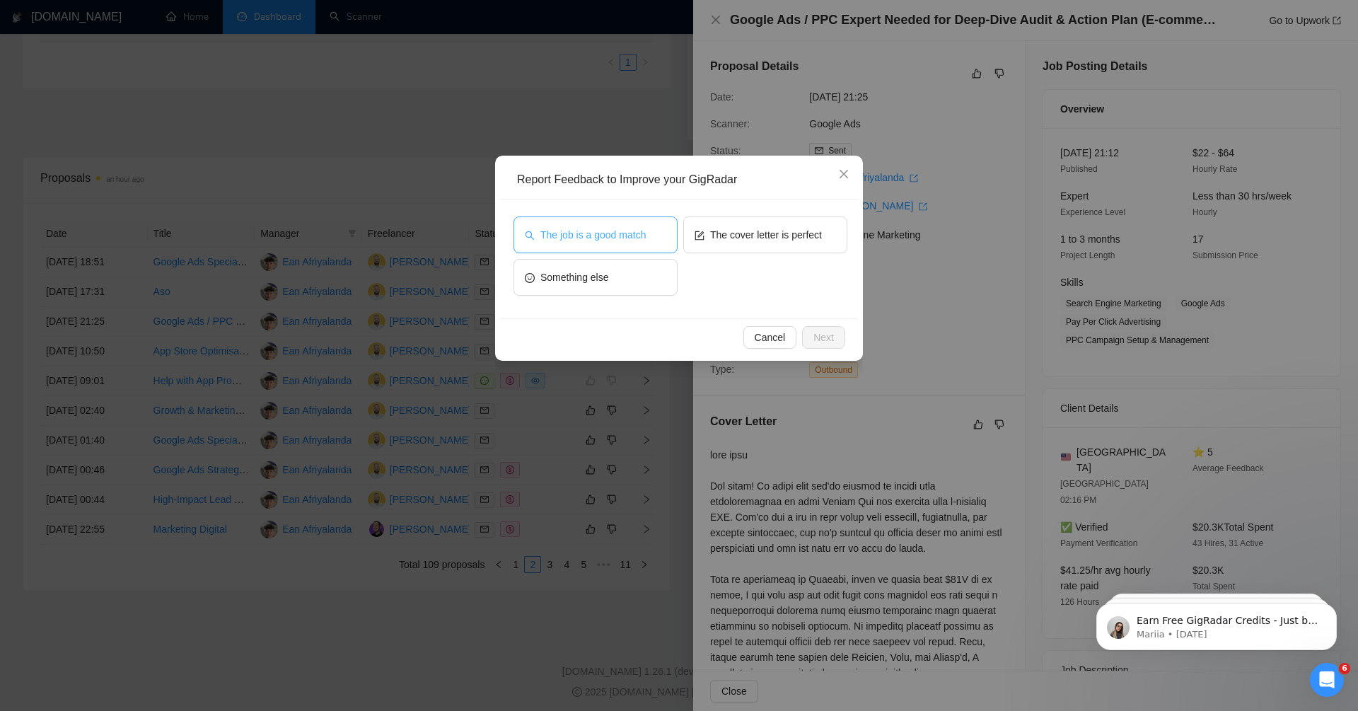
click at [638, 229] on span "The job is a good match" at bounding box center [592, 235] width 105 height 16
click at [835, 332] on button "Next" at bounding box center [823, 337] width 43 height 23
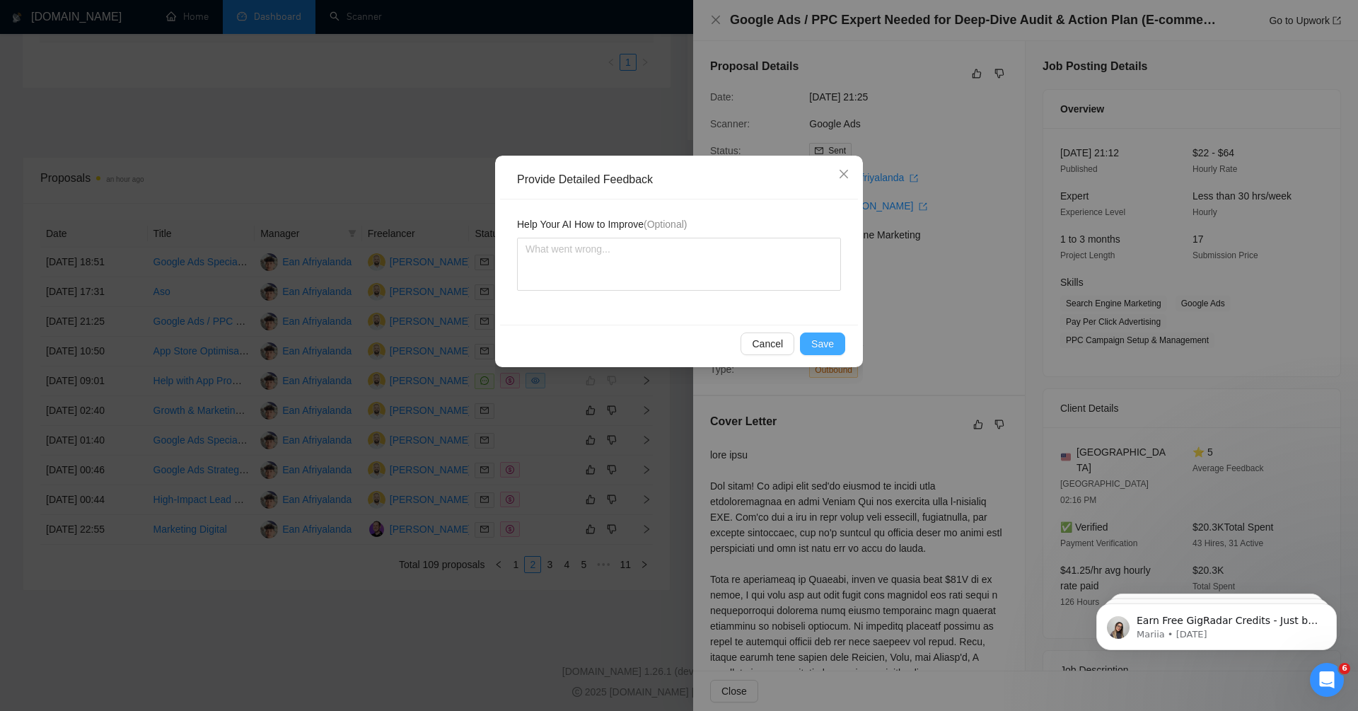
click at [830, 344] on span "Save" at bounding box center [822, 344] width 23 height 16
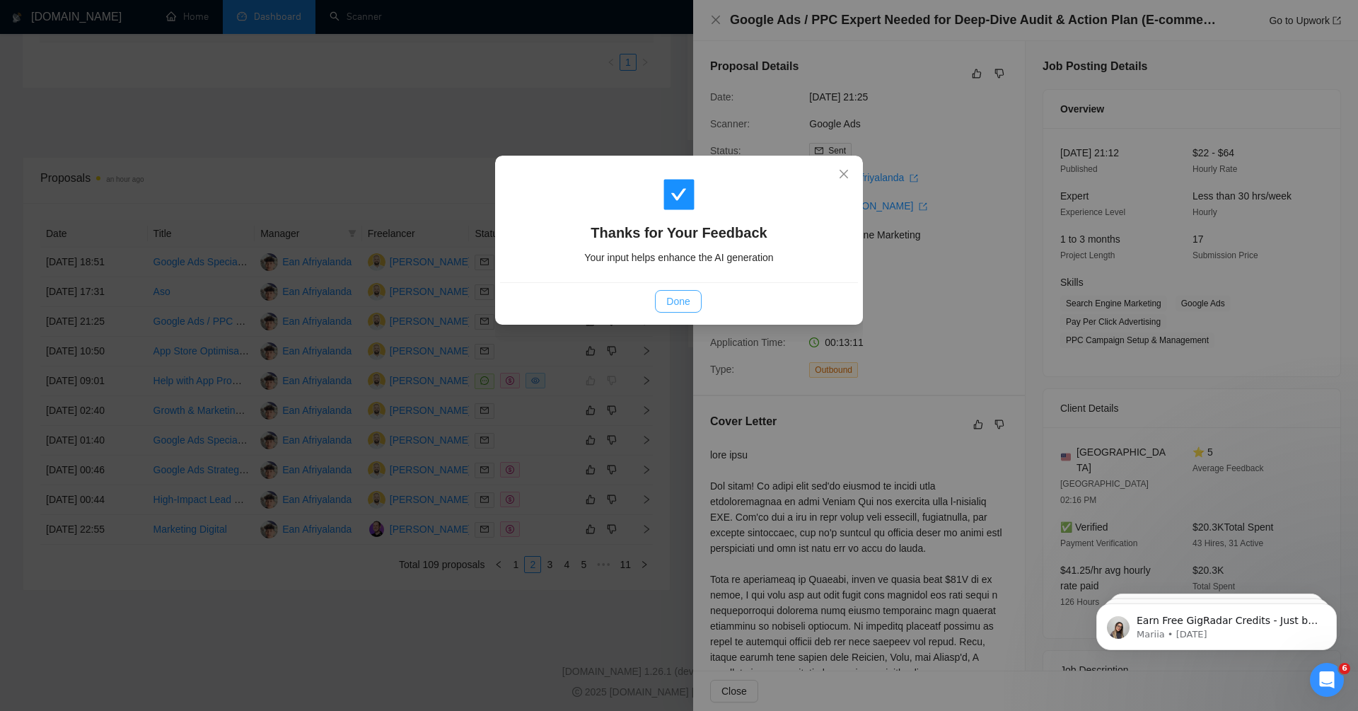
click at [671, 303] on span "Done" at bounding box center [677, 301] width 23 height 16
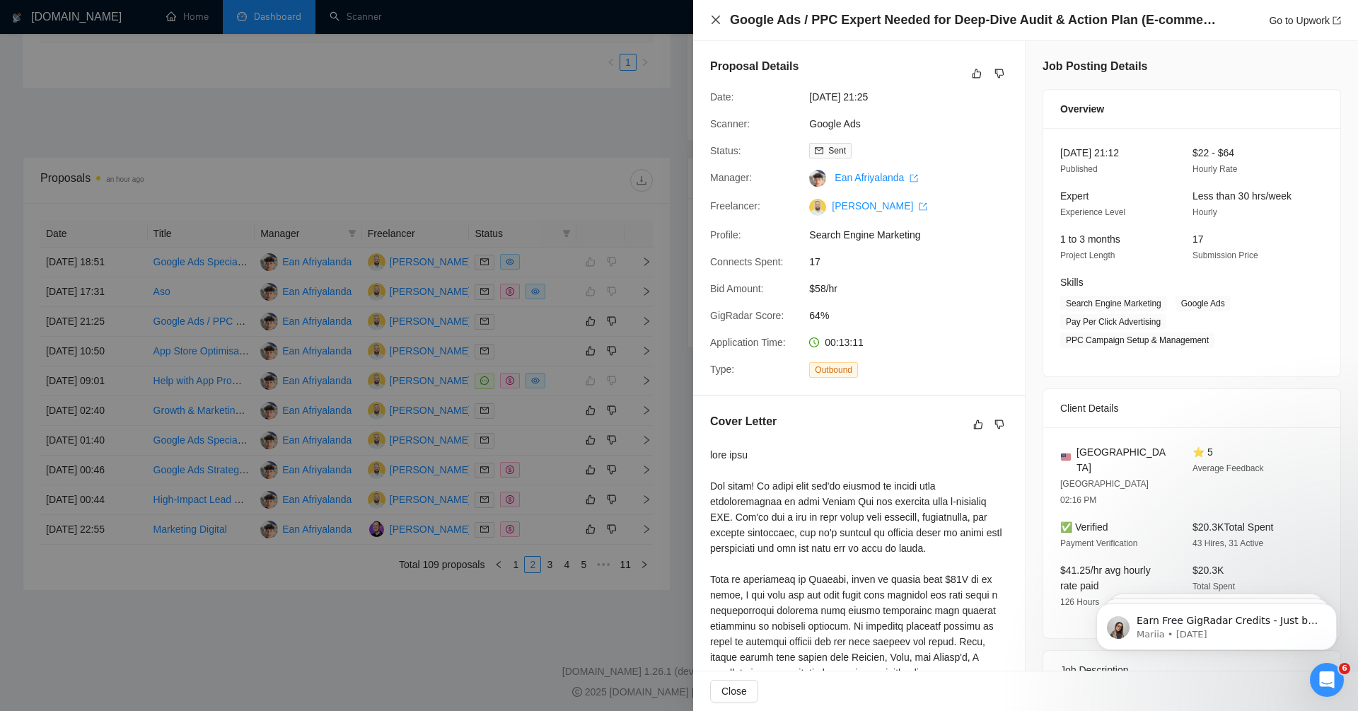
click at [717, 19] on icon "close" at bounding box center [715, 19] width 11 height 11
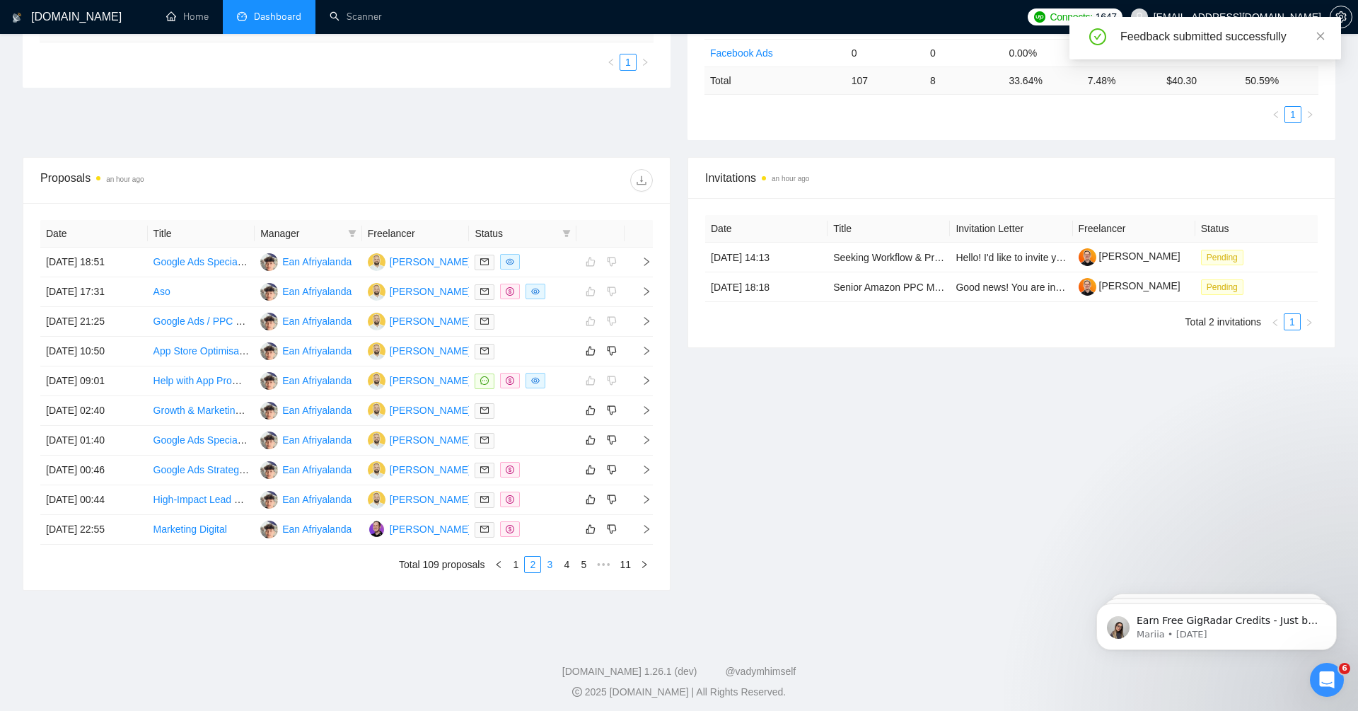
click at [547, 556] on link "3" at bounding box center [550, 564] width 16 height 16
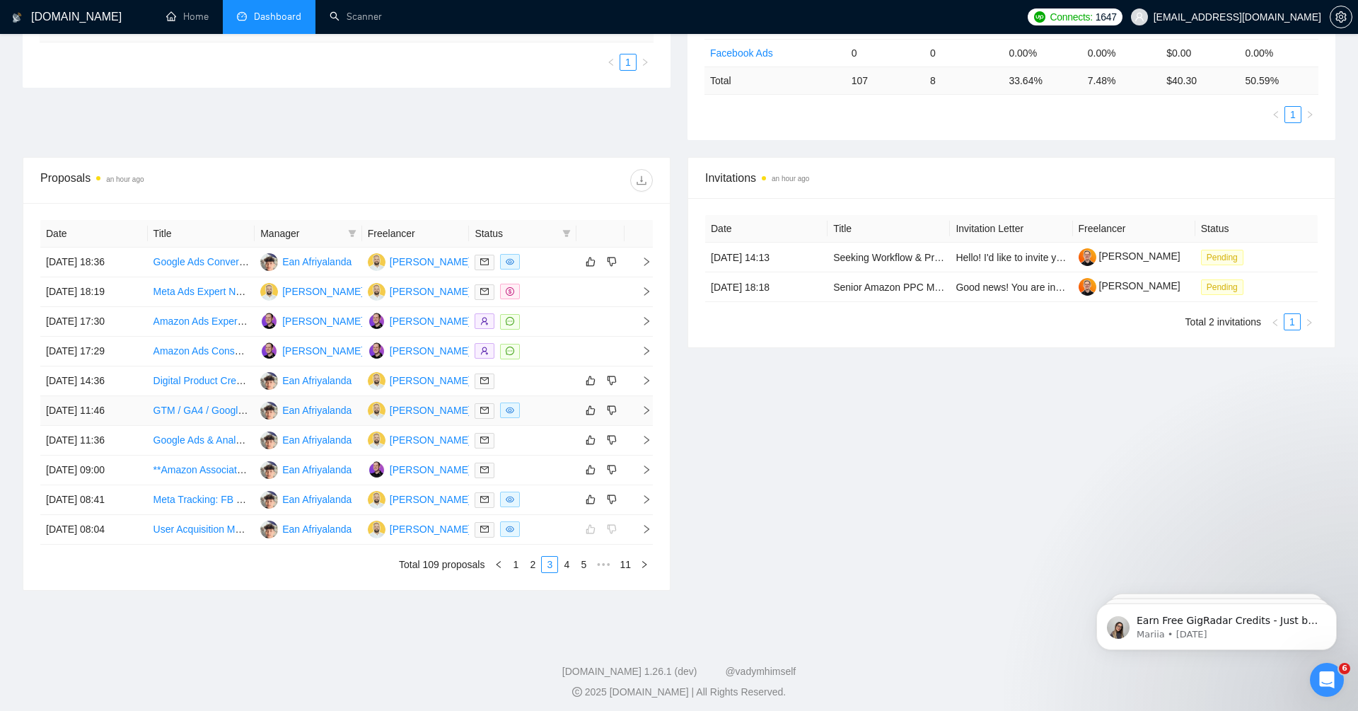
click at [645, 406] on icon "right" at bounding box center [646, 410] width 10 height 10
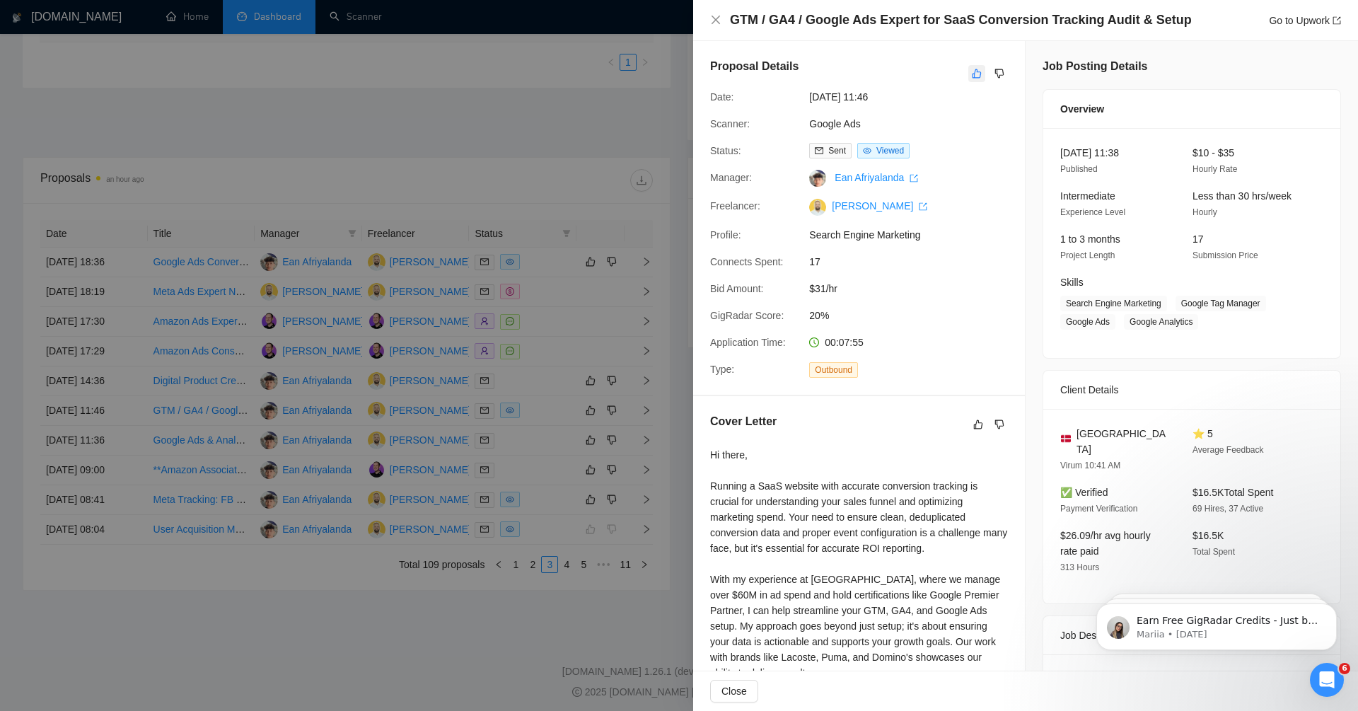
click at [972, 71] on icon "like" at bounding box center [977, 73] width 10 height 11
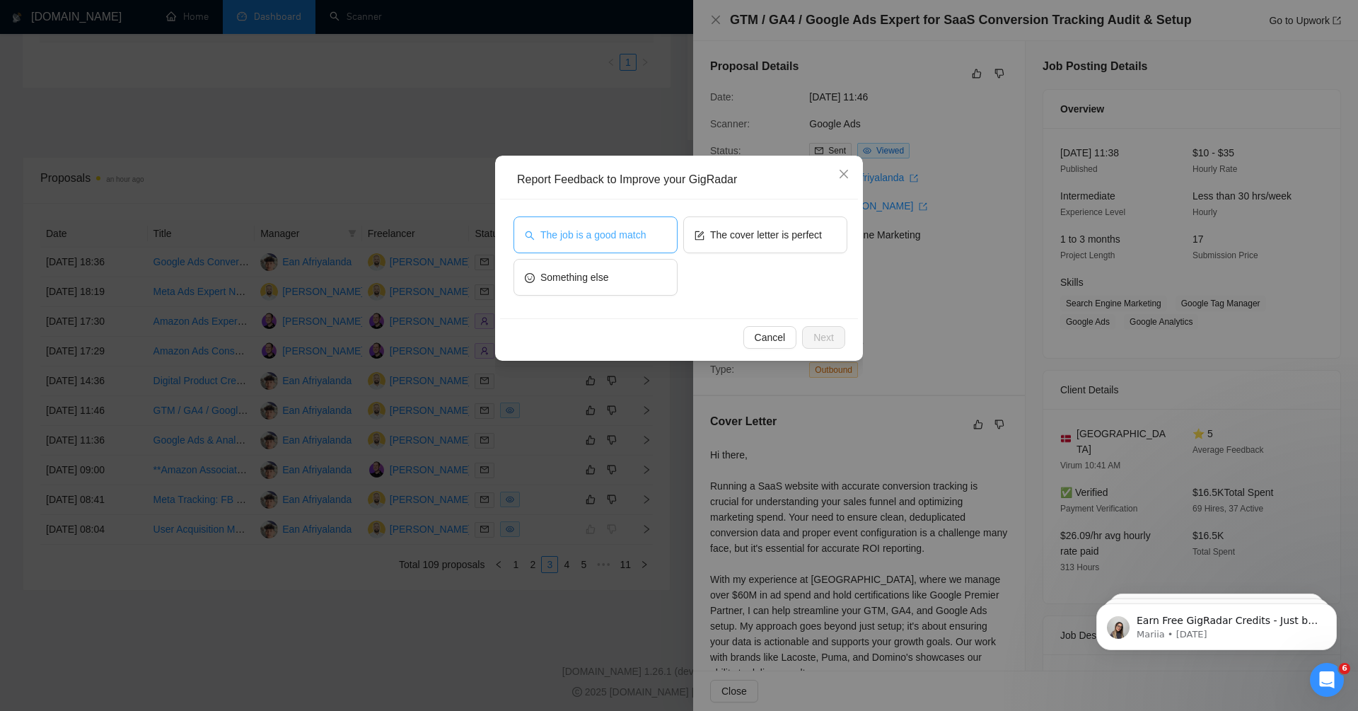
click at [637, 232] on span "The job is a good match" at bounding box center [592, 235] width 105 height 16
click at [819, 342] on span "Next" at bounding box center [823, 337] width 21 height 16
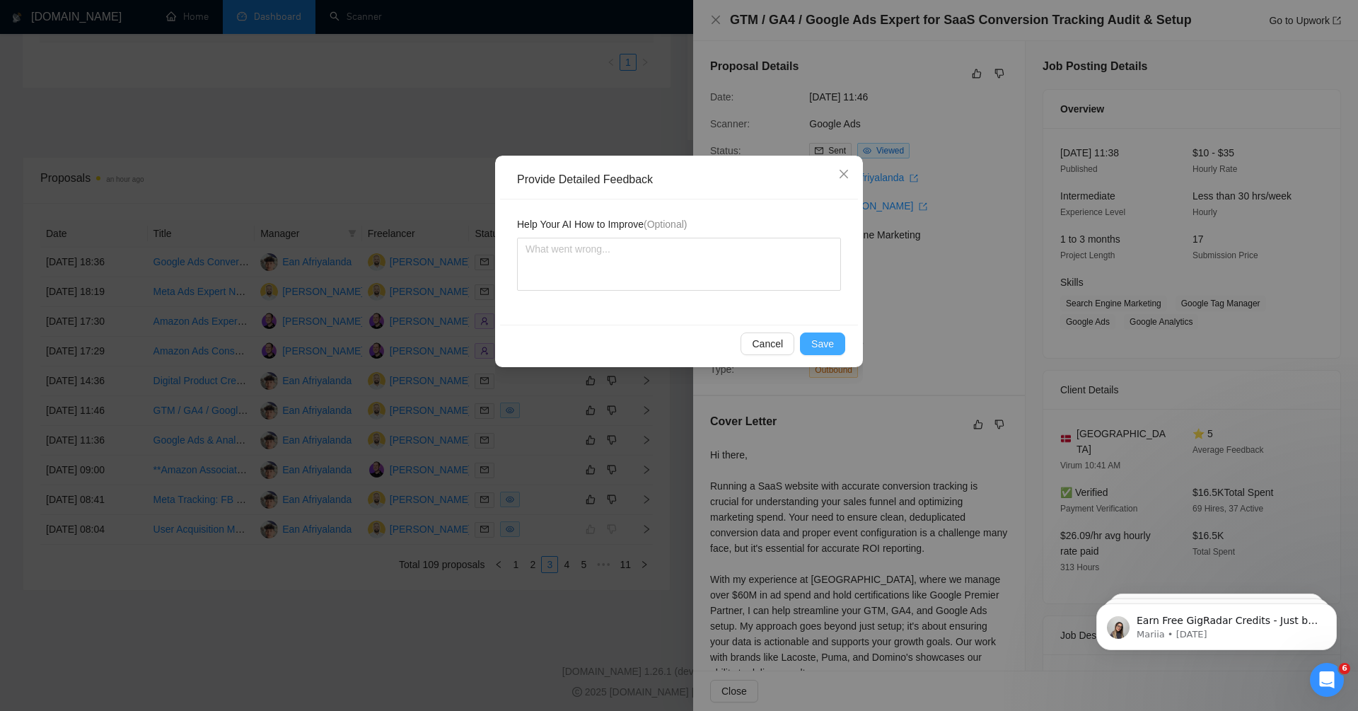
click at [819, 342] on span "Save" at bounding box center [822, 344] width 23 height 16
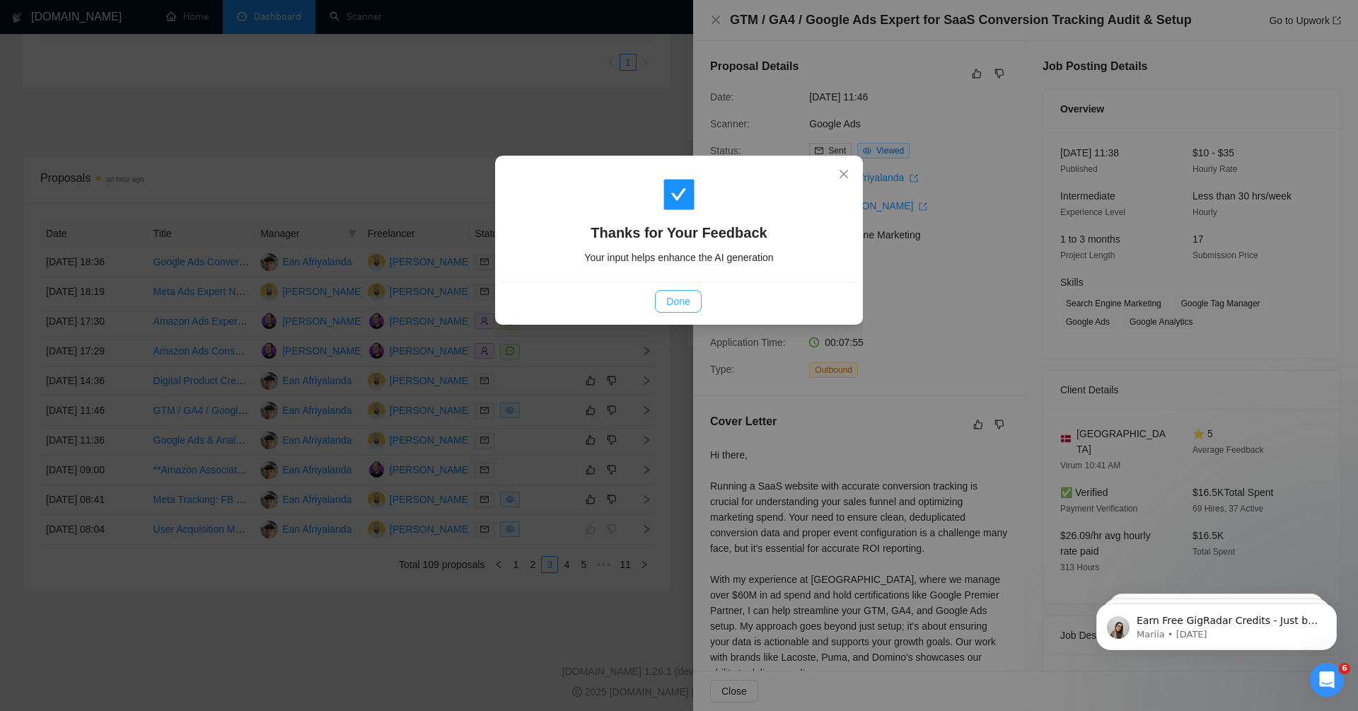
click at [671, 303] on span "Done" at bounding box center [677, 301] width 23 height 16
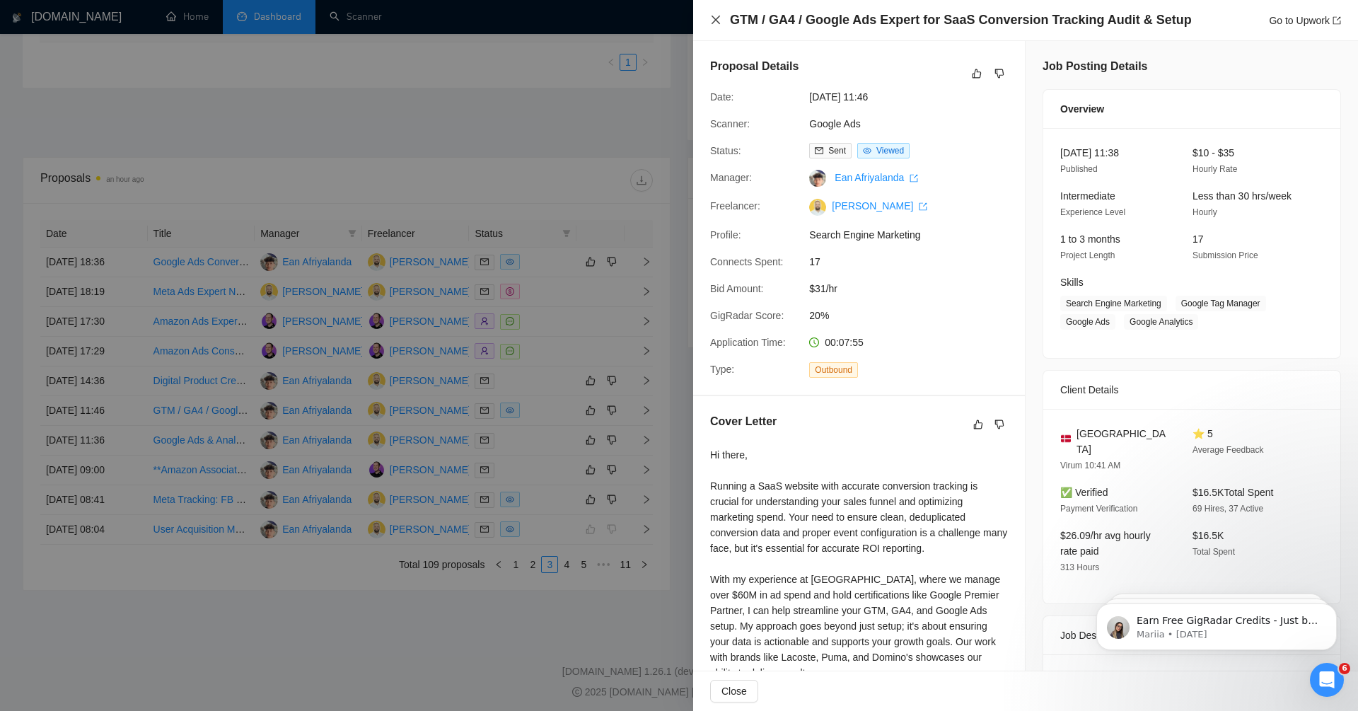
click at [716, 14] on icon "close" at bounding box center [715, 19] width 11 height 11
